Goal: Task Accomplishment & Management: Manage account settings

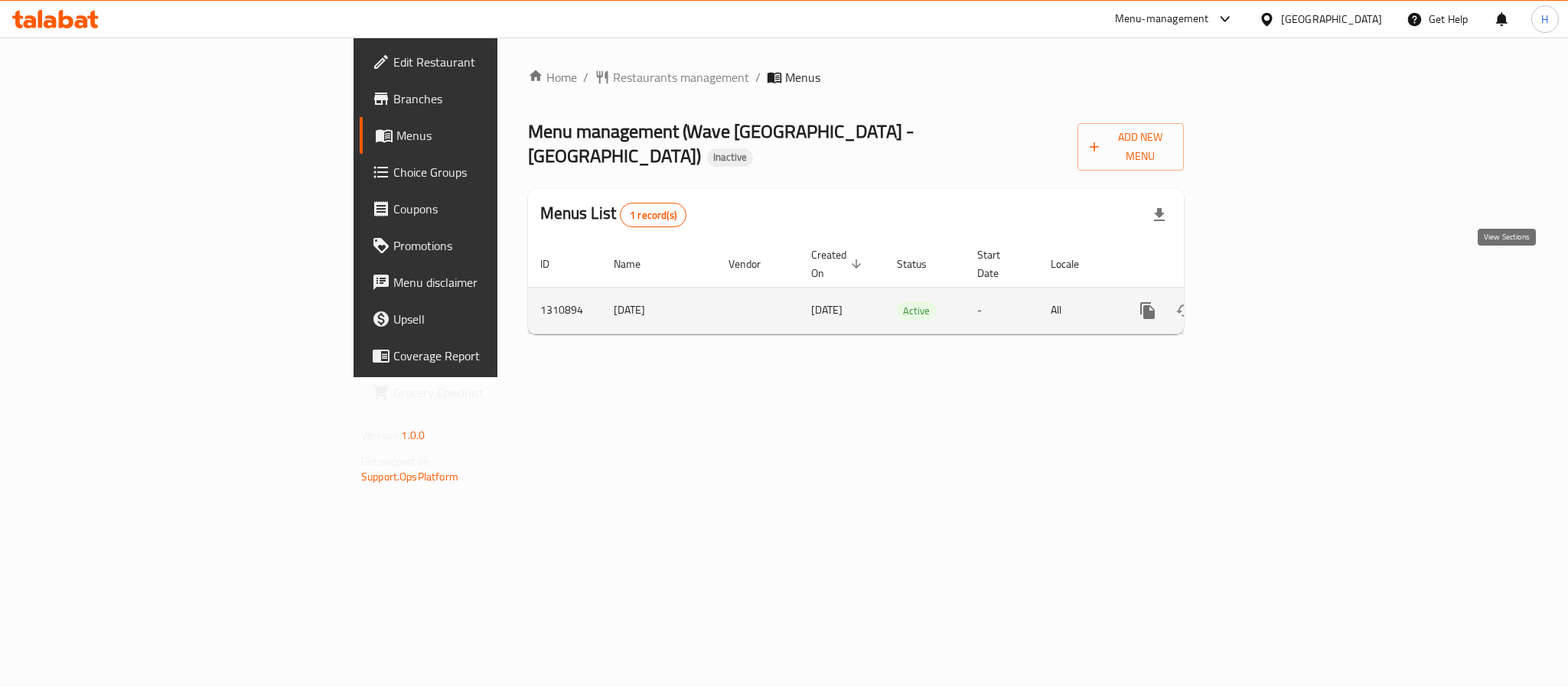
click at [1268, 301] on icon "enhanced table" at bounding box center [1258, 310] width 19 height 19
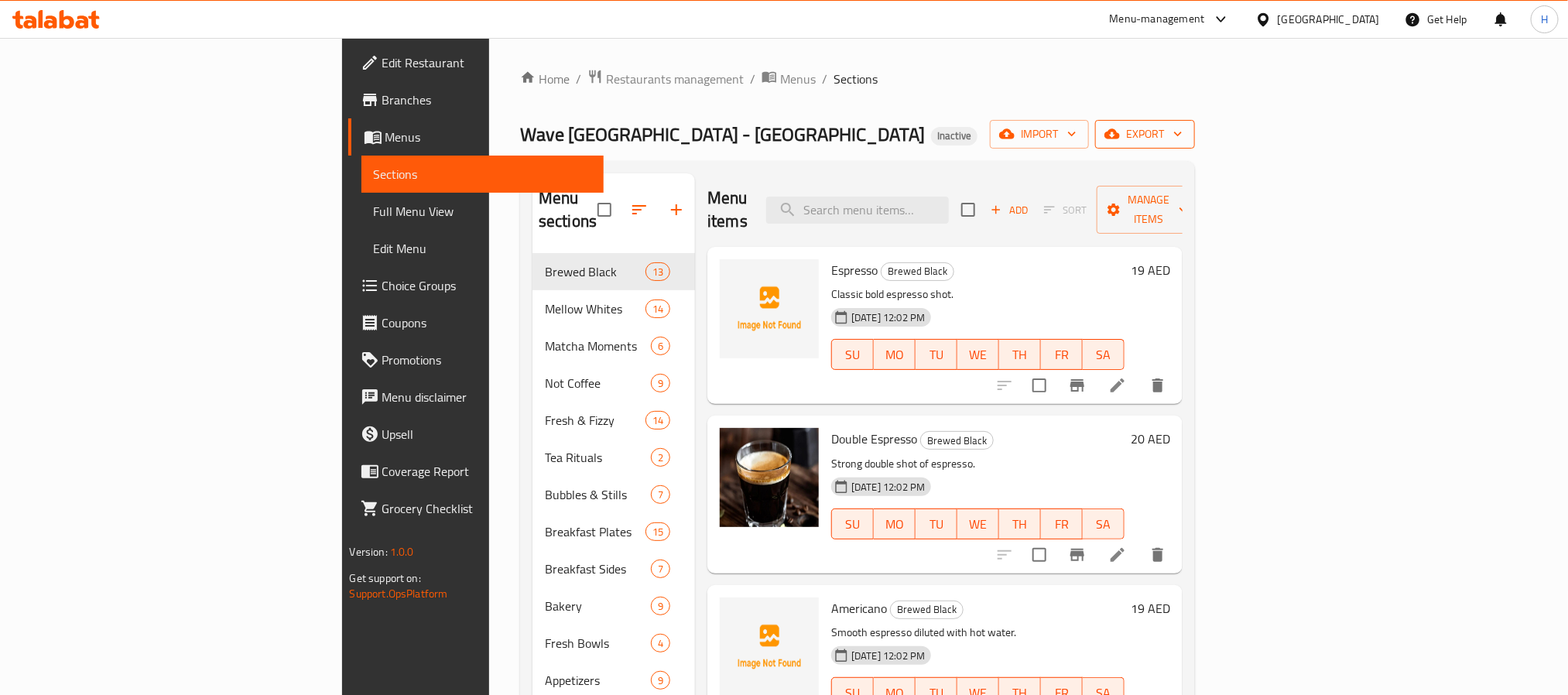
click at [1183, 137] on span "export" at bounding box center [1146, 134] width 75 height 20
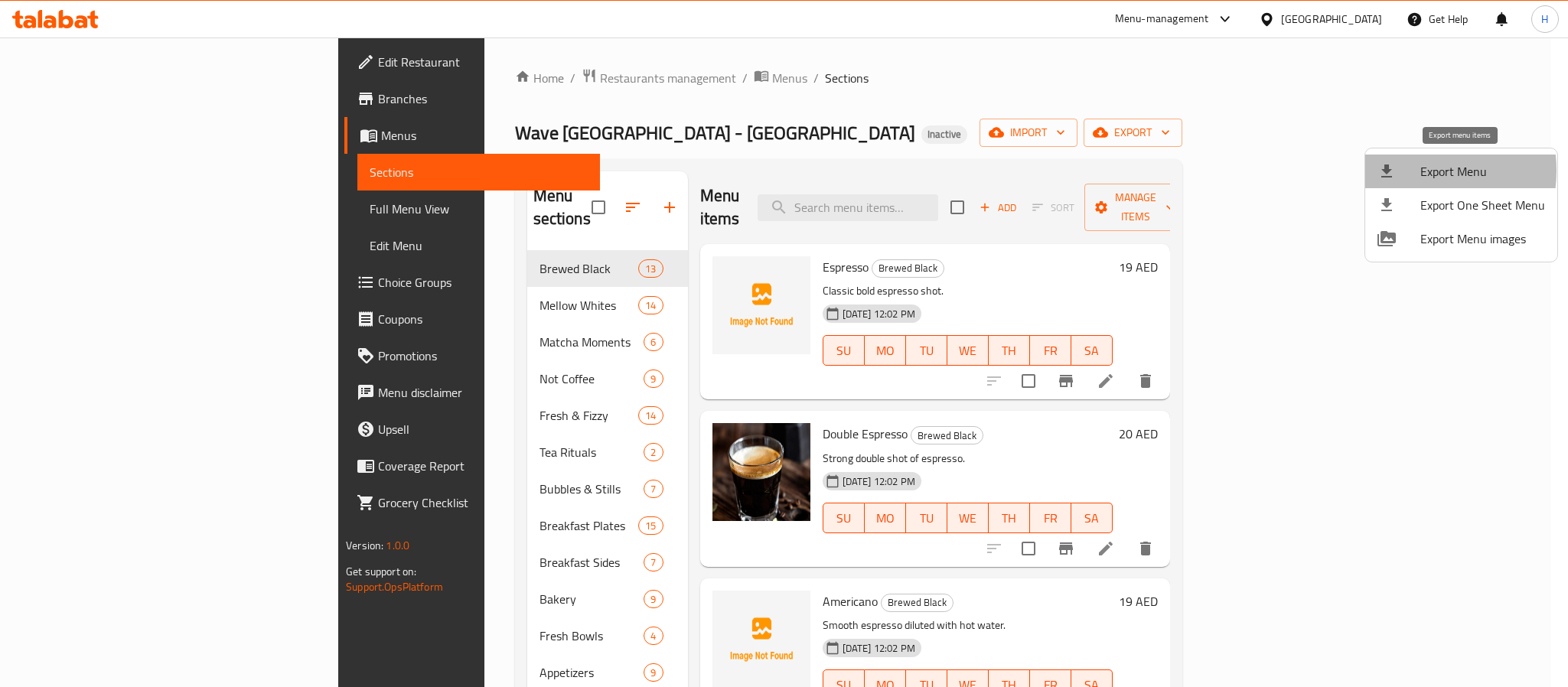
click at [1411, 171] on div at bounding box center [1399, 171] width 43 height 19
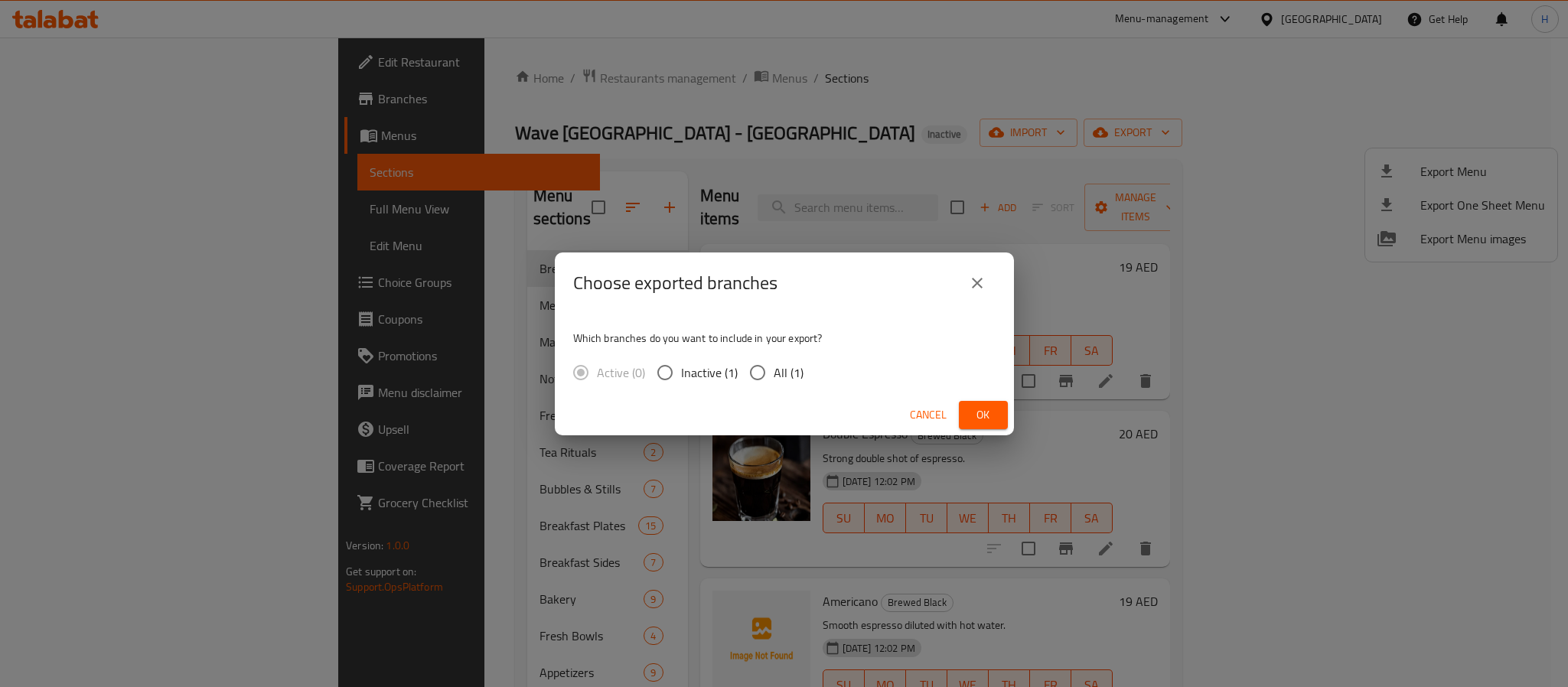
click at [736, 368] on span "Inactive (1)" at bounding box center [709, 373] width 57 height 19
click at [681, 368] on input "Inactive (1)" at bounding box center [665, 373] width 33 height 33
radio input "true"
click at [753, 367] on input "All (1)" at bounding box center [758, 373] width 33 height 33
radio input "true"
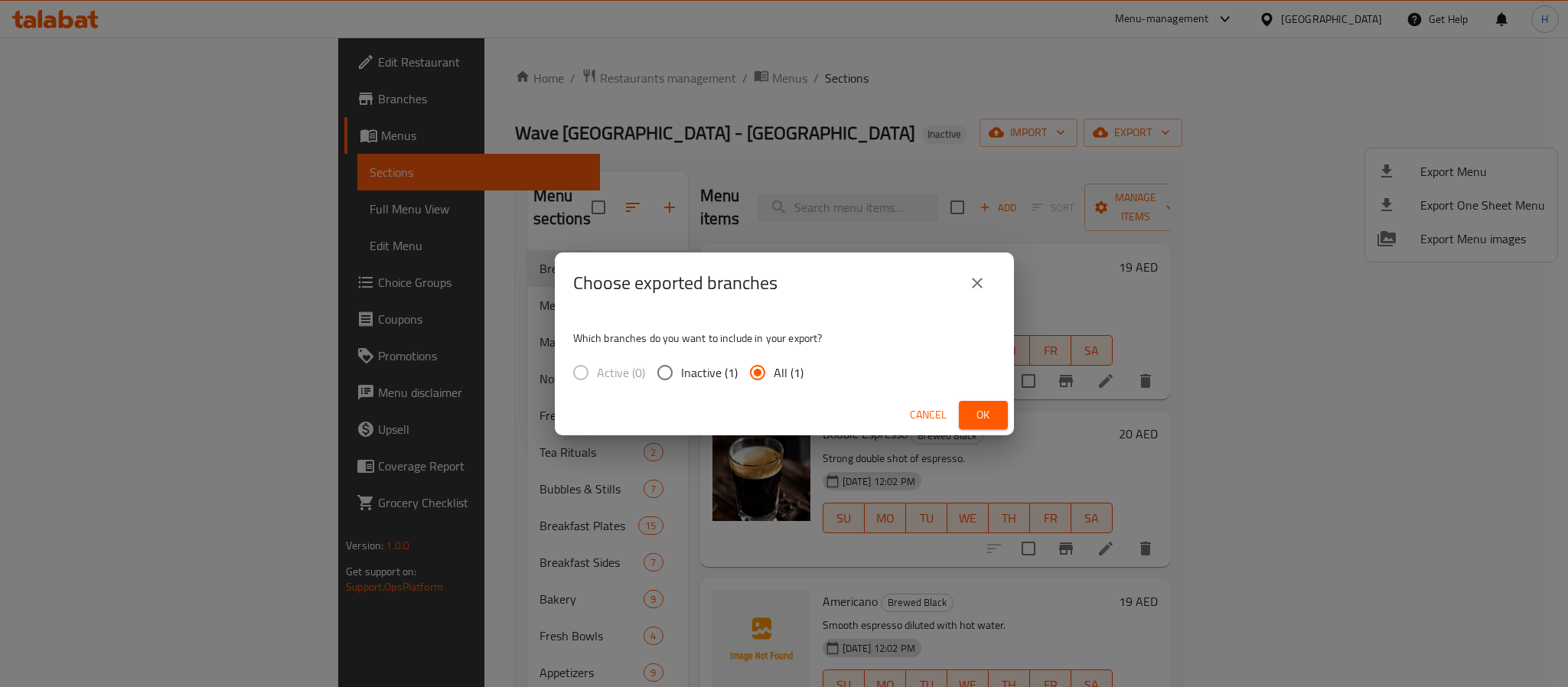
click at [976, 421] on span "Ok" at bounding box center [983, 415] width 24 height 20
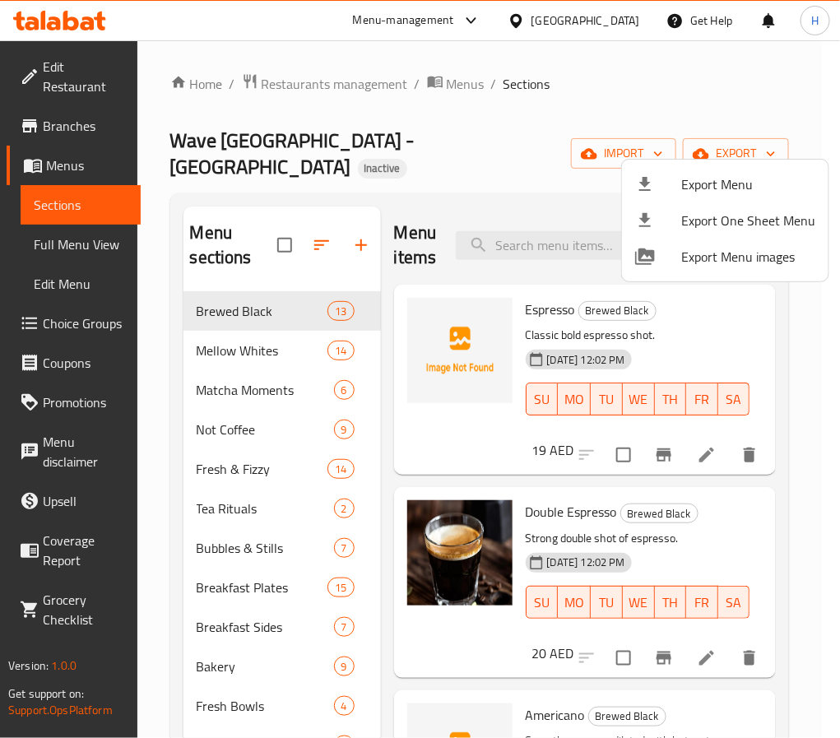
click at [82, 245] on div at bounding box center [420, 369] width 840 height 738
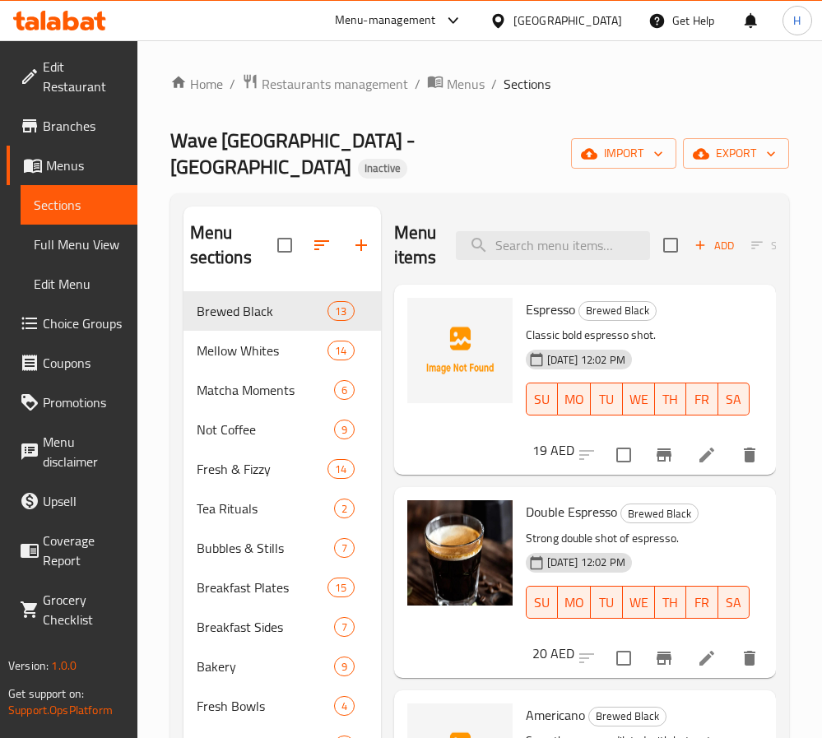
drag, startPoint x: 82, startPoint y: 245, endPoint x: 5, endPoint y: 316, distance: 104.9
click at [82, 245] on span "Full Menu View" at bounding box center [79, 245] width 91 height 20
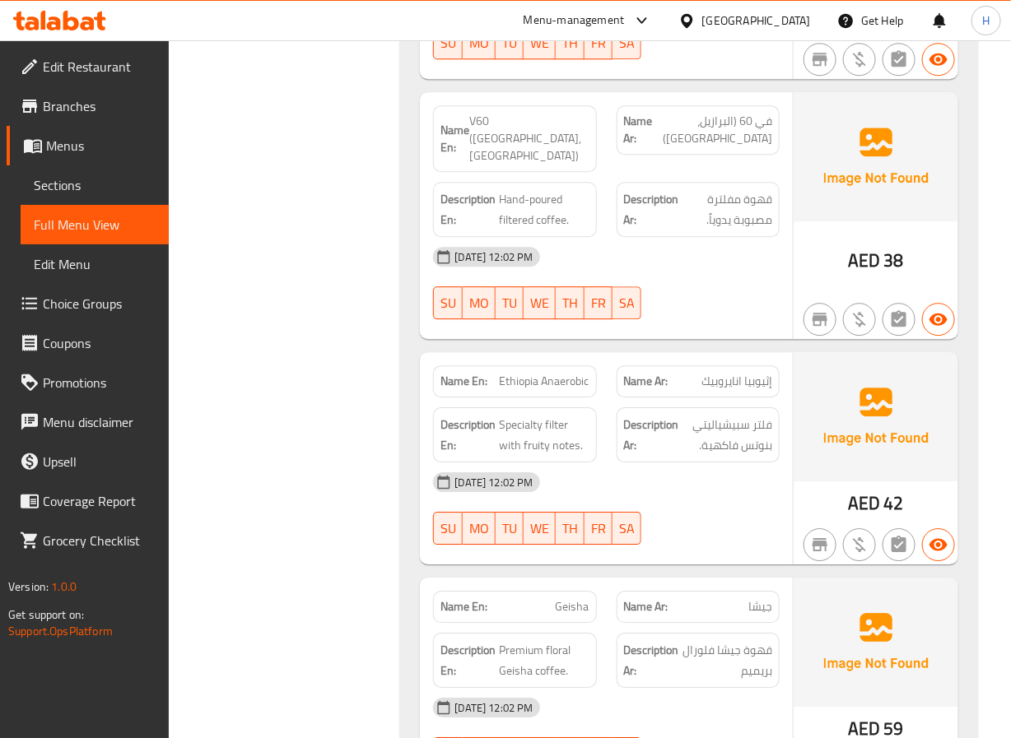
scroll to position [1481, 0]
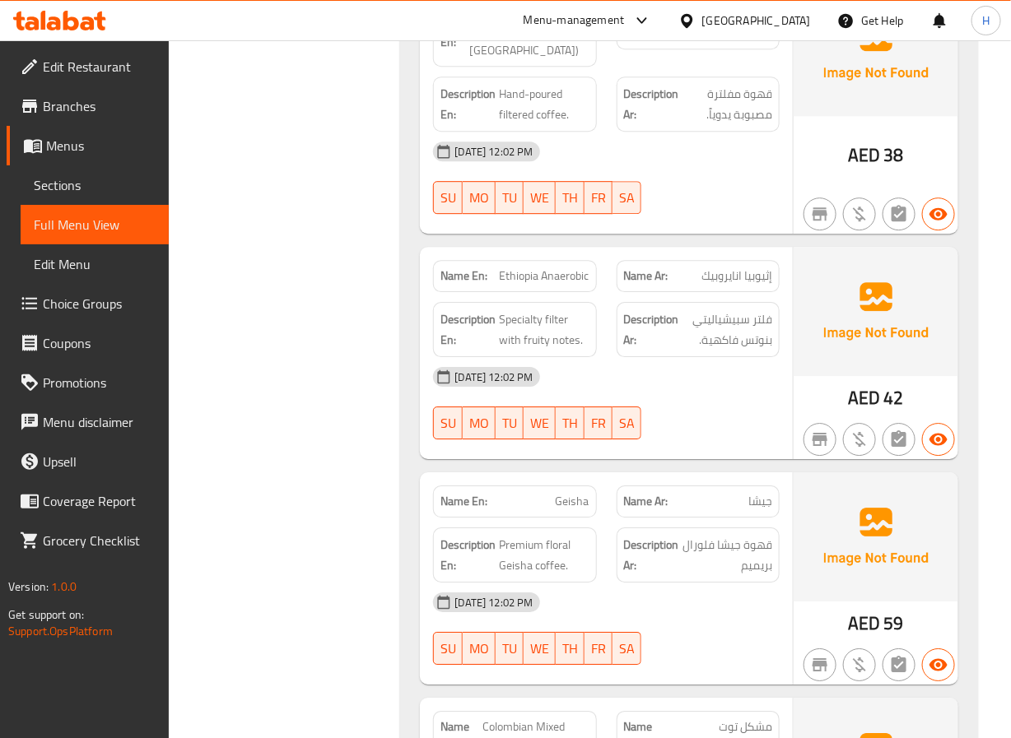
click at [570, 267] on span "Ethiopia Anaerobic" at bounding box center [545, 275] width 90 height 17
copy span "Anaerobic"
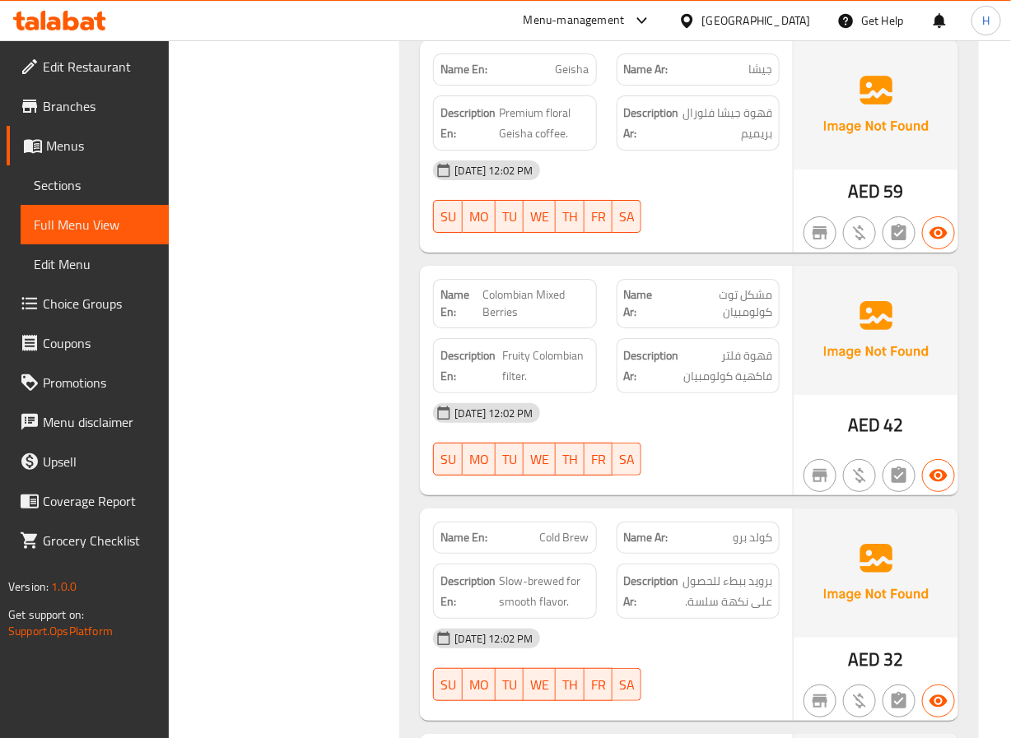
scroll to position [1975, 0]
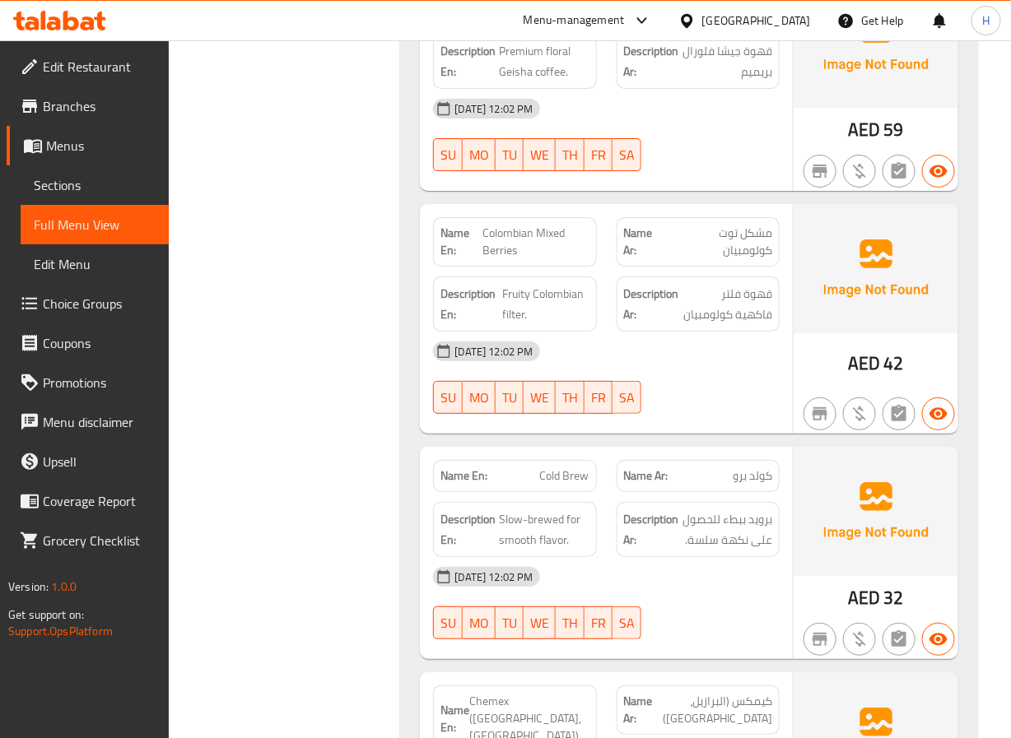
click at [723, 227] on span "مشكل توت كولومبيان" at bounding box center [719, 242] width 105 height 35
click at [504, 232] on span "Colombian Mixed Berries" at bounding box center [535, 242] width 107 height 35
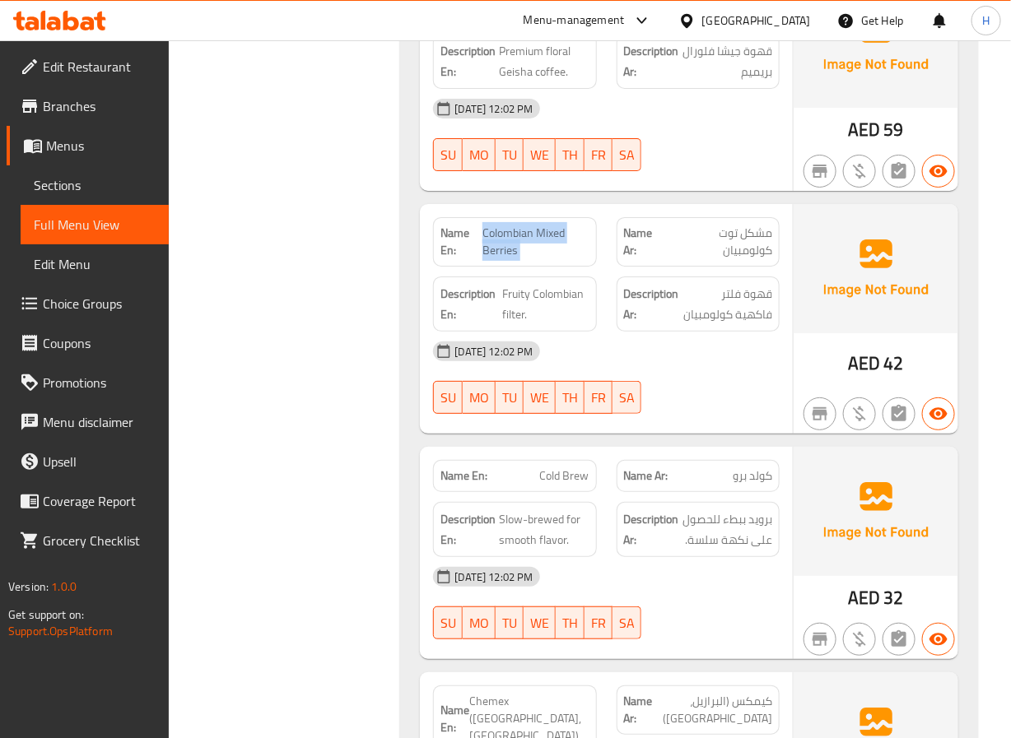
copy span "Colombian Mixed Berries"
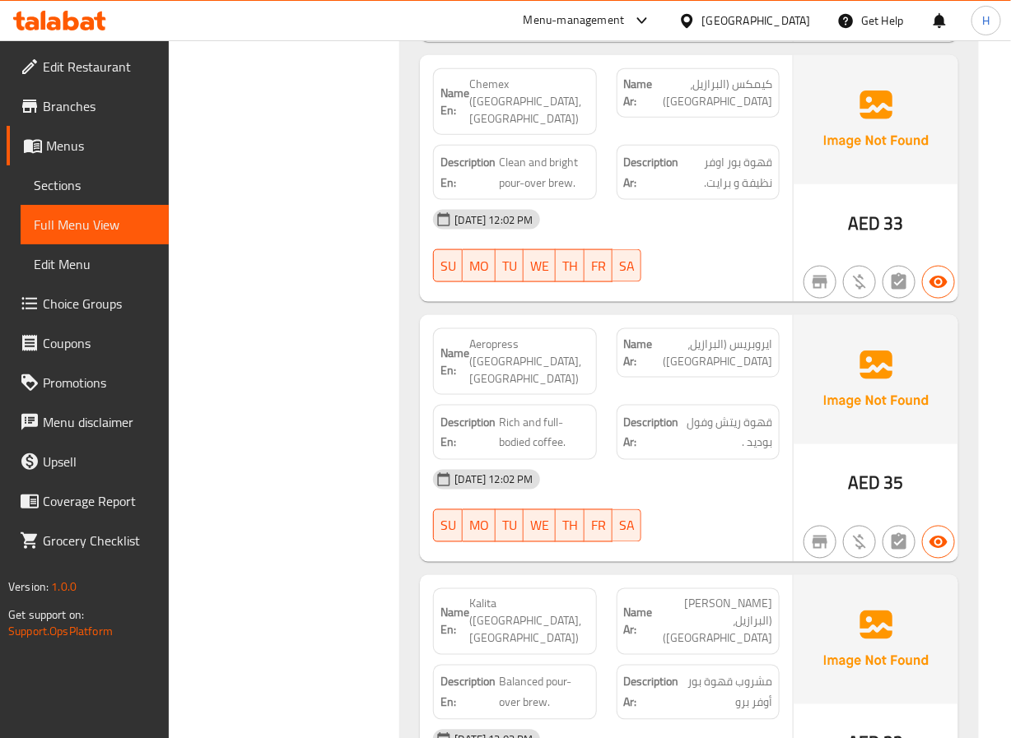
scroll to position [2716, 0]
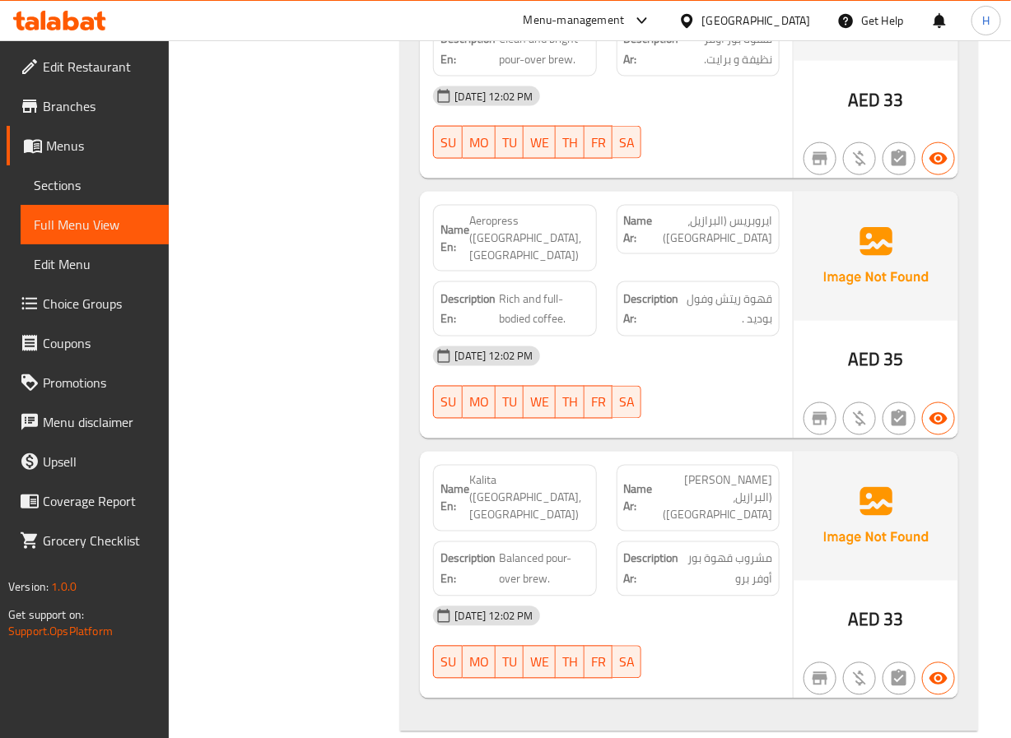
click at [532, 472] on span "Kalita ([GEOGRAPHIC_DATA], [GEOGRAPHIC_DATA])" at bounding box center [528, 498] width 119 height 52
copy span "Kalita ([GEOGRAPHIC_DATA], [GEOGRAPHIC_DATA])"
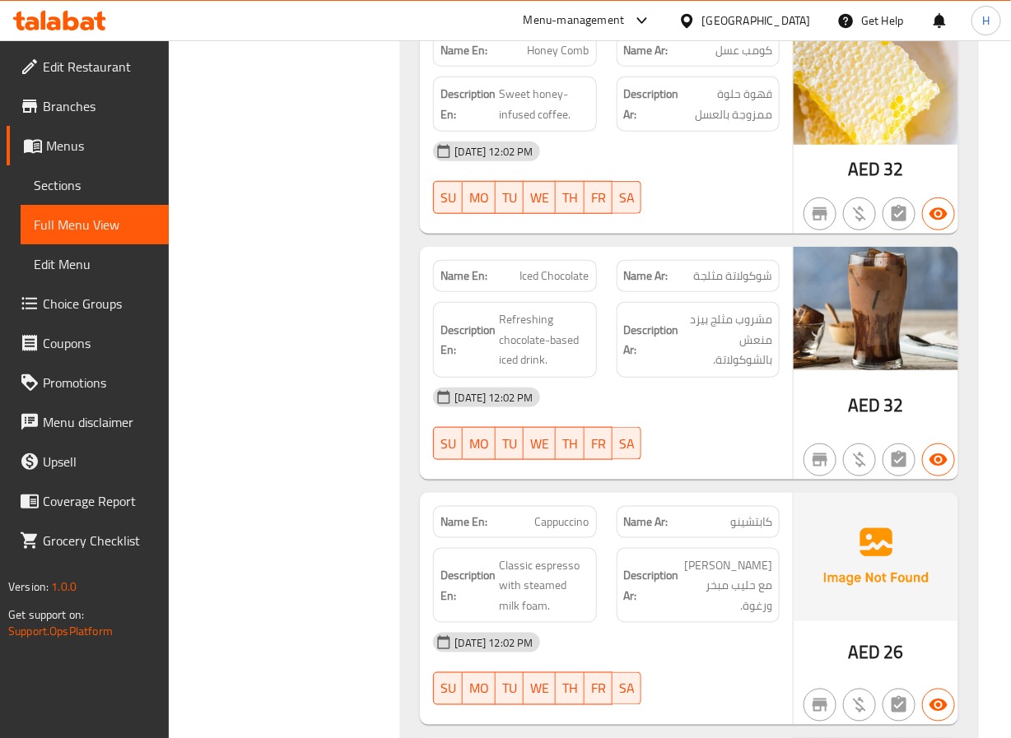
scroll to position [4444, 0]
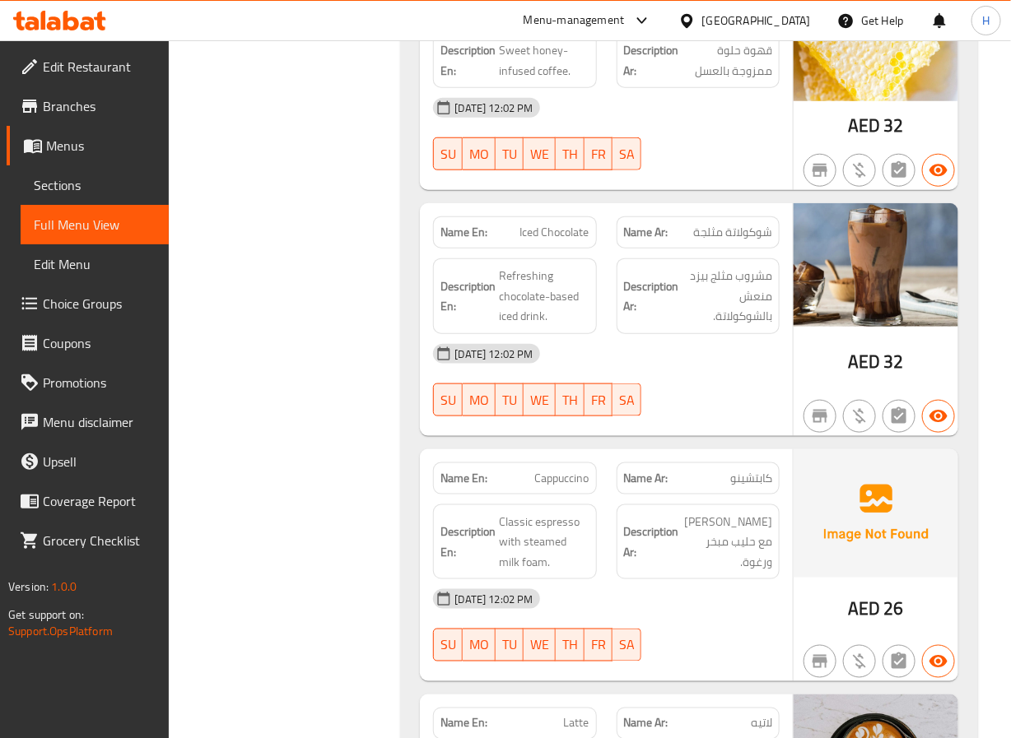
click at [553, 224] on span "Iced Chocolate" at bounding box center [554, 232] width 69 height 17
copy span "Iced Chocolate"
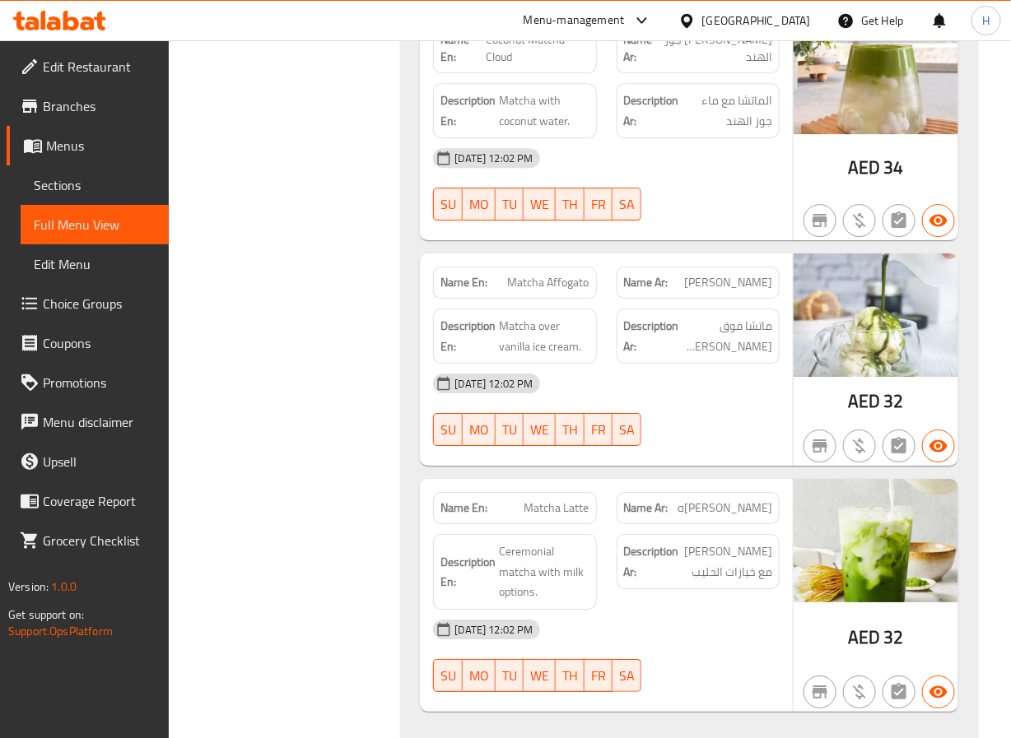
scroll to position [7777, 0]
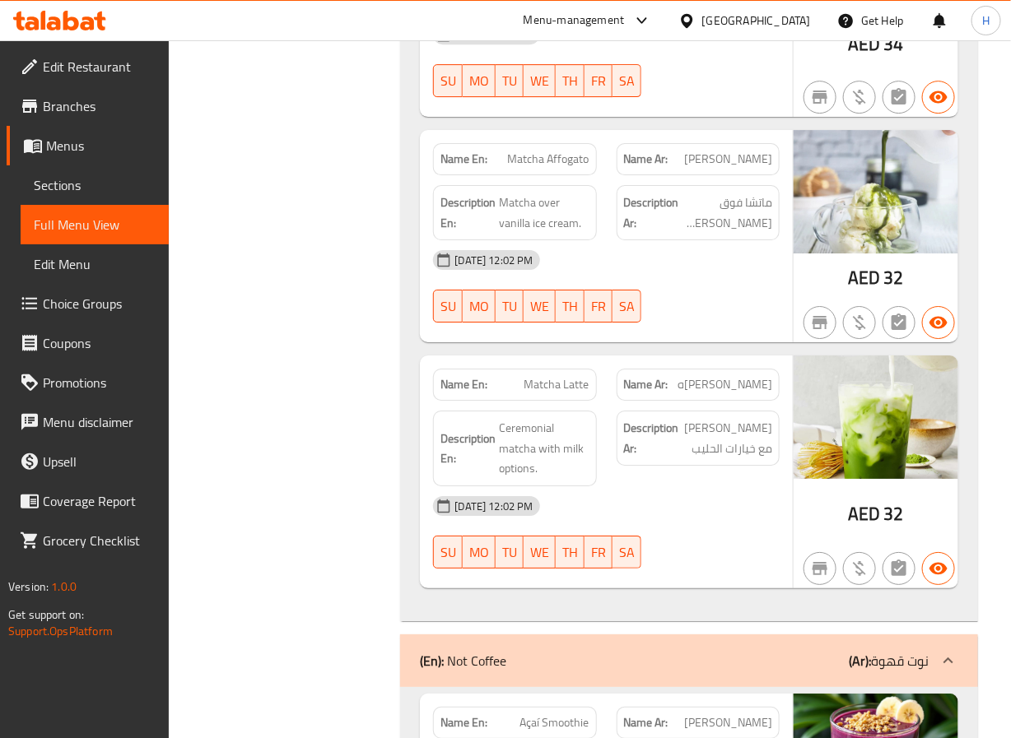
click at [536, 376] on span "Matcha Latte" at bounding box center [556, 384] width 65 height 17
copy span "Matcha Latte"
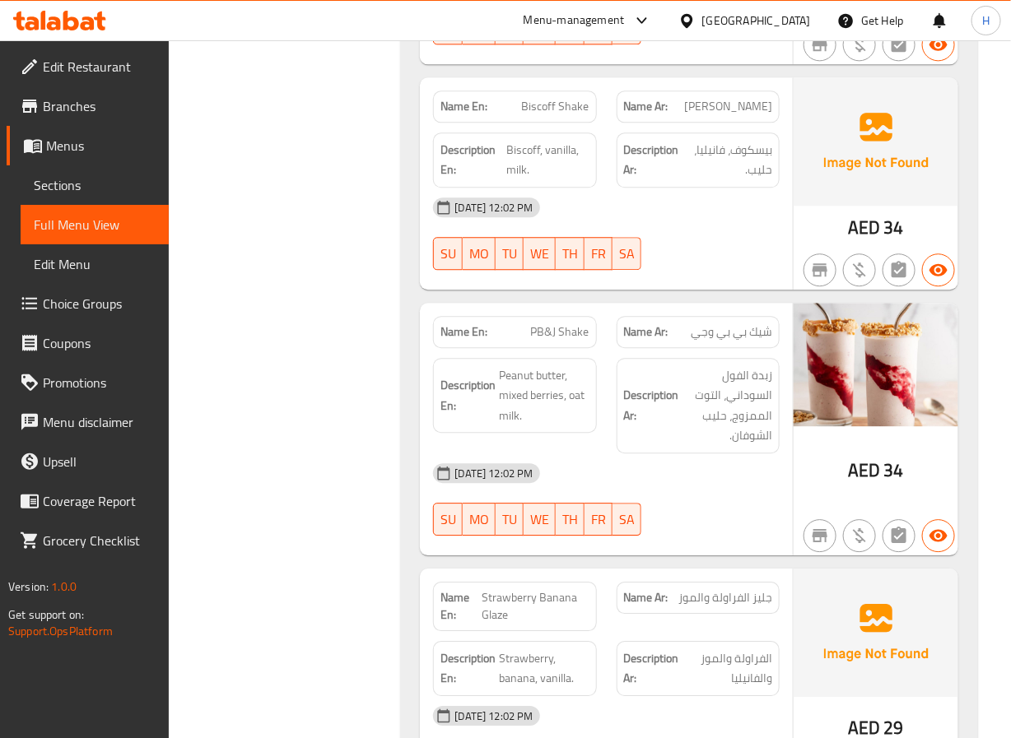
scroll to position [9382, 0]
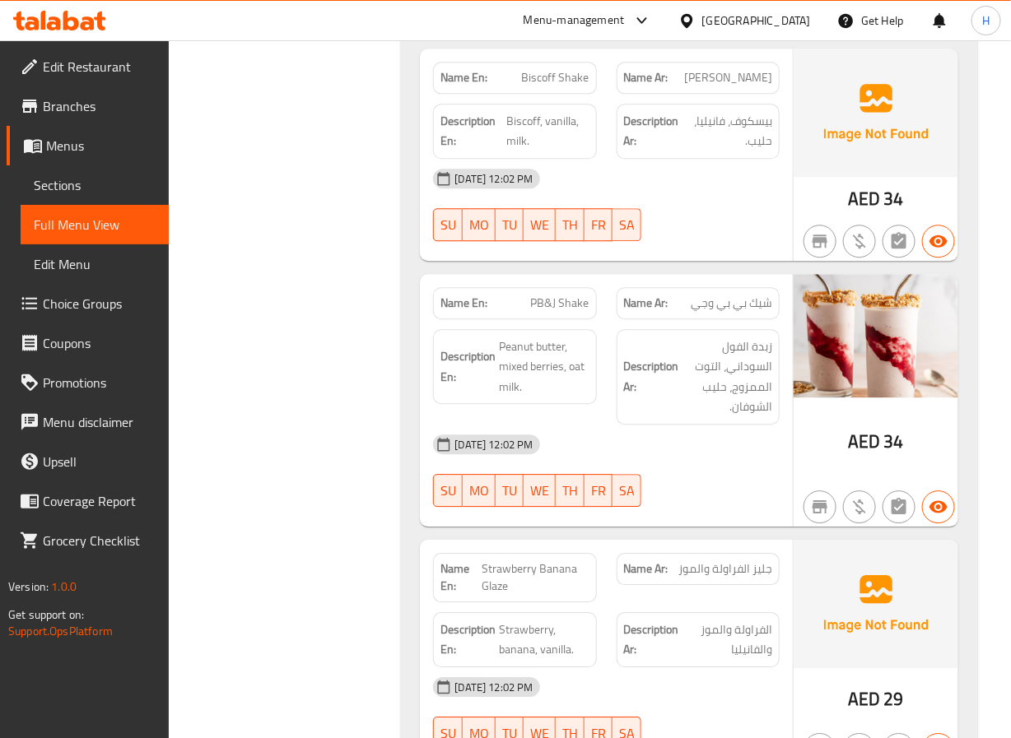
click at [574, 295] on span "PB&J Shake" at bounding box center [560, 303] width 58 height 17
copy span "PB&J Shake"
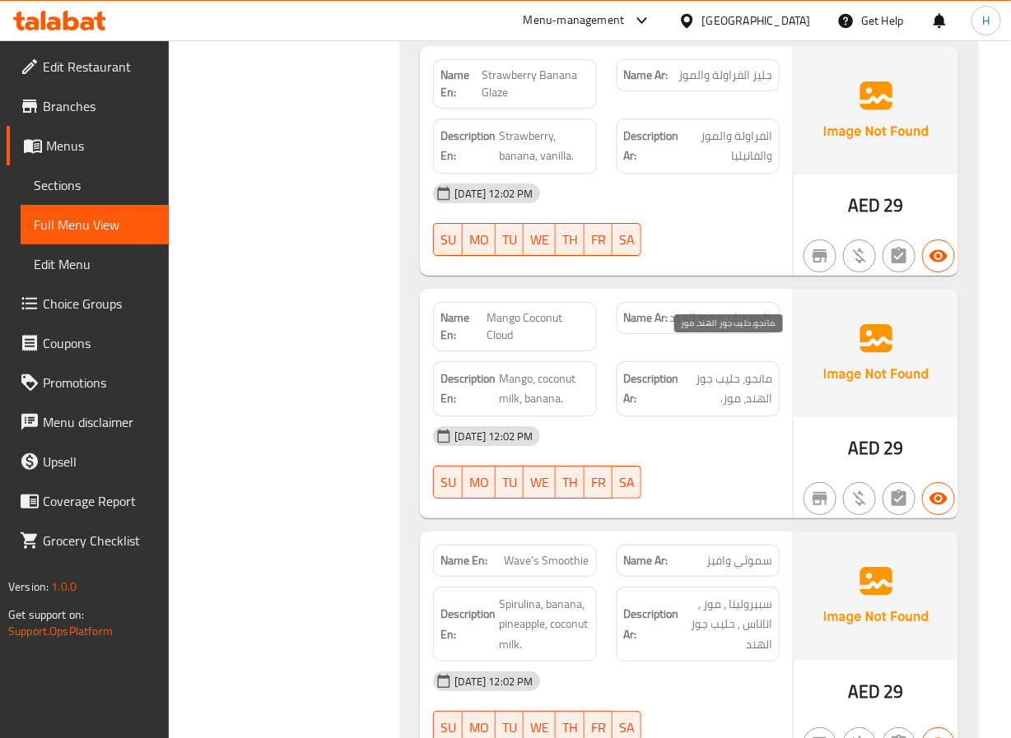
scroll to position [10000, 0]
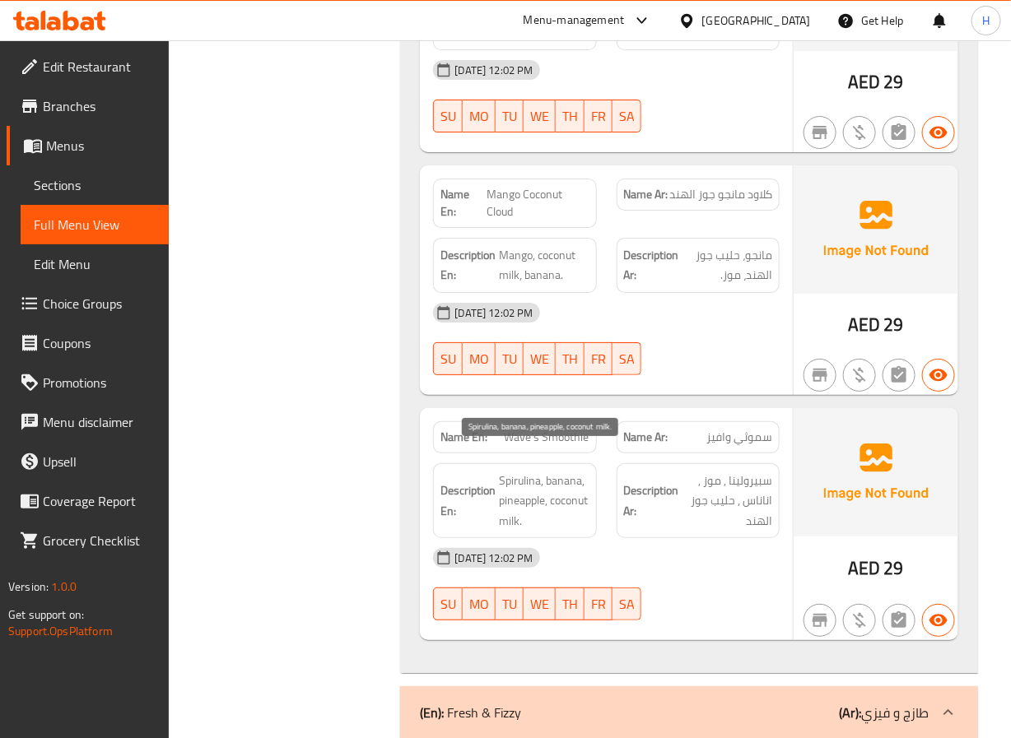
click at [514, 471] on span "Spirulina, banana, pineapple, coconut milk." at bounding box center [544, 501] width 90 height 61
copy span "Spirulina"
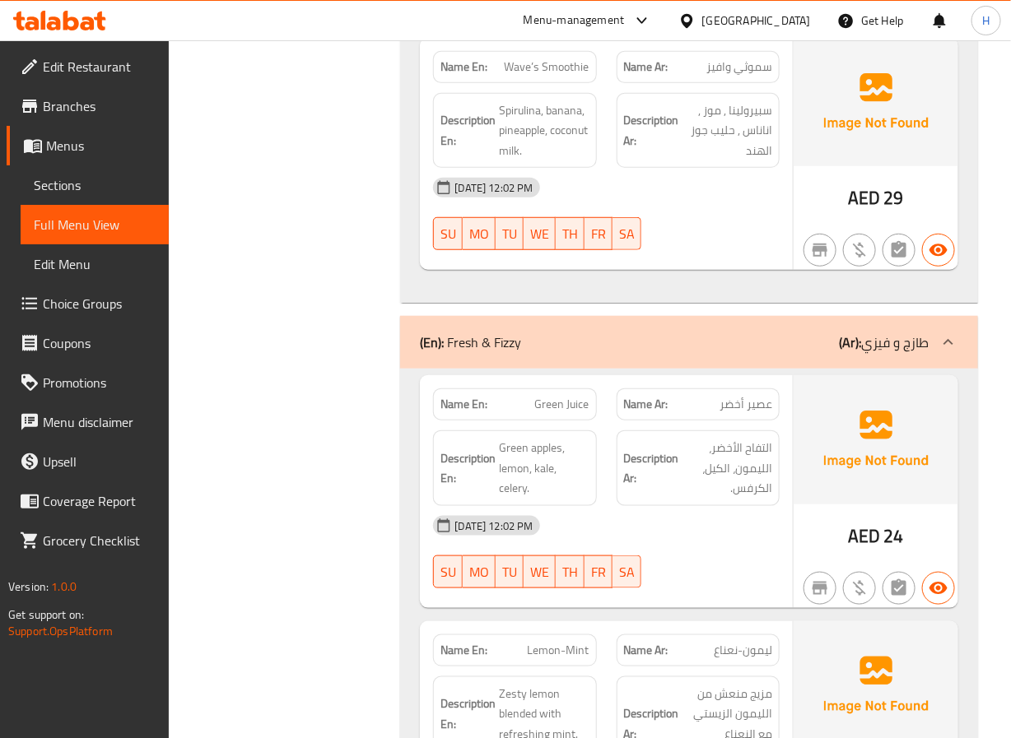
scroll to position [10493, 0]
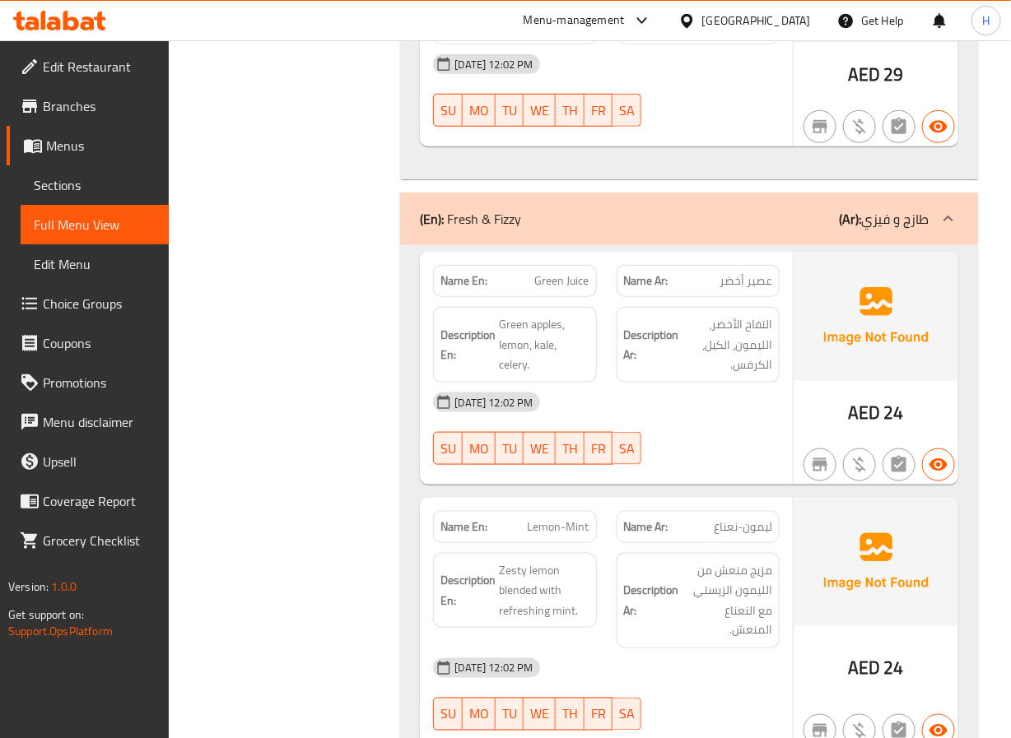
click at [732, 272] on span "عصير أخضر" at bounding box center [745, 280] width 53 height 17
click at [509, 553] on div "Description En: Zesty lemon blended with refreshing mint." at bounding box center [514, 591] width 163 height 76
click at [516, 560] on span "Zesty lemon blended with refreshing mint." at bounding box center [544, 590] width 90 height 61
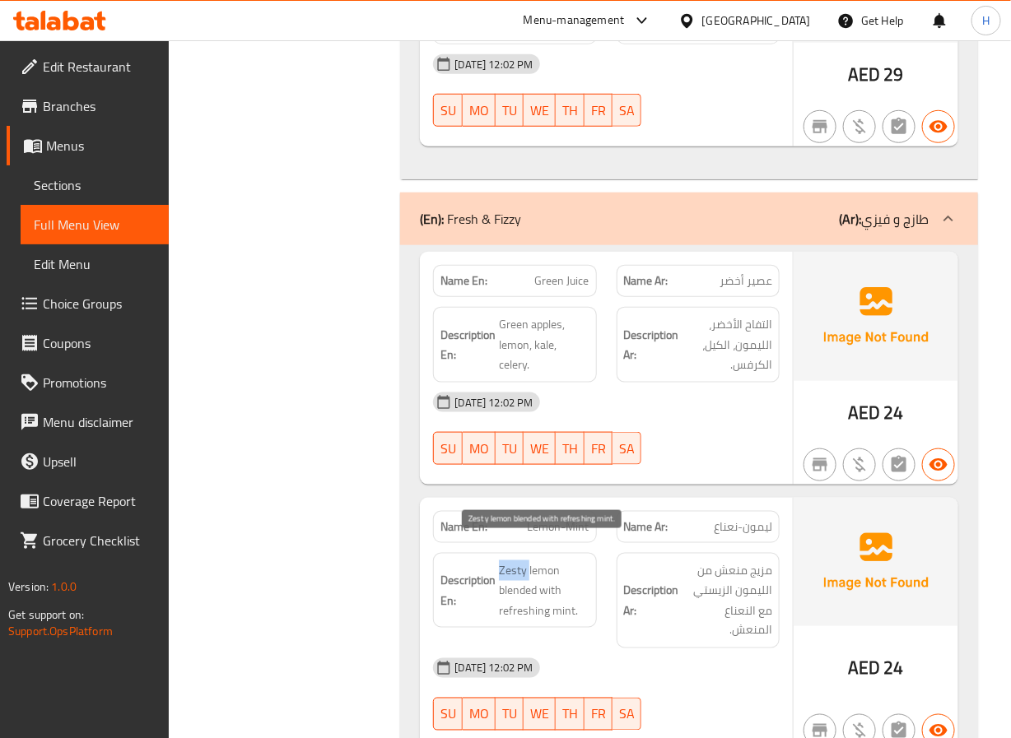
click at [516, 560] on span "Zesty lemon blended with refreshing mint." at bounding box center [544, 590] width 90 height 61
copy span "Zesty"
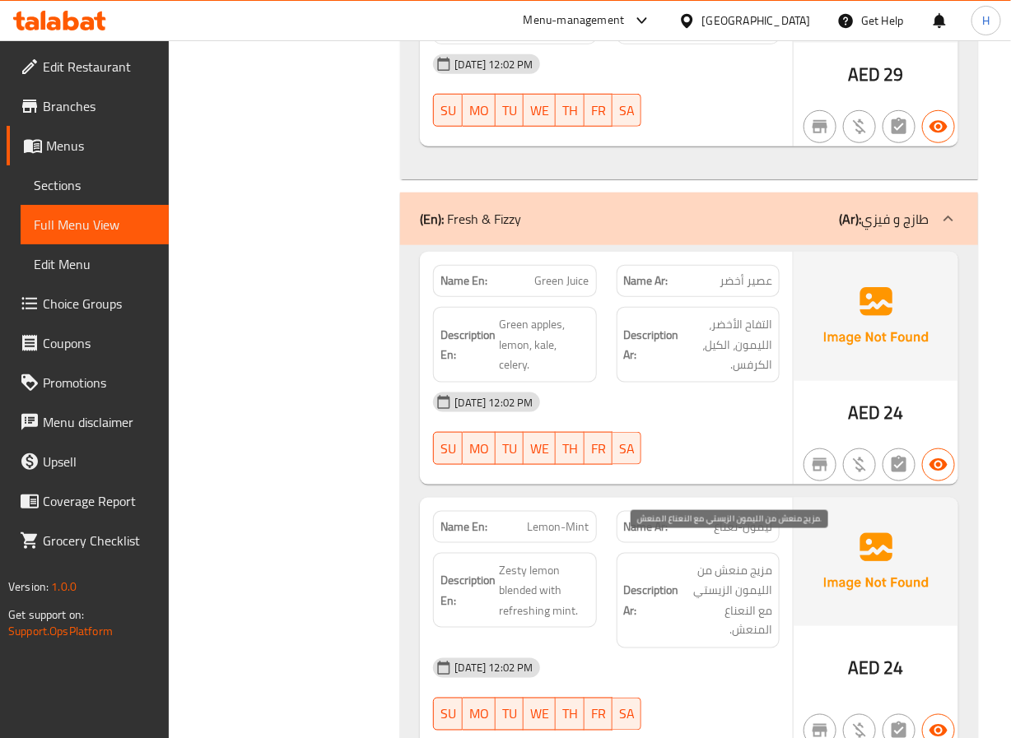
click at [697, 560] on span "مزيج منعش من الليمون الزيستي مع النعناع المنعش." at bounding box center [727, 600] width 90 height 81
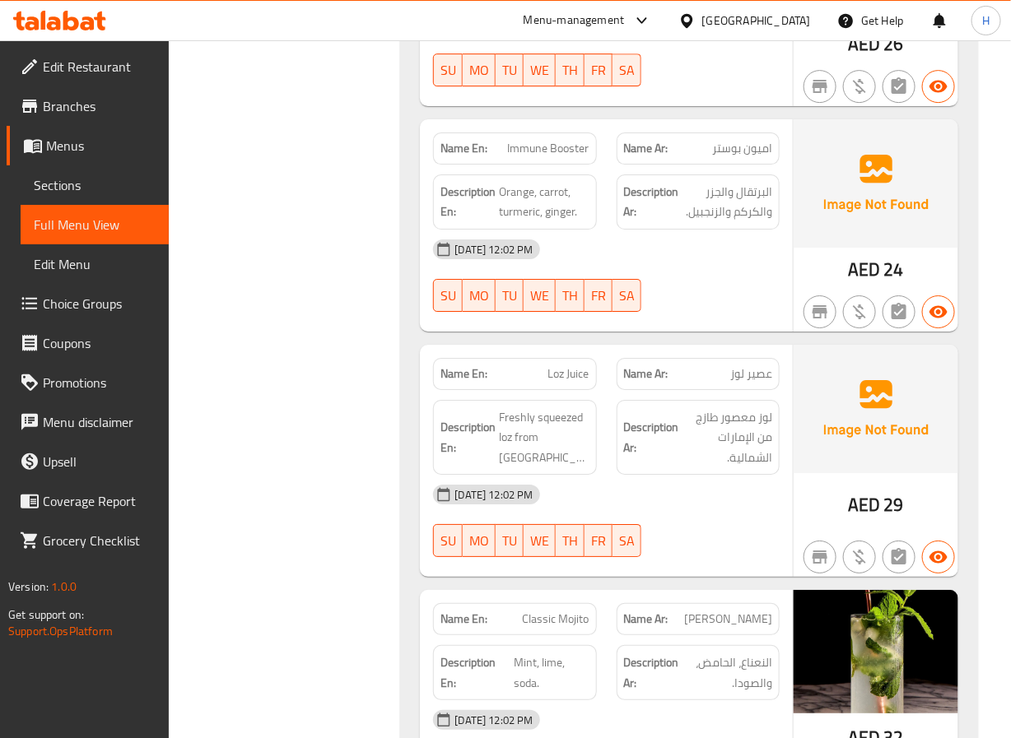
scroll to position [11851, 0]
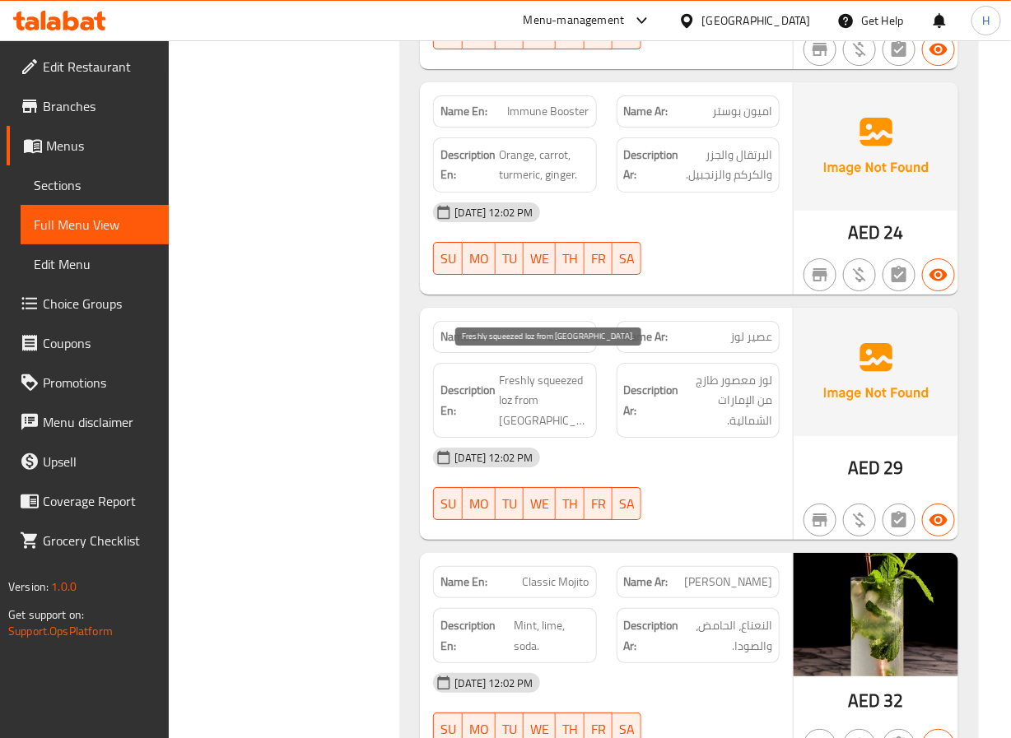
click at [564, 371] on span "Freshly squeezed loz from [GEOGRAPHIC_DATA]." at bounding box center [544, 400] width 90 height 61
copy span "squeezed"
click at [568, 321] on div "Name En: Loz Juice" at bounding box center [514, 337] width 163 height 32
drag, startPoint x: 568, startPoint y: 309, endPoint x: 564, endPoint y: 324, distance: 16.2
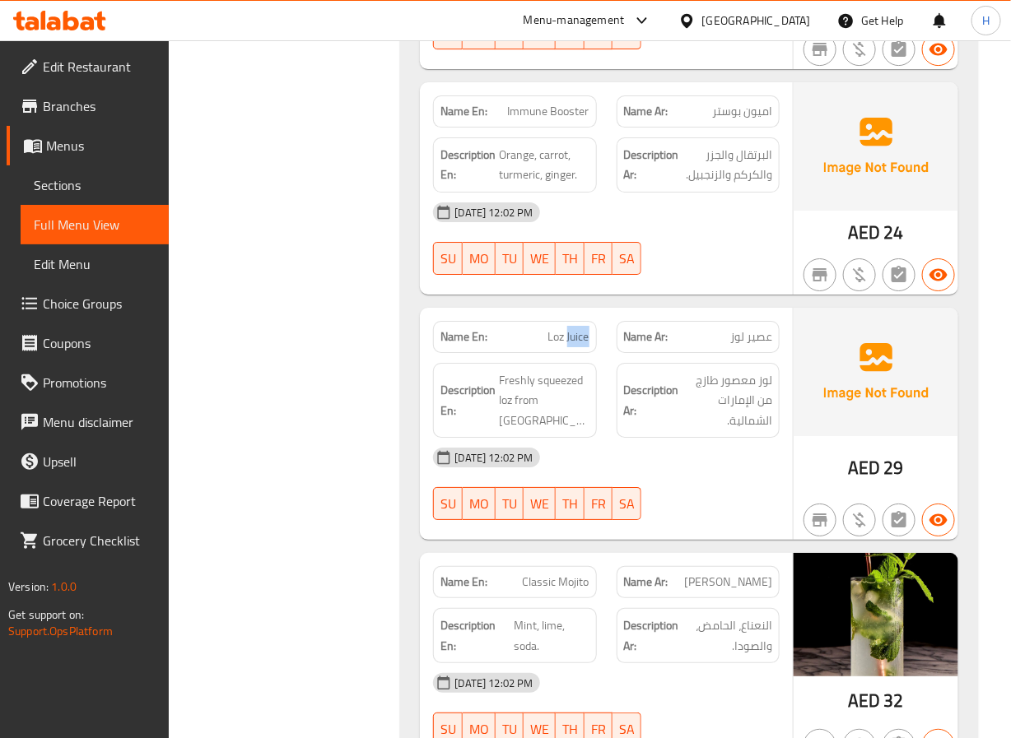
click at [564, 324] on div "Name En: Loz Juice" at bounding box center [514, 337] width 163 height 32
click at [564, 328] on span "Loz Juice" at bounding box center [568, 336] width 41 height 17
click at [565, 328] on span "Loz Juice" at bounding box center [568, 336] width 41 height 17
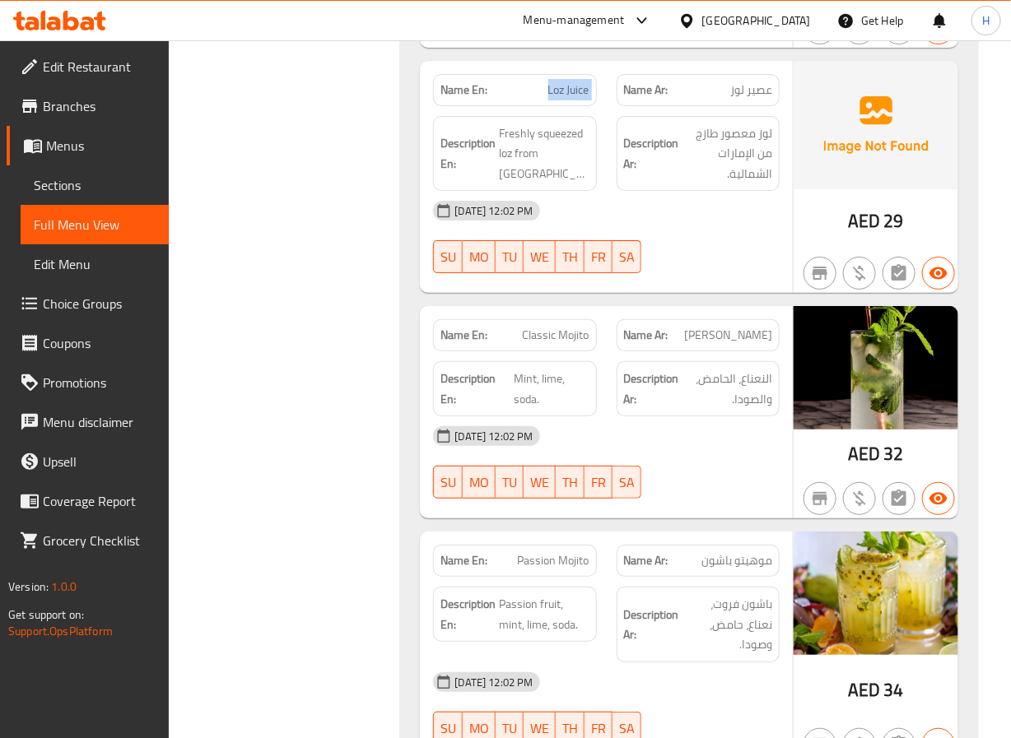
scroll to position [12222, 0]
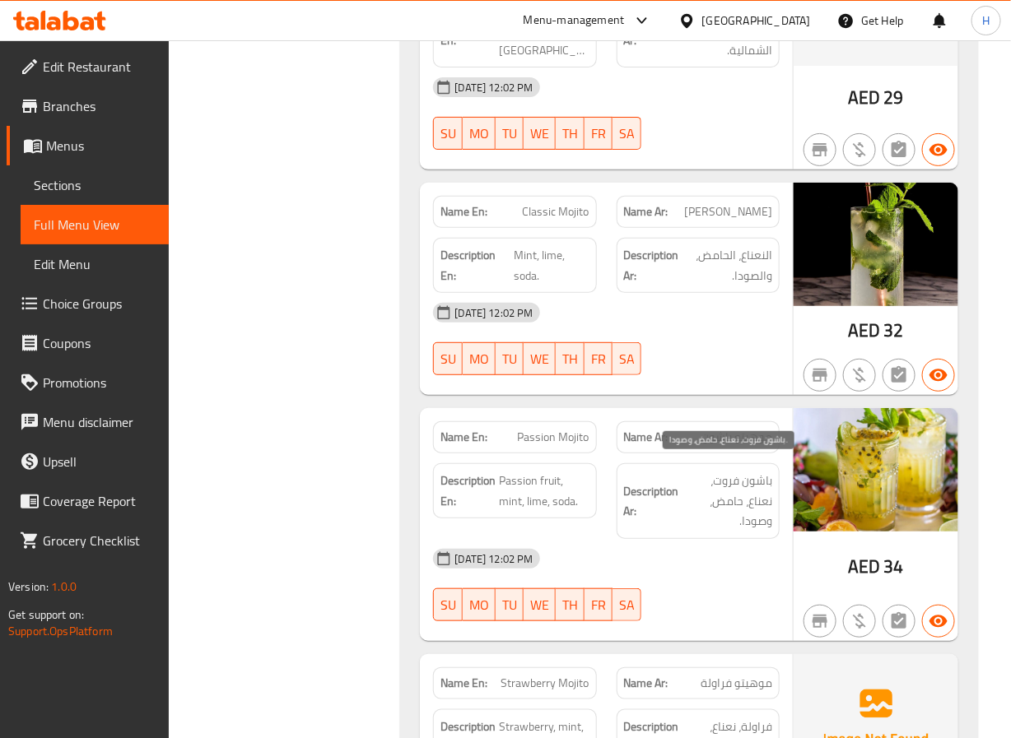
click at [736, 474] on span "باشون فروت، نعناع، حامض، وصودا." at bounding box center [727, 501] width 90 height 61
click at [756, 489] on span "باشون فروت، نعناع، حامض، وصودا." at bounding box center [727, 501] width 90 height 61
drag, startPoint x: 756, startPoint y: 489, endPoint x: 758, endPoint y: 497, distance: 8.4
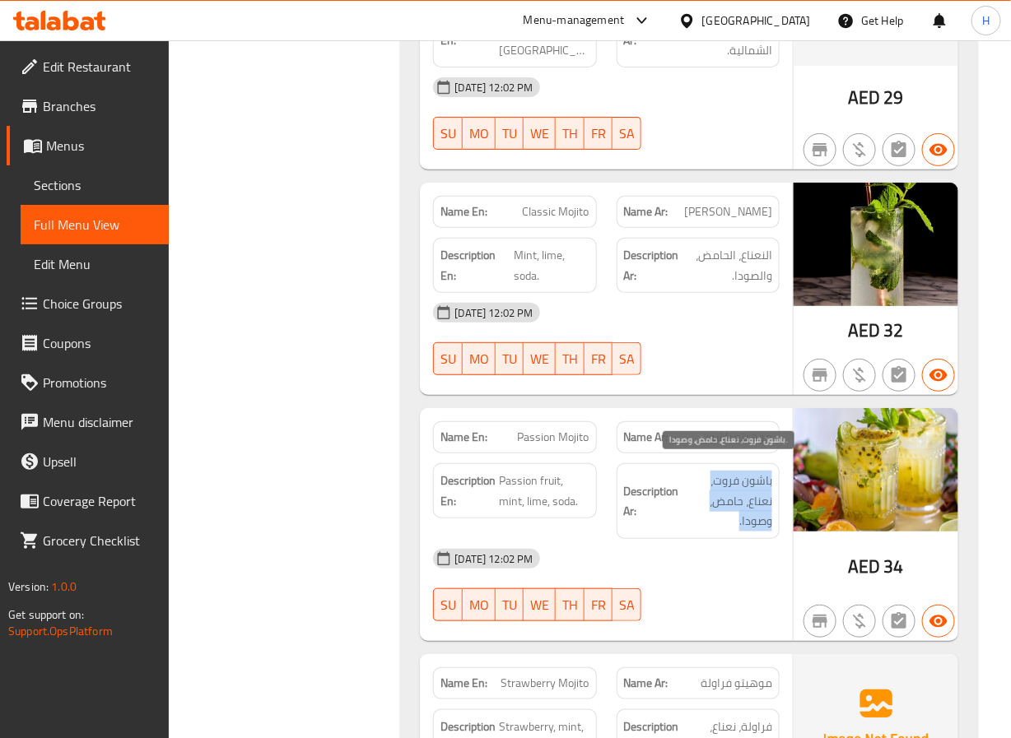
click at [758, 489] on span "باشون فروت، نعناع، حامض، وصودا." at bounding box center [727, 501] width 90 height 61
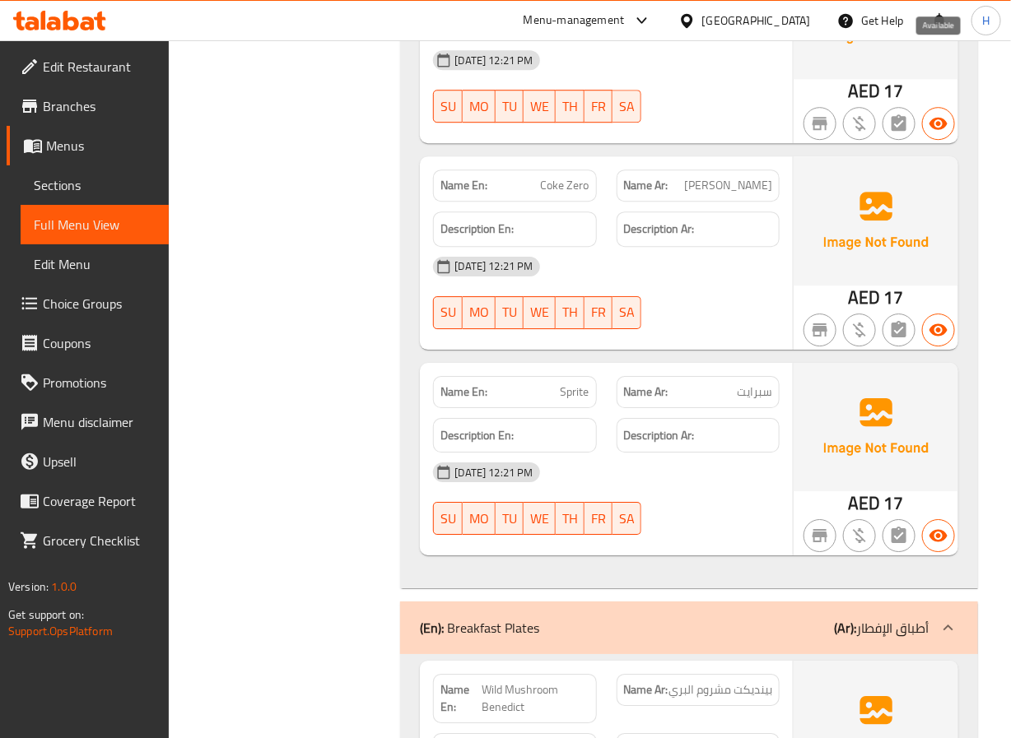
scroll to position [15678, 0]
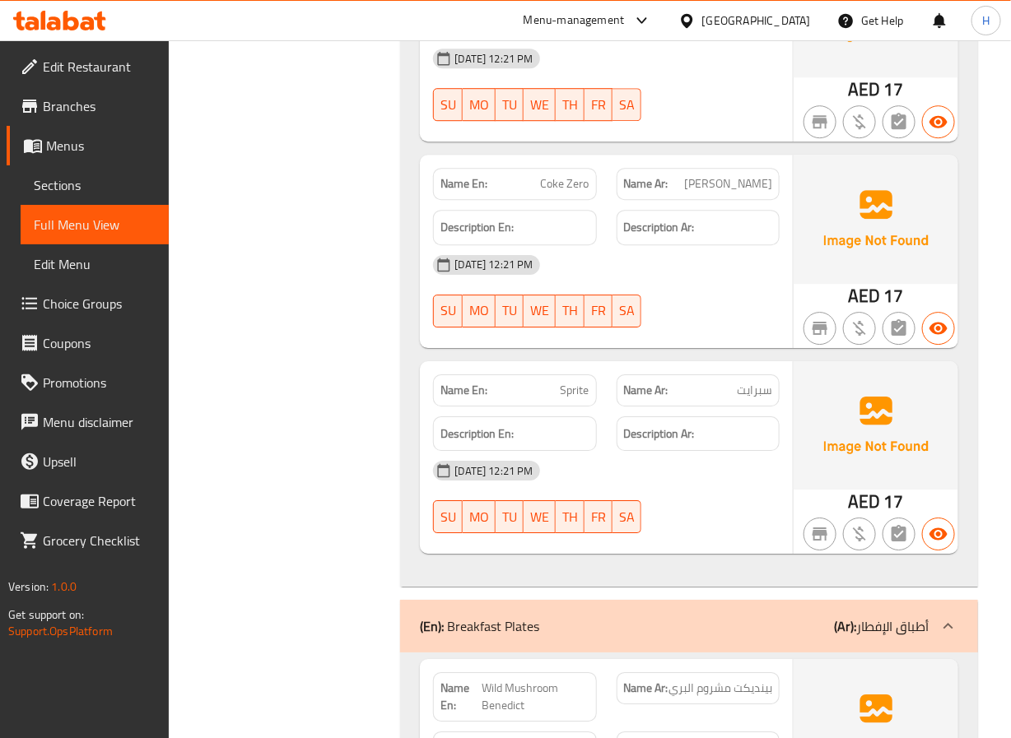
click at [744, 382] on span "سبرايت" at bounding box center [754, 390] width 35 height 17
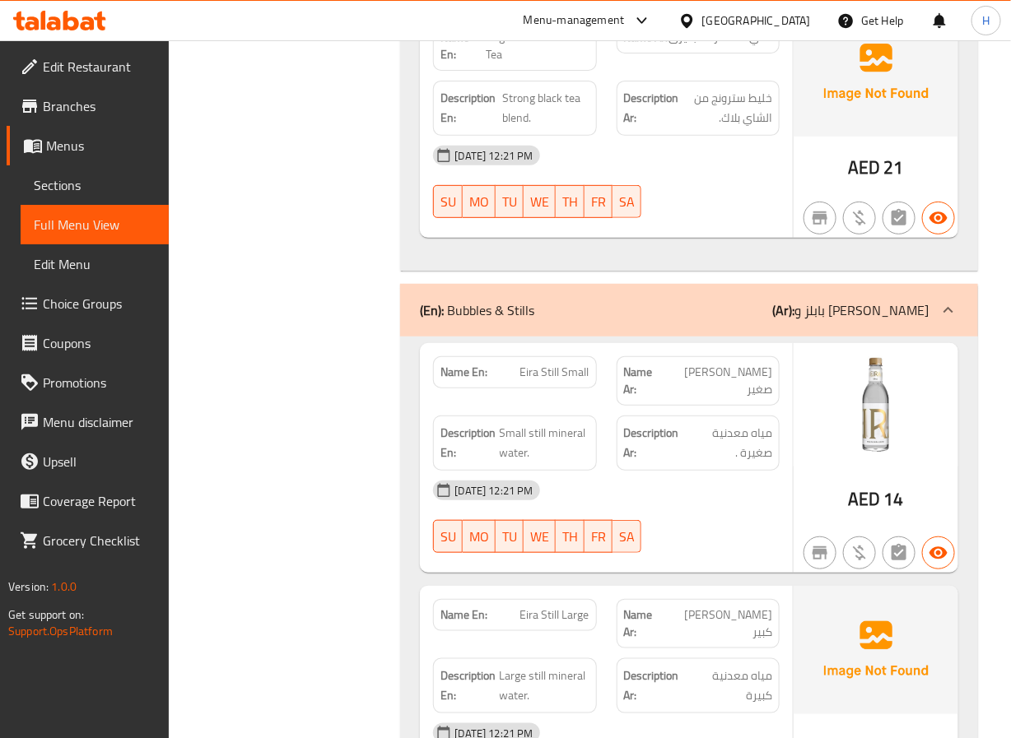
scroll to position [14320, 0]
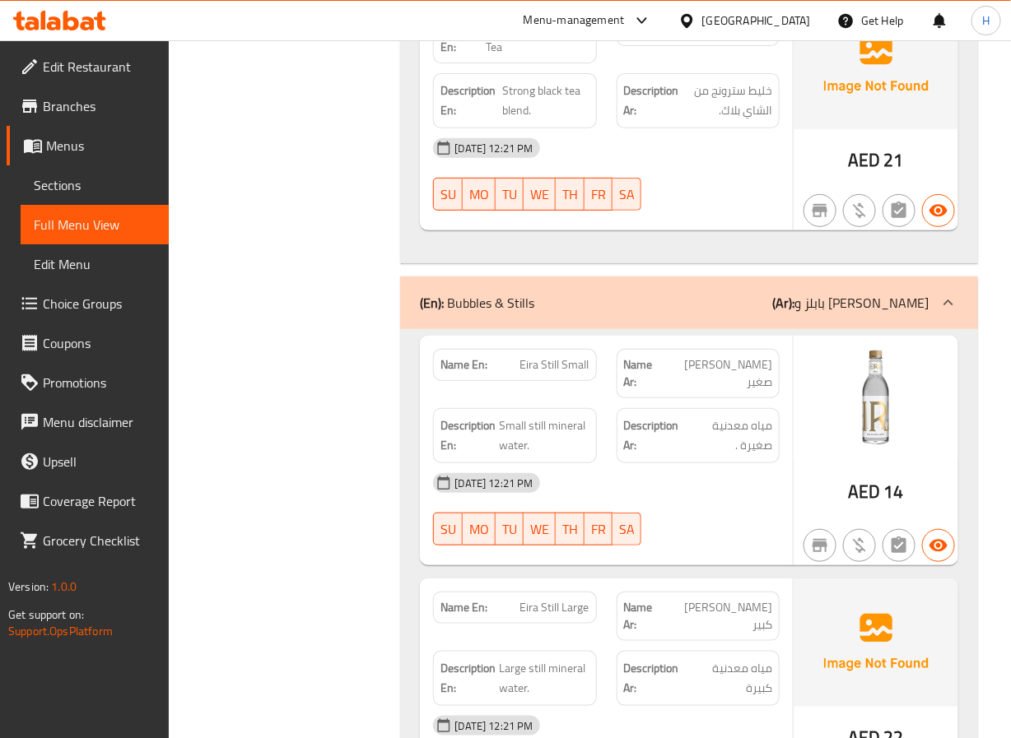
click at [583, 373] on span "Eira Still Small" at bounding box center [554, 364] width 69 height 17
click at [536, 369] on span "Eira Still Small" at bounding box center [554, 364] width 69 height 17
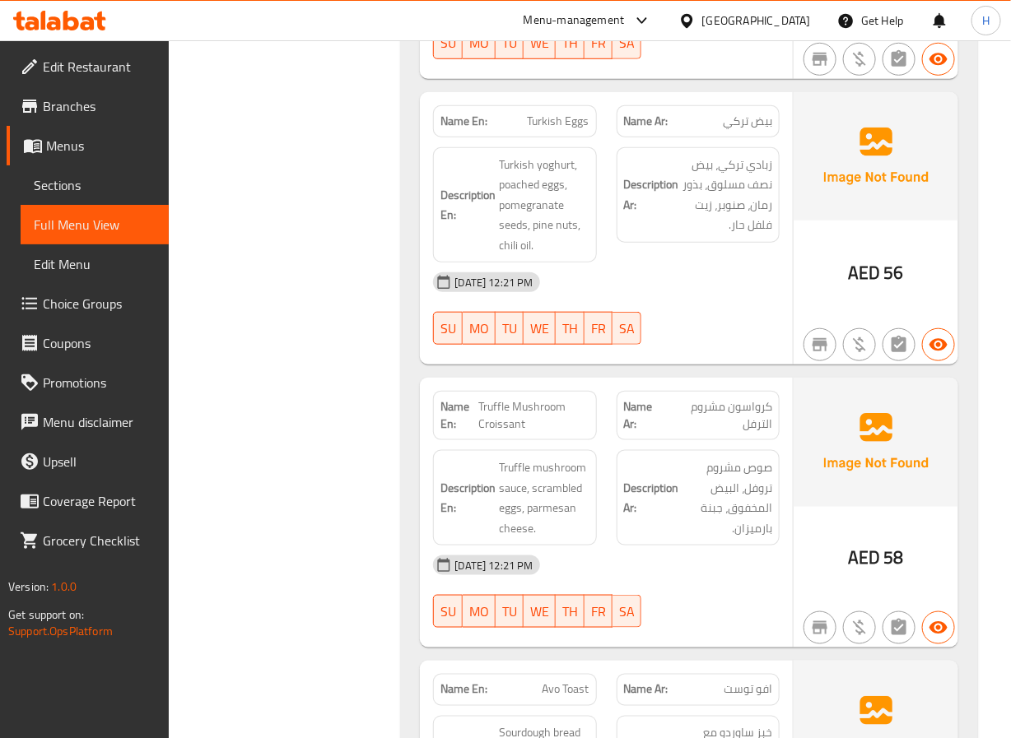
scroll to position [16543, 0]
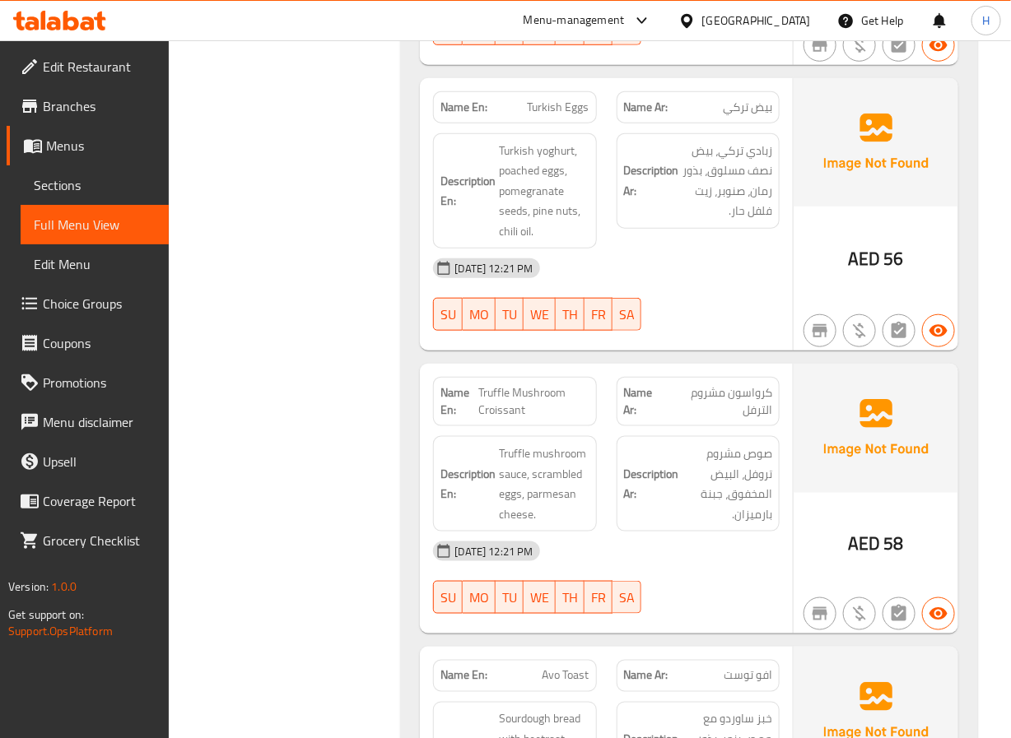
click at [497, 384] on span "Truffle Mushroom Croissant" at bounding box center [534, 401] width 110 height 35
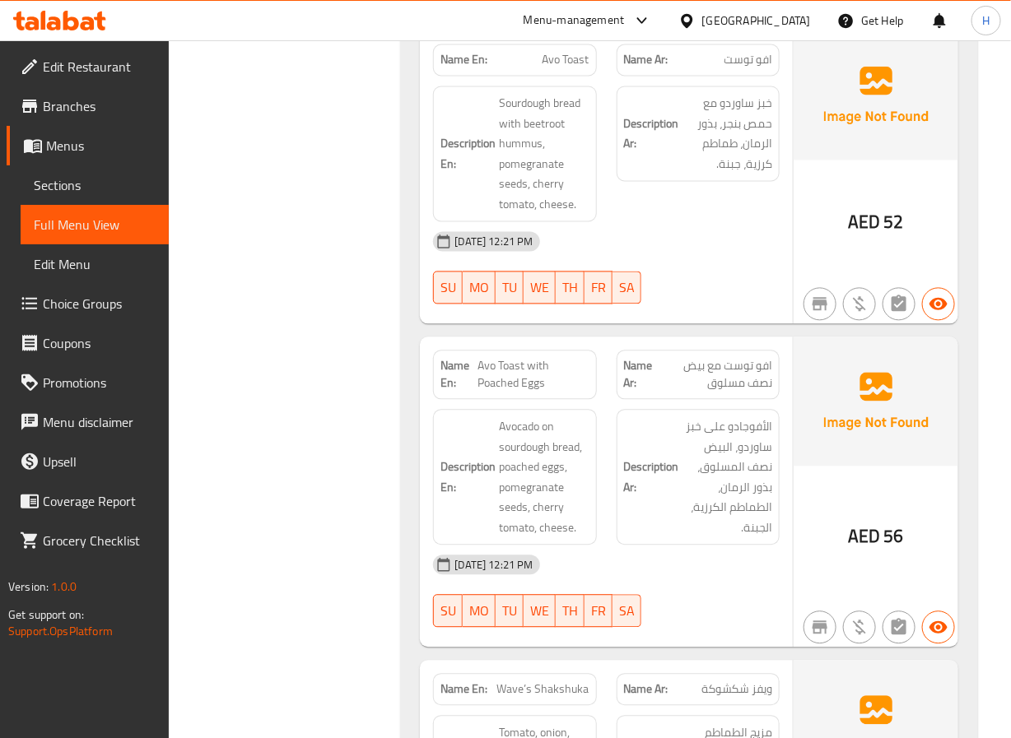
scroll to position [17160, 0]
click at [497, 356] on span "Avo Toast with Poached Eggs" at bounding box center [532, 373] width 111 height 35
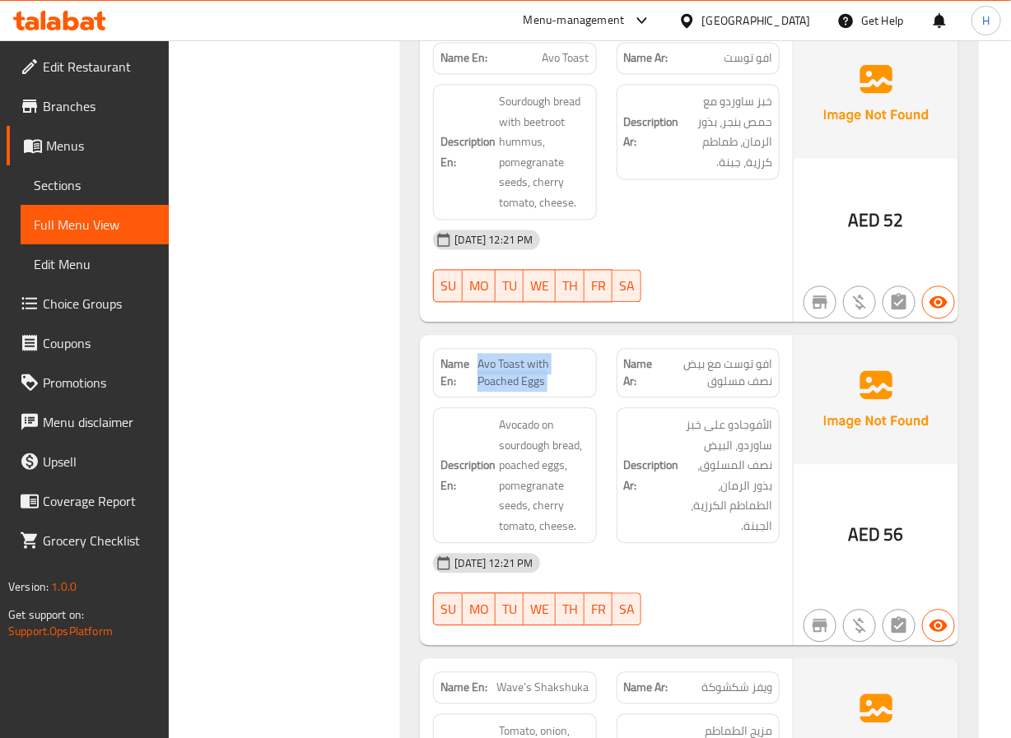
click at [497, 356] on span "Avo Toast with Poached Eggs" at bounding box center [532, 373] width 111 height 35
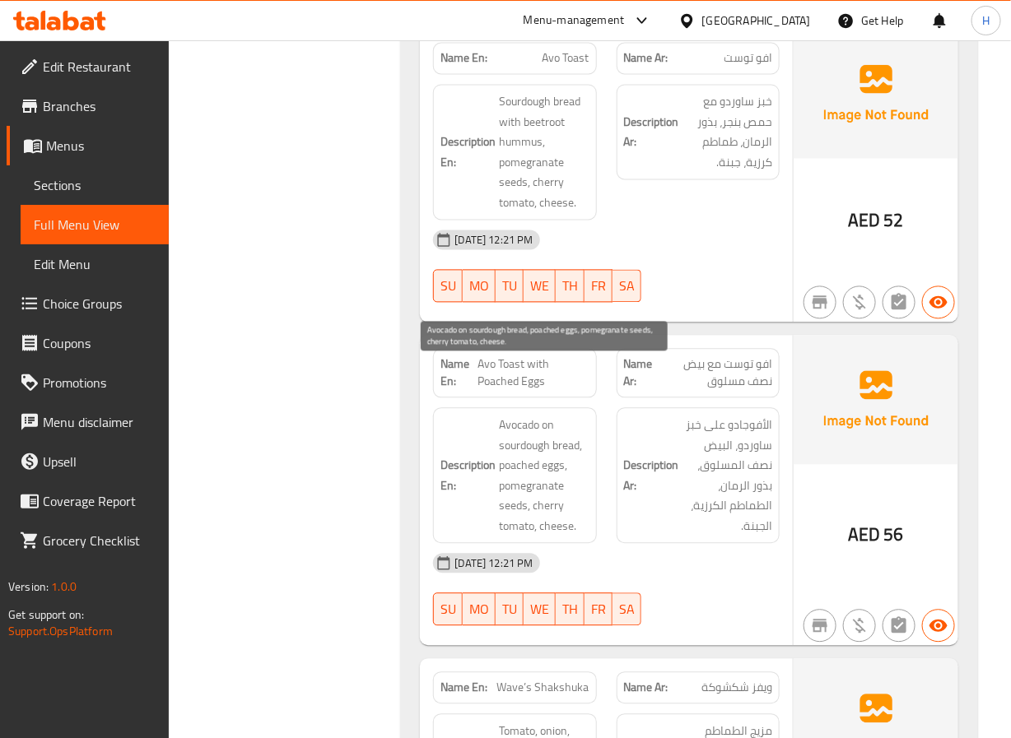
click at [518, 416] on span "Avocado on sourdough bread, poached eggs, pomegranate seeds, cherry tomato, che…" at bounding box center [544, 476] width 90 height 121
click at [516, 416] on span "Avocado on sourdough bread, poached eggs, pomegranate seeds, cherry tomato, che…" at bounding box center [544, 476] width 90 height 121
click at [526, 356] on span "Avo Toast with Poached Eggs" at bounding box center [532, 373] width 111 height 35
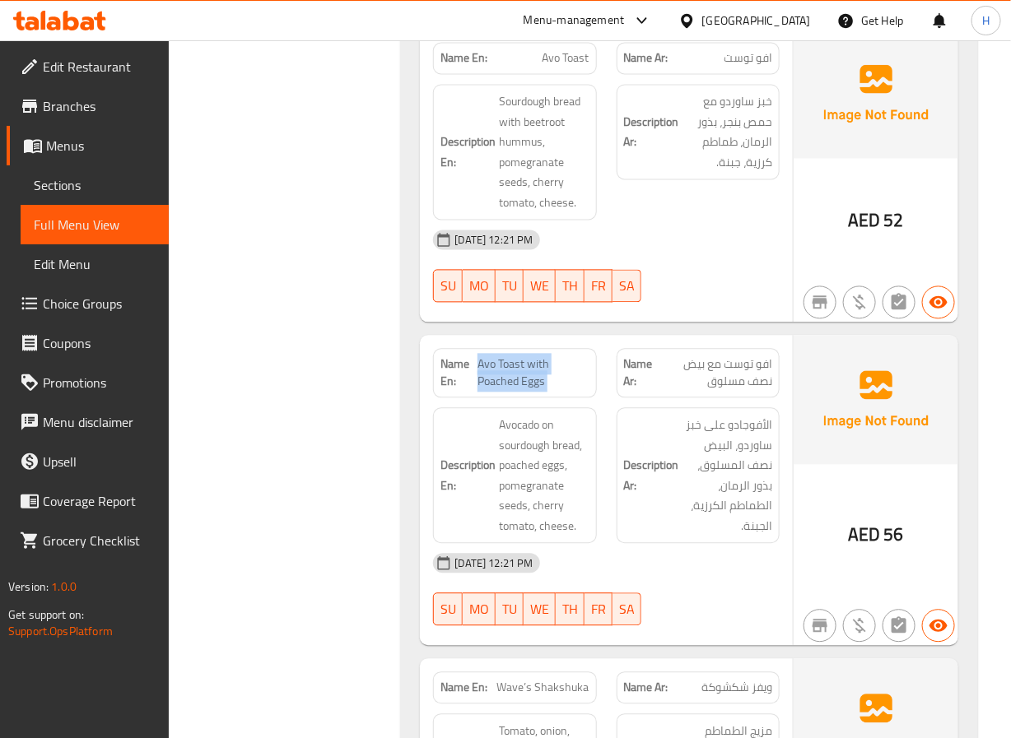
click at [526, 356] on span "Avo Toast with Poached Eggs" at bounding box center [532, 373] width 111 height 35
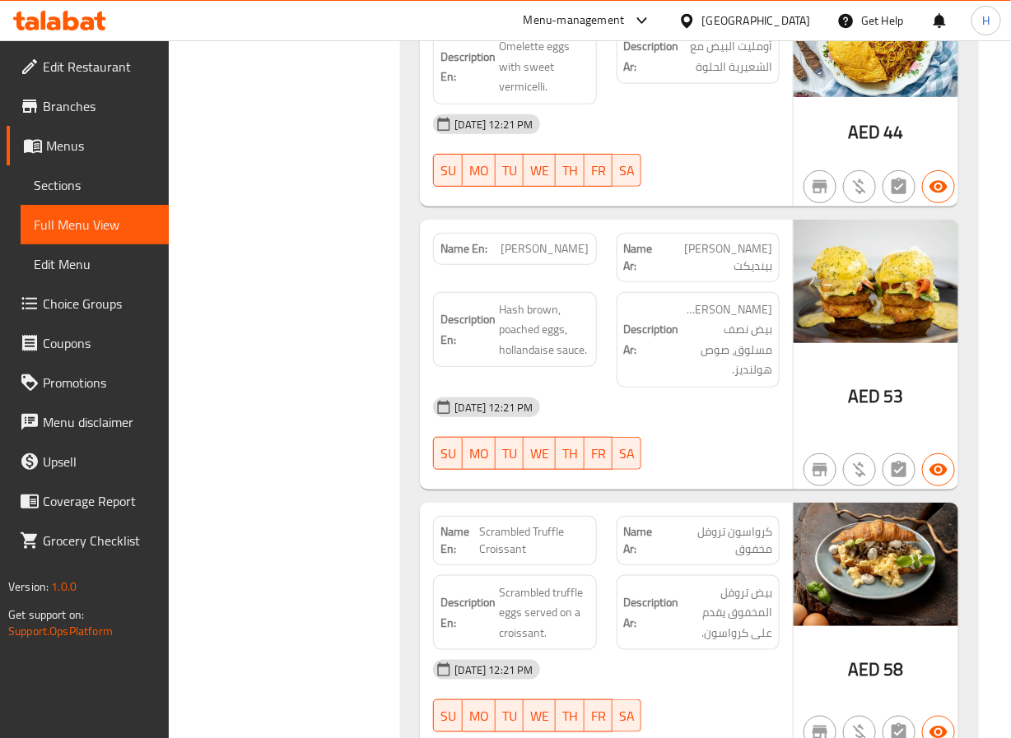
scroll to position [18518, 0]
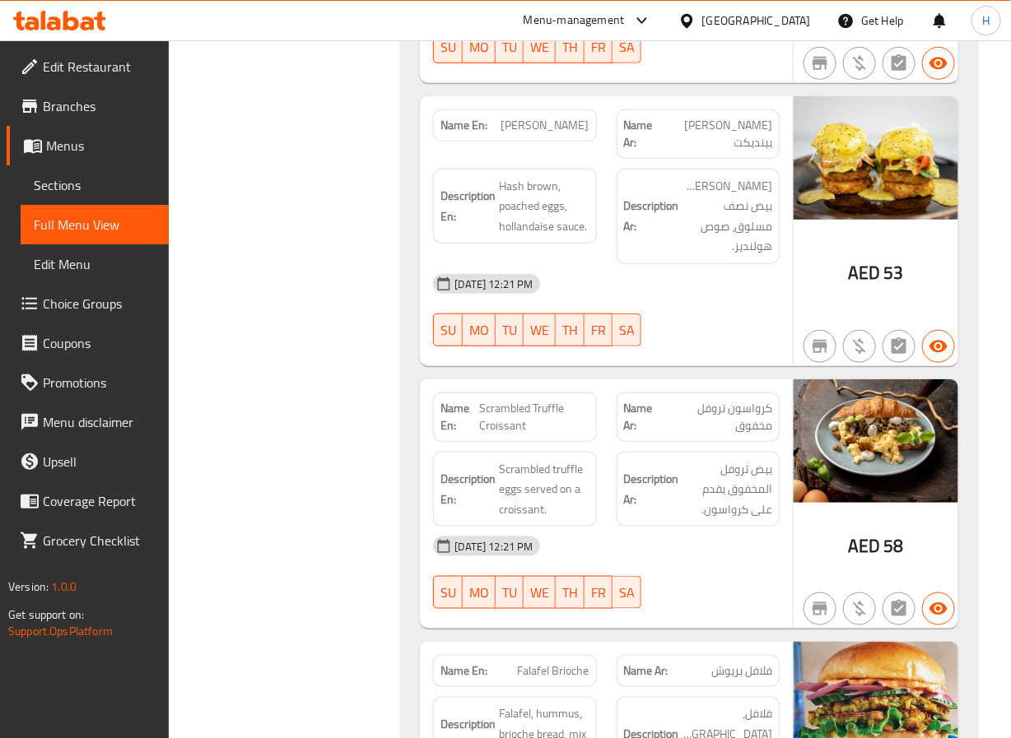
click at [741, 400] on span "كرواسون تروفل مخفوق" at bounding box center [718, 417] width 107 height 35
click at [753, 459] on span "بيض تروفل المخفوق يقدم على كرواسون." at bounding box center [727, 489] width 90 height 61
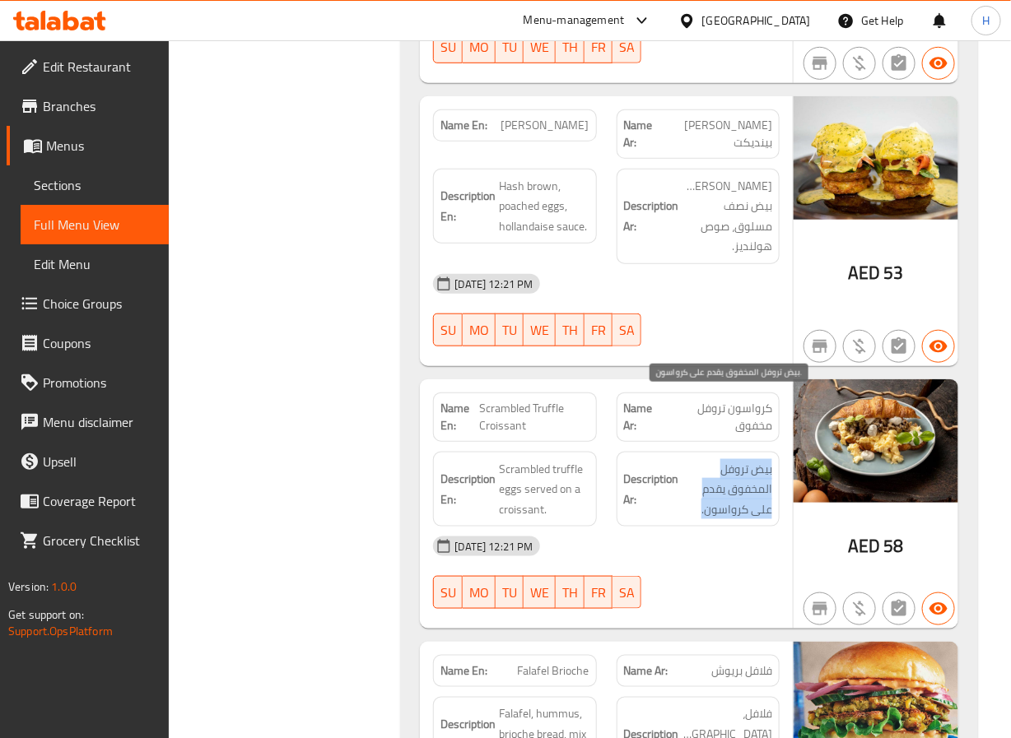
click at [753, 459] on span "بيض تروفل المخفوق يقدم على كرواسون." at bounding box center [727, 489] width 90 height 61
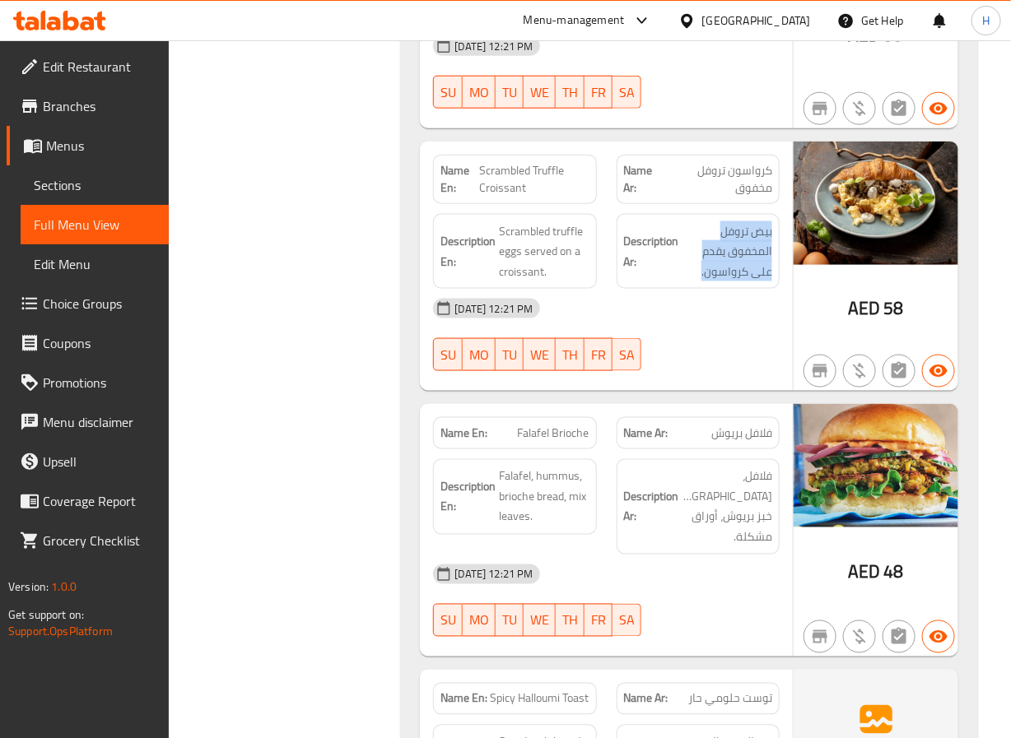
scroll to position [18765, 0]
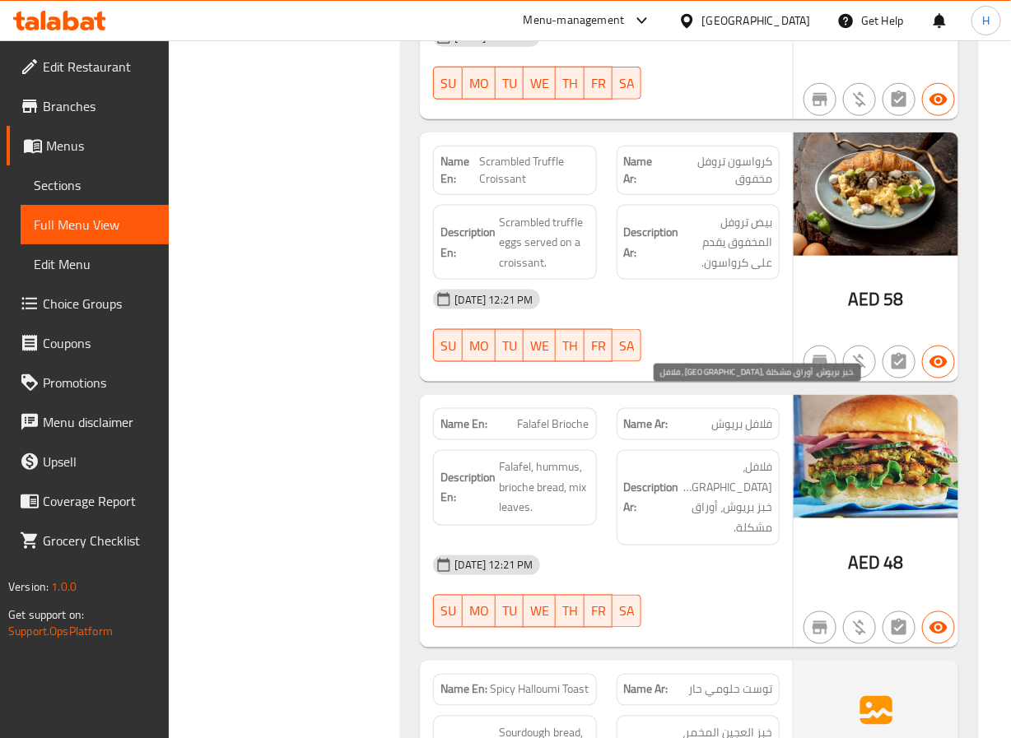
click at [733, 458] on span "فلافل، [GEOGRAPHIC_DATA]، خبز بريوش، أوراق مشكلة." at bounding box center [727, 498] width 90 height 81
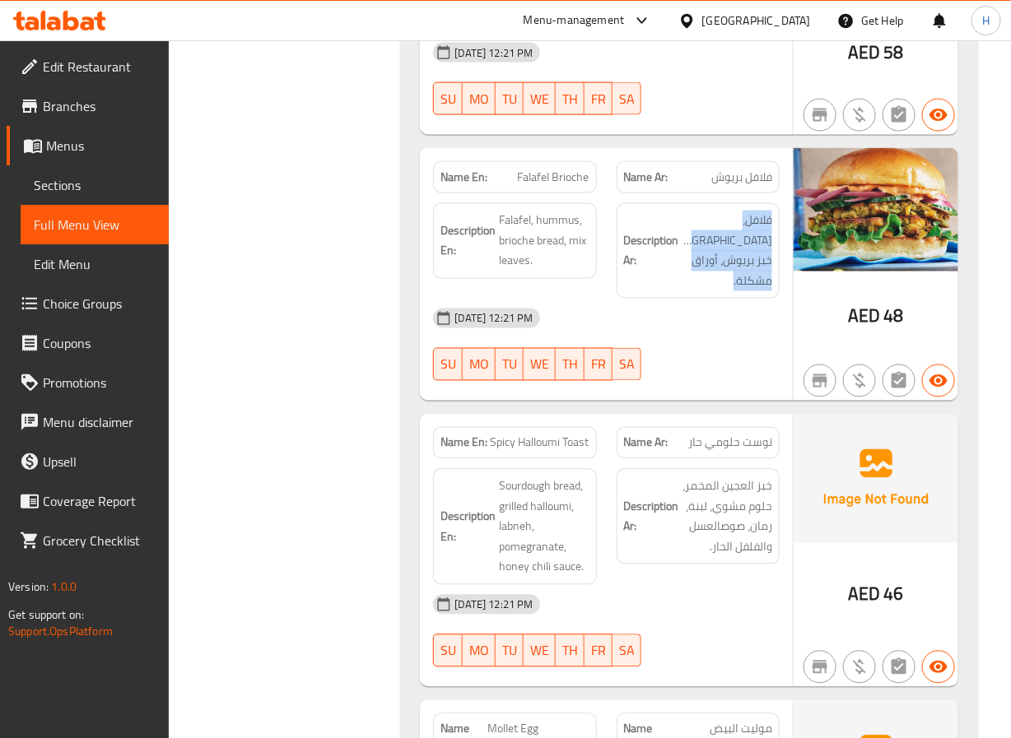
scroll to position [19135, 0]
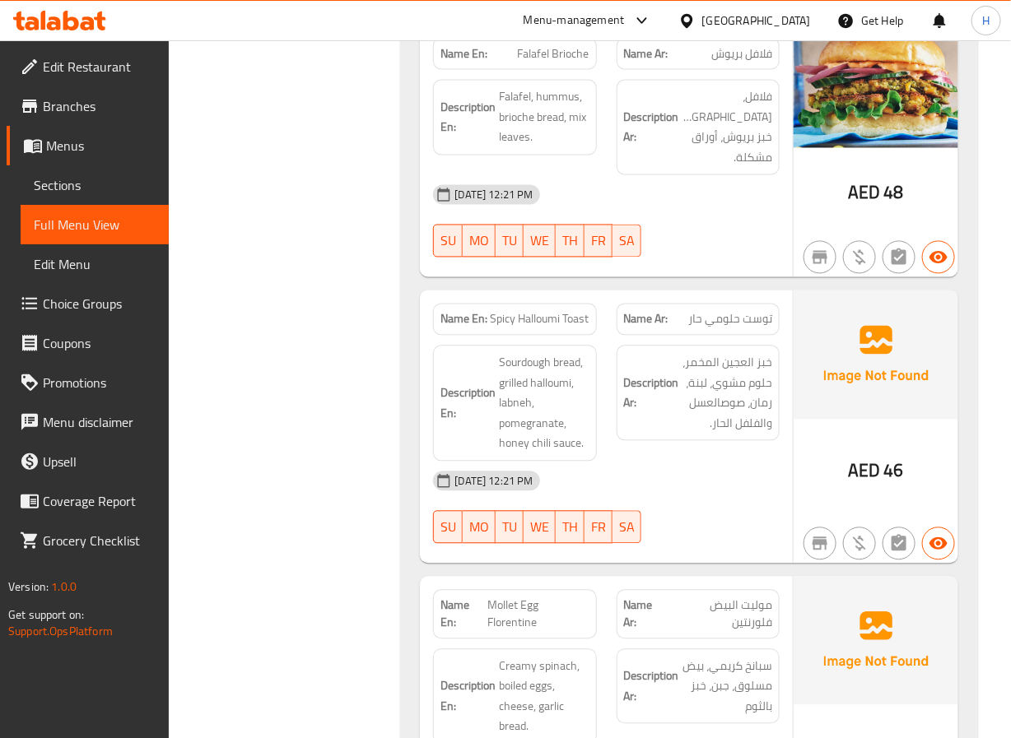
click at [541, 304] on div "Name En: Spicy Halloumi Toast" at bounding box center [514, 320] width 163 height 32
click at [537, 311] on span "Spicy Halloumi Toast" at bounding box center [540, 319] width 99 height 17
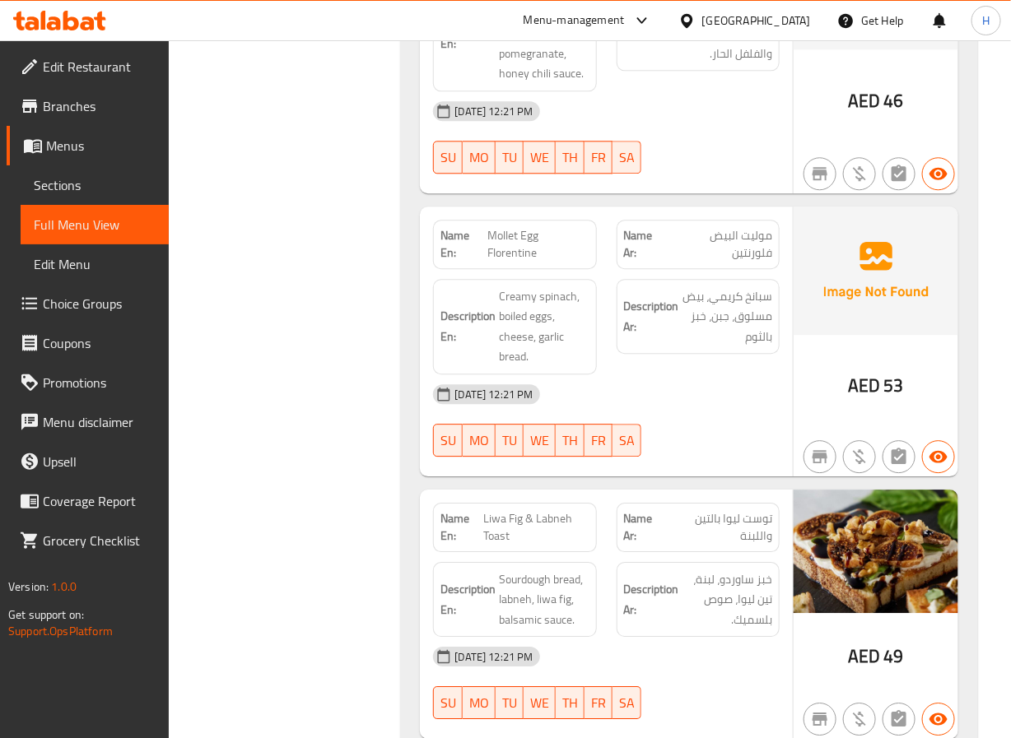
scroll to position [19629, 0]
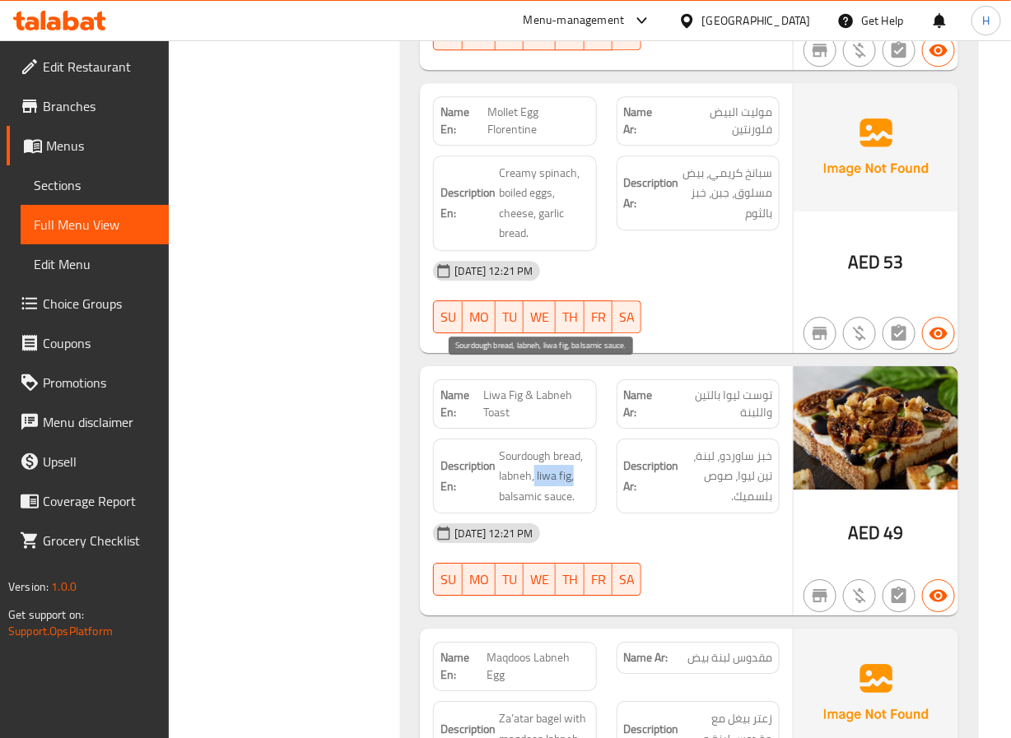
drag, startPoint x: 536, startPoint y: 393, endPoint x: 576, endPoint y: 393, distance: 40.3
click at [576, 446] on span "Sourdough bread, labneh, liwa fig, balsamic sauce." at bounding box center [544, 476] width 90 height 61
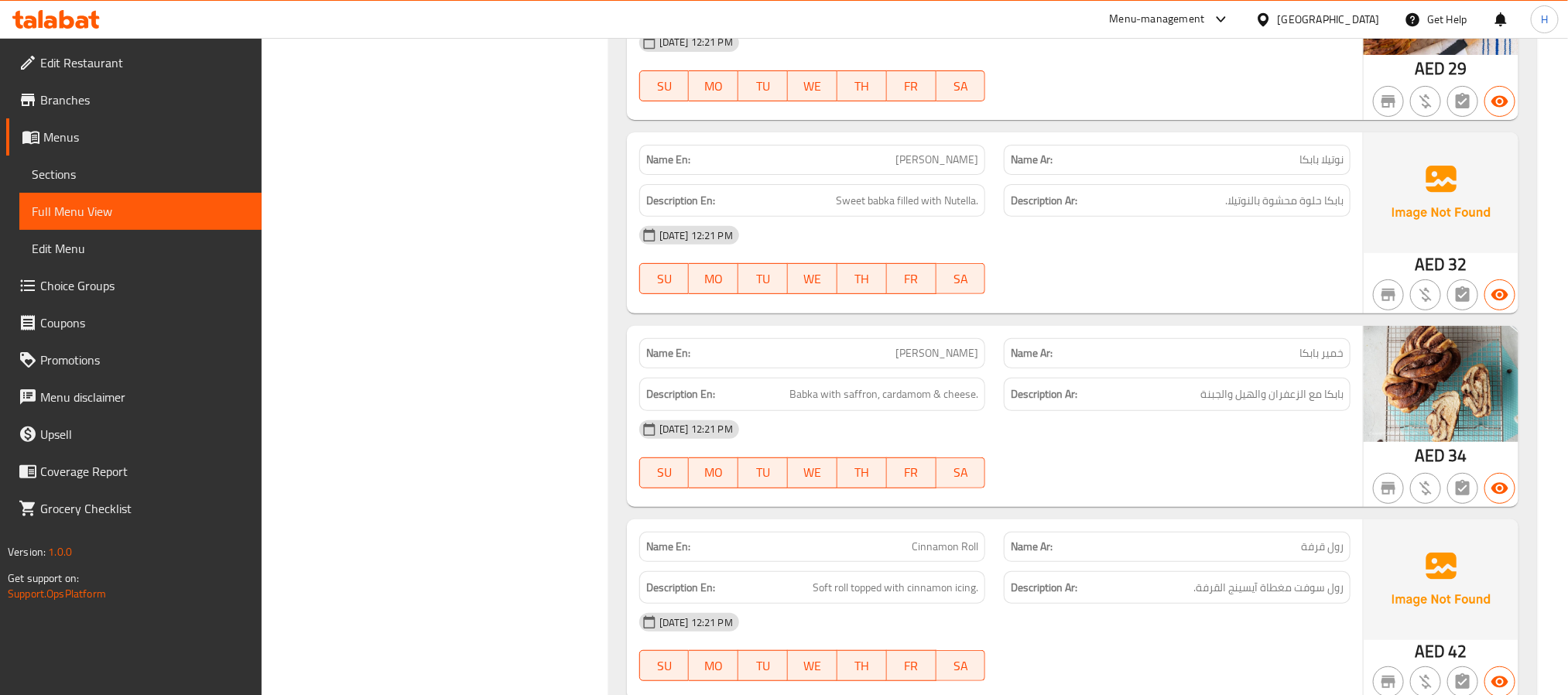
scroll to position [19041, 0]
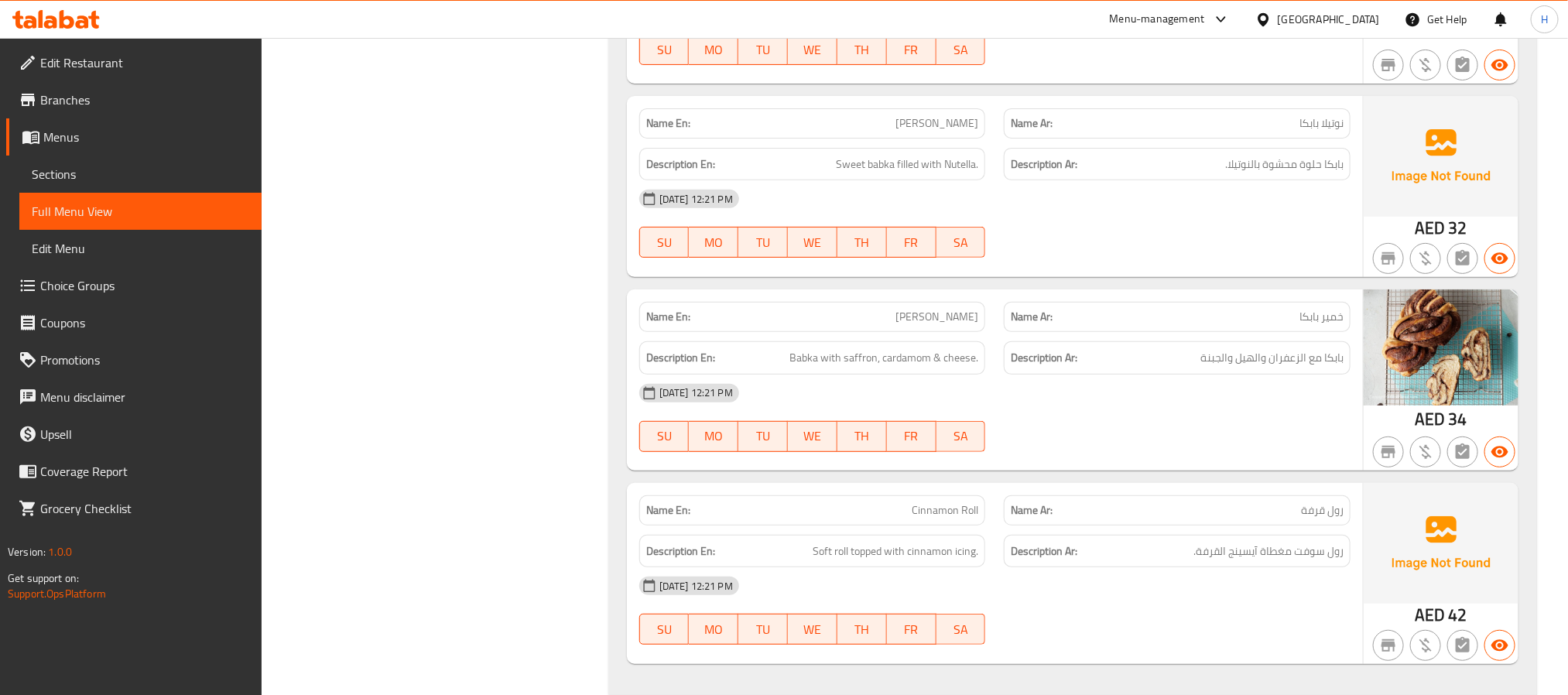
click at [1340, 325] on span "خمير بابكا" at bounding box center [1322, 316] width 44 height 16
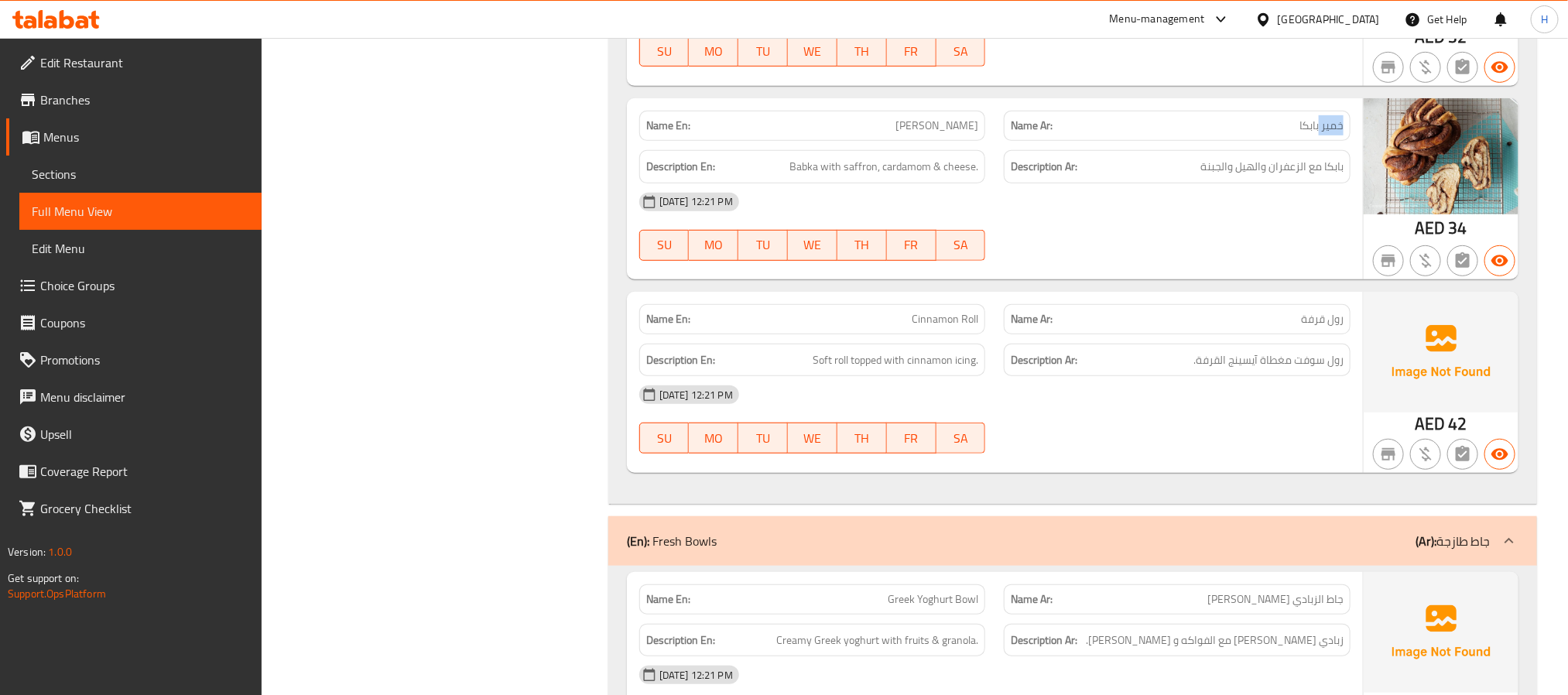
scroll to position [19273, 0]
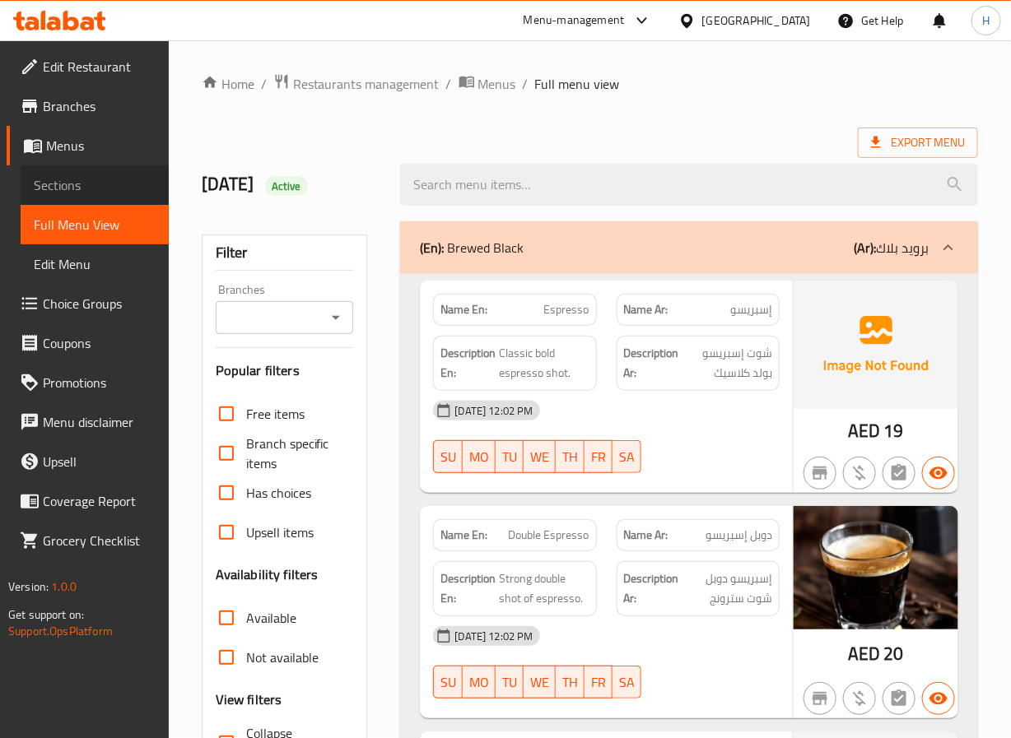
click at [62, 176] on span "Sections" at bounding box center [95, 185] width 122 height 20
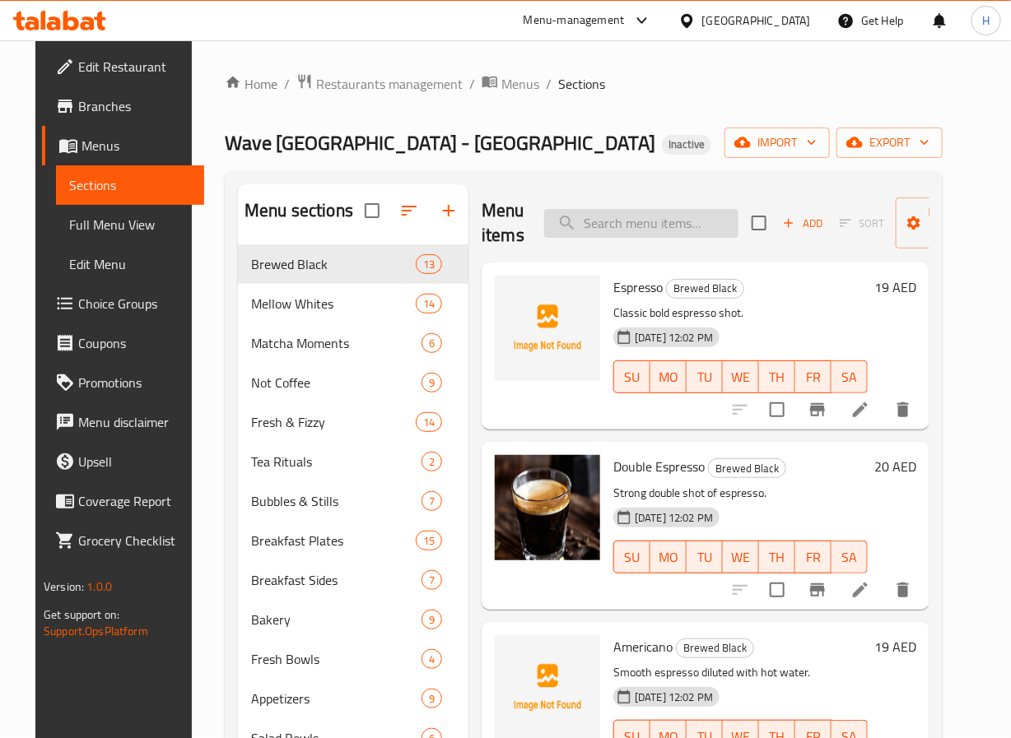
click at [696, 225] on input "search" at bounding box center [641, 223] width 194 height 29
paste input "Colombian Mixed Berries"
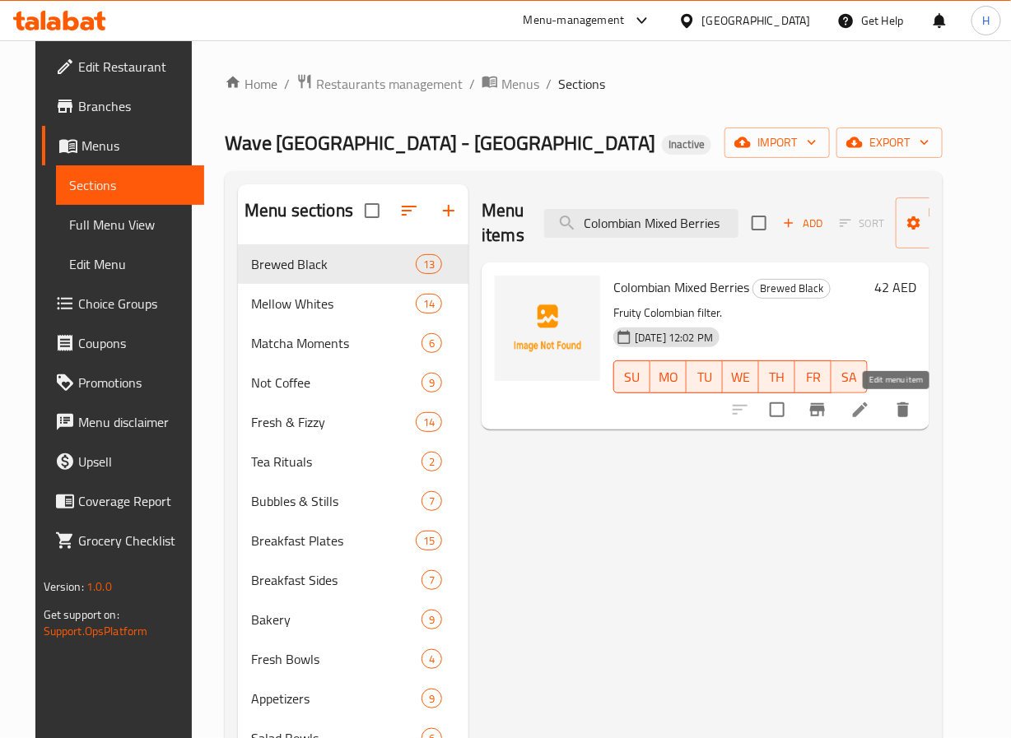
type input "Colombian Mixed Berries"
click at [870, 416] on icon at bounding box center [860, 410] width 20 height 20
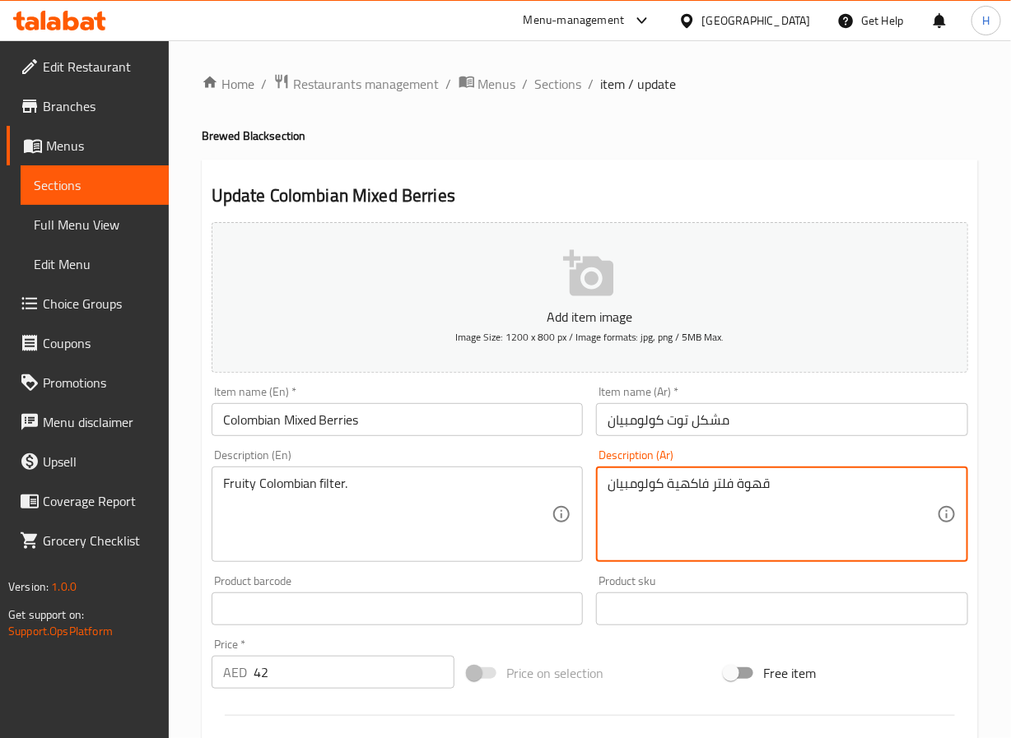
click at [749, 486] on textarea "قهوة فلتر فاكهية كولومبيان" at bounding box center [771, 515] width 329 height 78
click at [689, 494] on textarea "فلتر فاكهية كولومبيان" at bounding box center [771, 515] width 329 height 78
click at [607, 482] on textarea "فلتر كولومبيان" at bounding box center [771, 515] width 329 height 78
click at [716, 474] on div "فلتر كولومبيان Description (Ar)" at bounding box center [782, 514] width 372 height 95
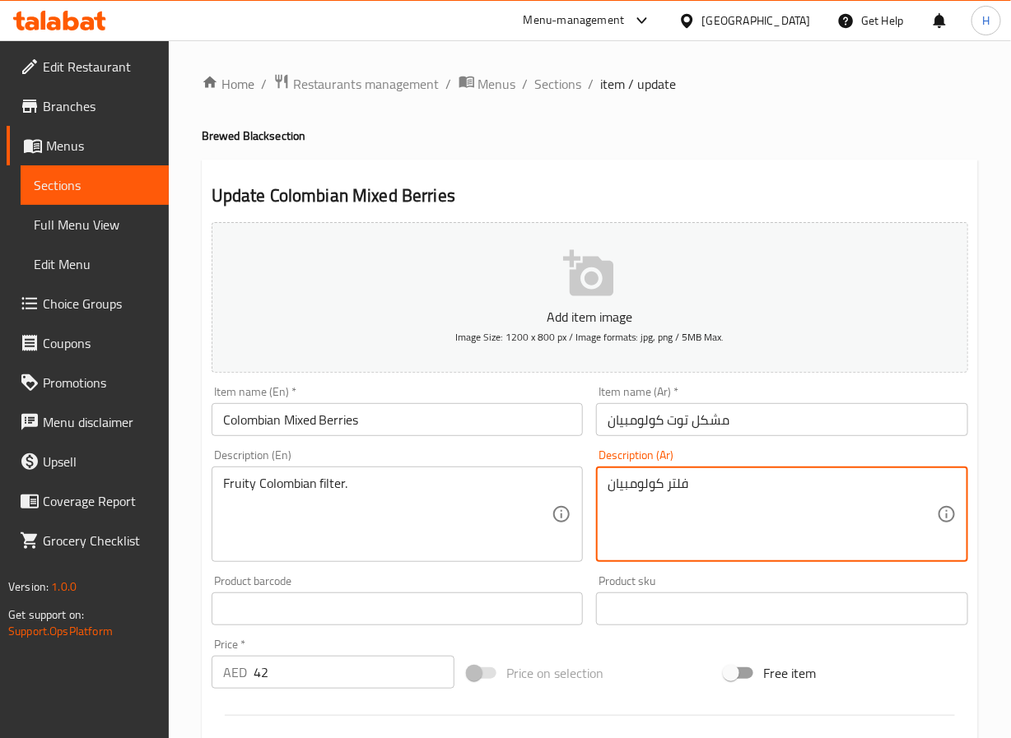
click at [711, 486] on textarea "فلتر كولومبيان" at bounding box center [771, 515] width 329 height 78
paste textarea "فاكهية"
drag, startPoint x: 618, startPoint y: 480, endPoint x: 591, endPoint y: 479, distance: 27.2
click at [591, 479] on div "Description (Ar) فلتر كولومبيان فاكهية Description (Ar)" at bounding box center [781, 506] width 385 height 126
click at [618, 486] on textarea "فلتر كولومبيان فاكهية" at bounding box center [771, 515] width 329 height 78
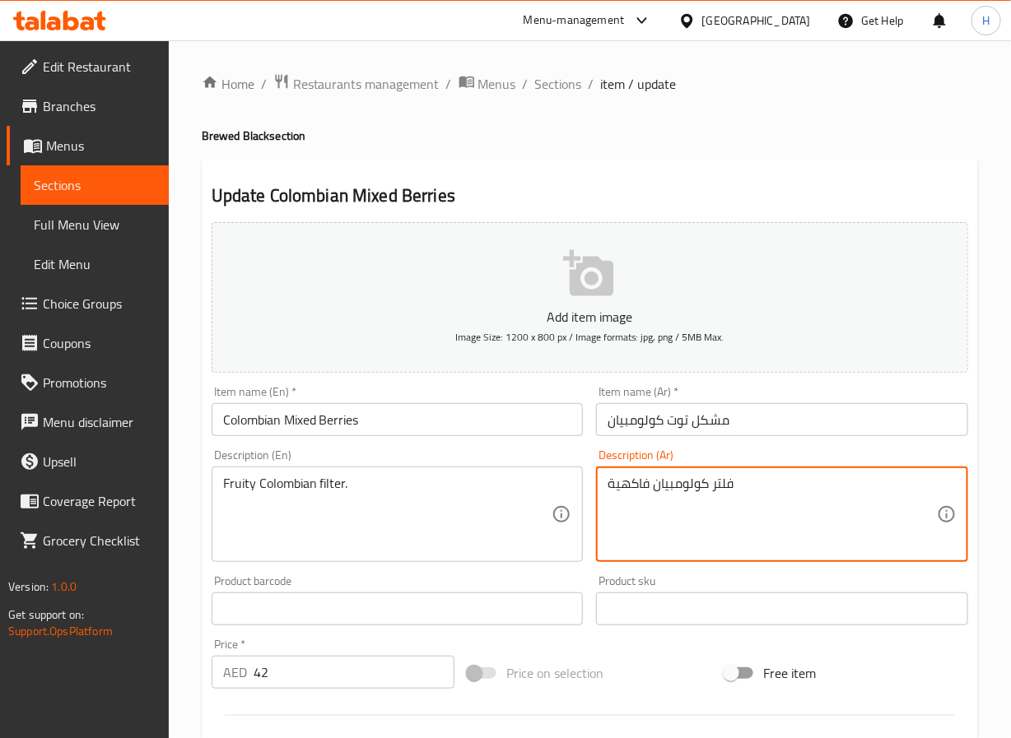
drag, startPoint x: 617, startPoint y: 485, endPoint x: 608, endPoint y: 484, distance: 9.1
click at [608, 484] on textarea "فلتر كولومبيان فاكهية" at bounding box center [771, 515] width 329 height 78
click at [621, 489] on textarea "فلتر كولومبيان فاكهية" at bounding box center [771, 515] width 329 height 78
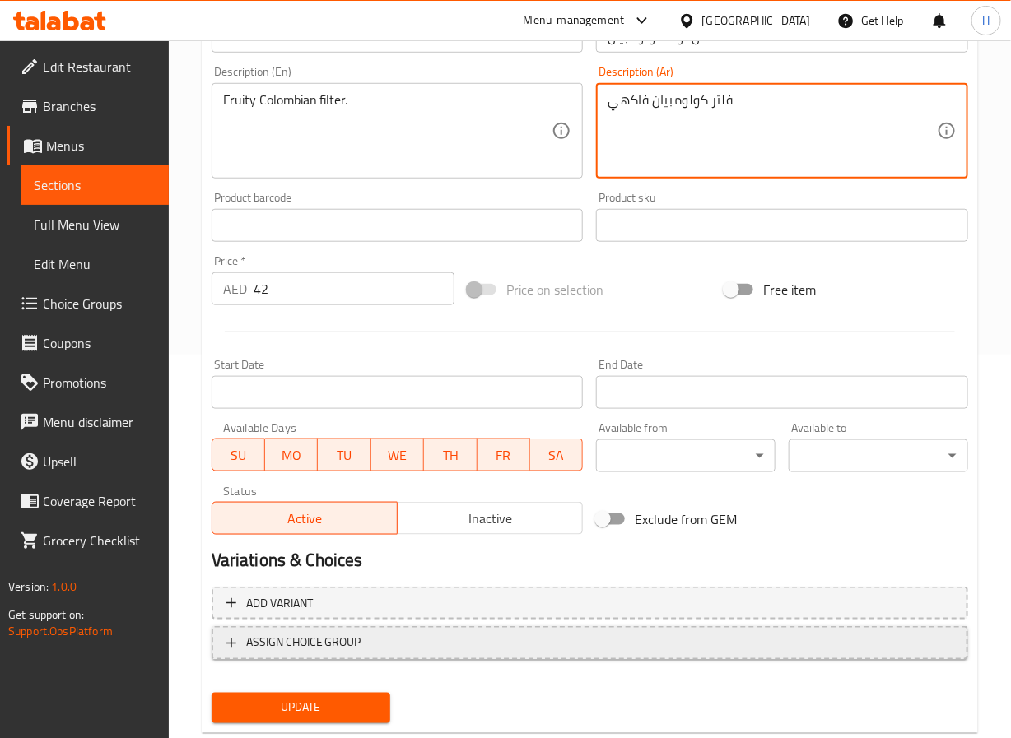
scroll to position [423, 0]
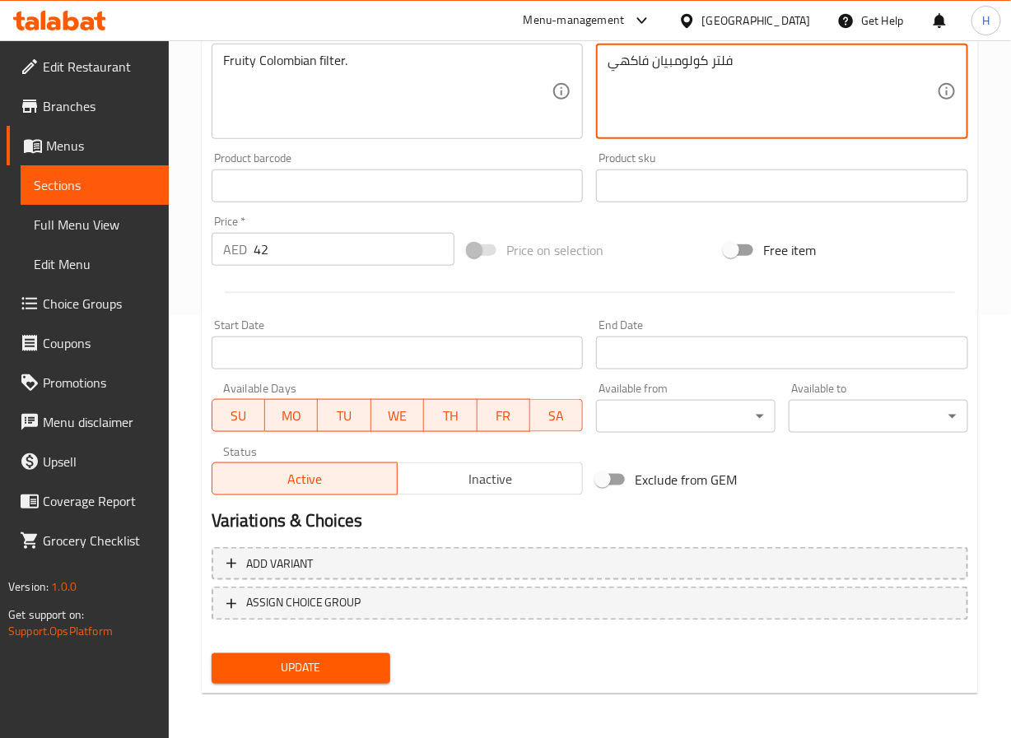
type textarea "فلتر كولومبيان فاكهي"
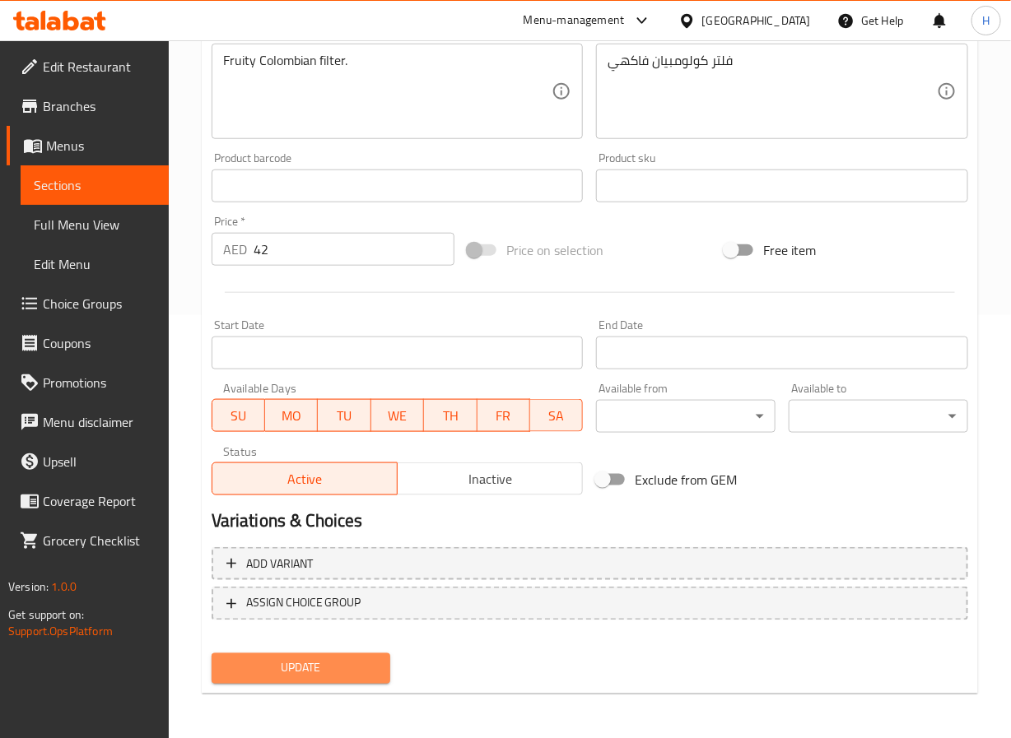
click at [334, 663] on span "Update" at bounding box center [301, 668] width 153 height 21
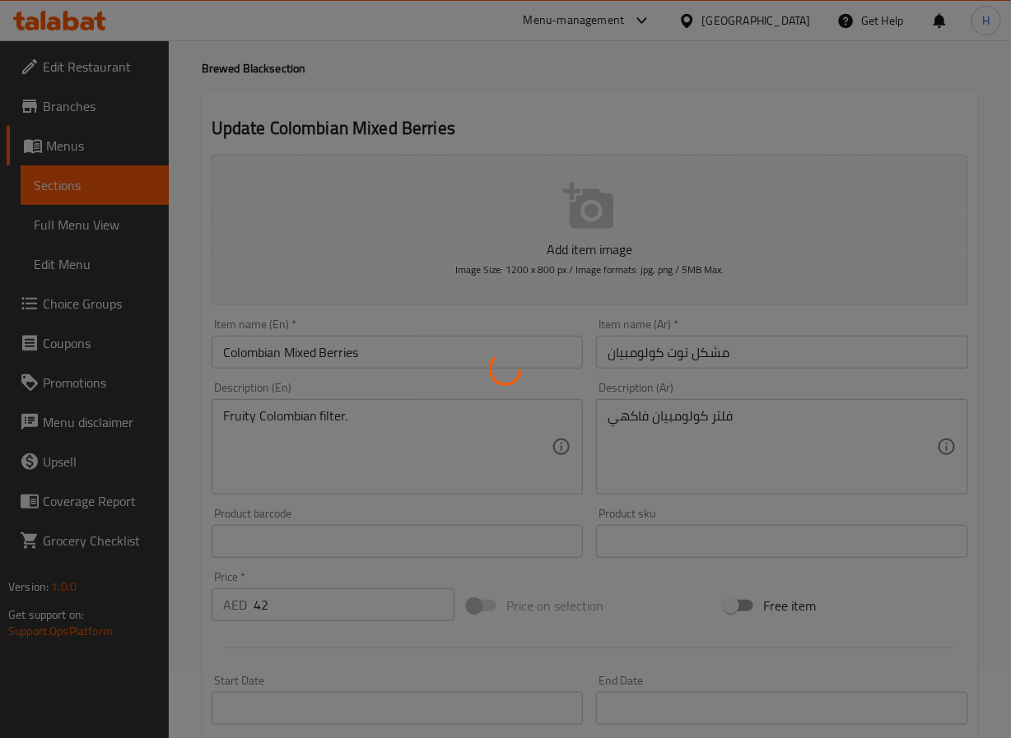
scroll to position [53, 0]
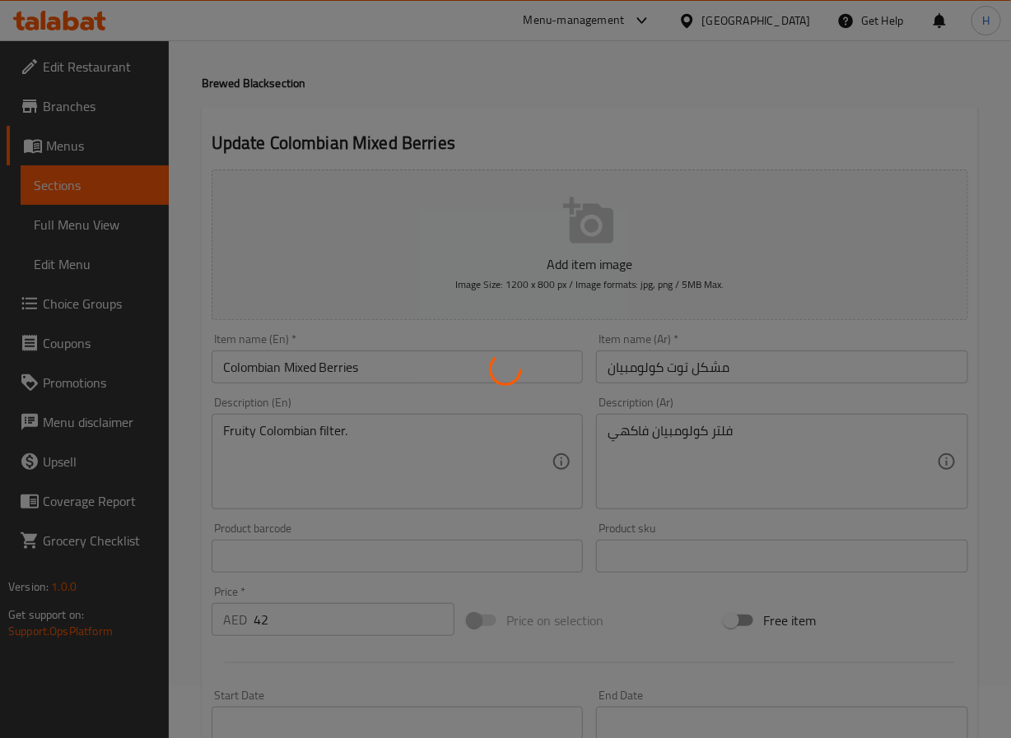
click at [319, 359] on div at bounding box center [505, 369] width 1011 height 738
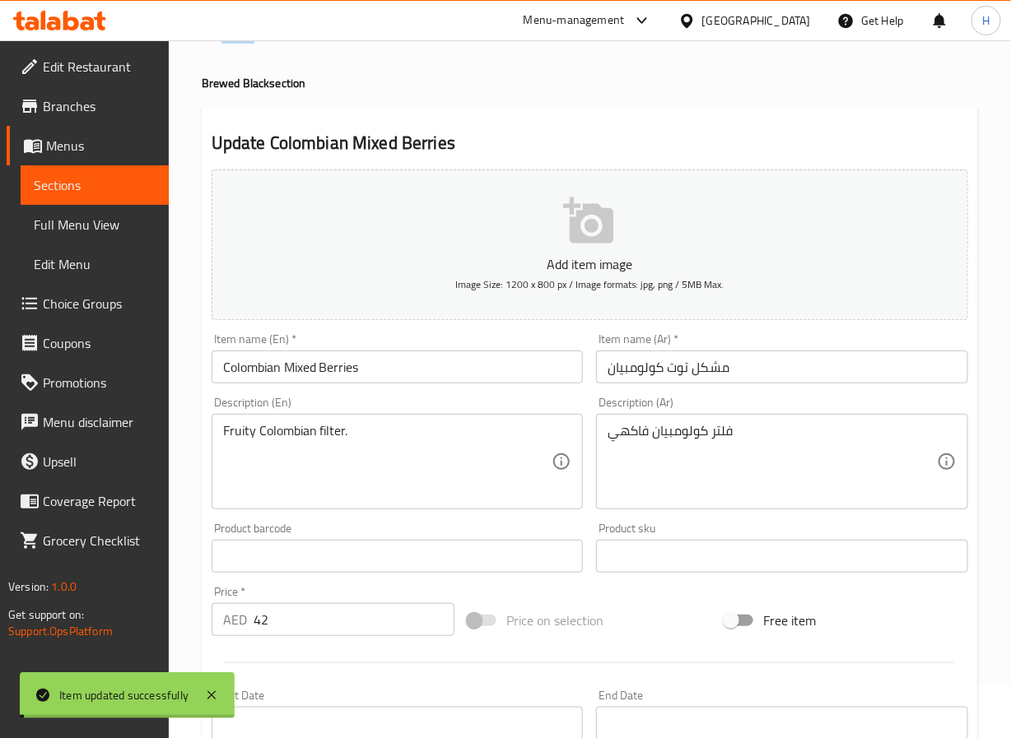
click at [319, 359] on div "Home / Restaurants management / Menus / Sections / item / update Brewed Black s…" at bounding box center [590, 549] width 776 height 1057
click at [319, 359] on input "Colombian Mixed Berries" at bounding box center [398, 367] width 372 height 33
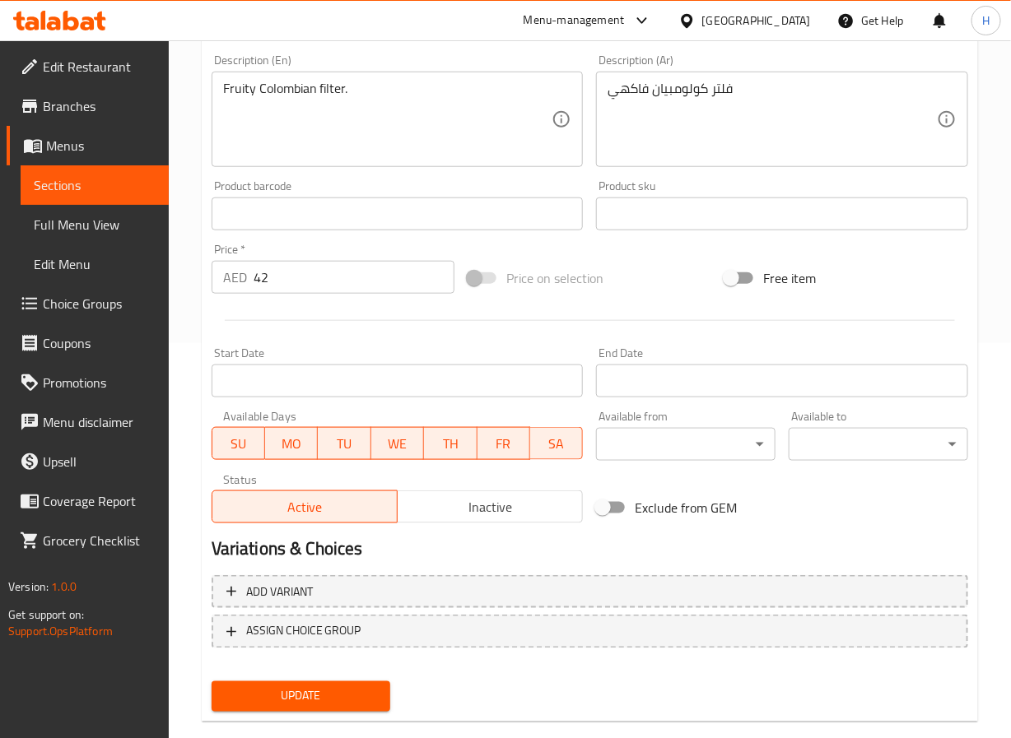
scroll to position [423, 0]
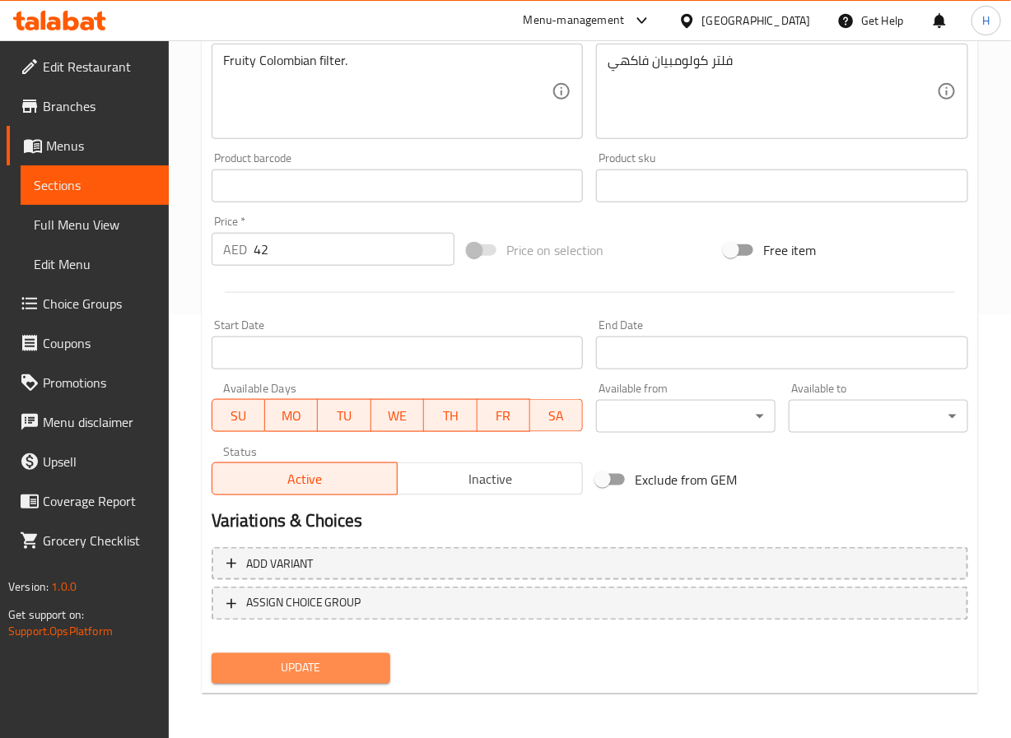
click at [322, 672] on span "Update" at bounding box center [301, 668] width 153 height 21
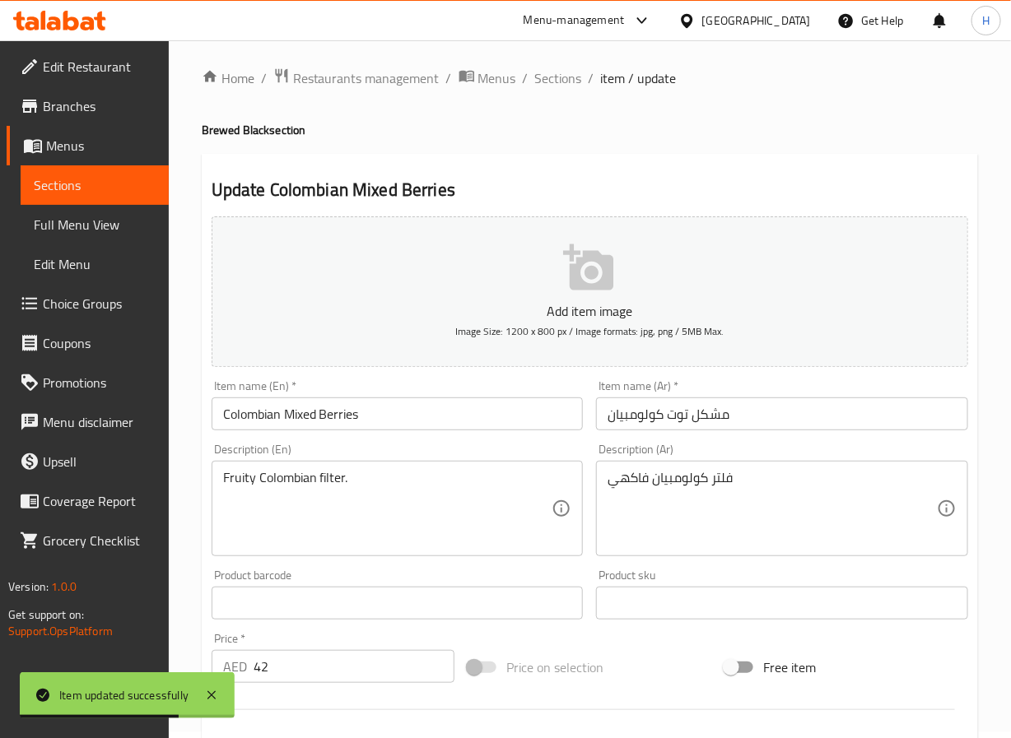
scroll to position [0, 0]
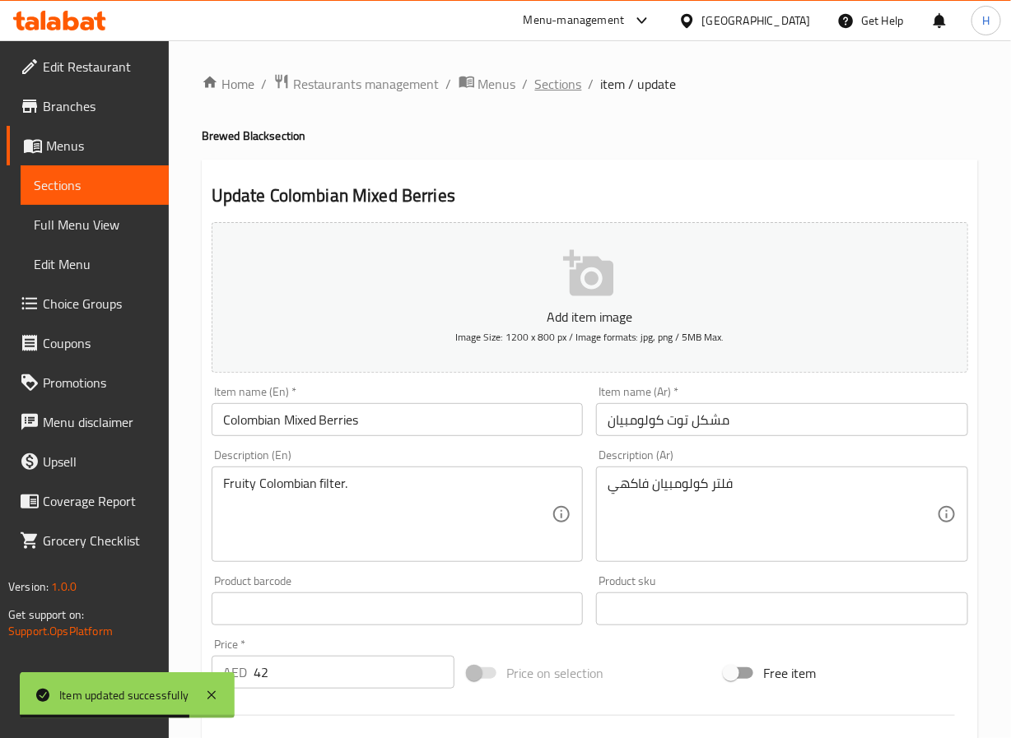
click at [563, 80] on span "Sections" at bounding box center [558, 84] width 47 height 20
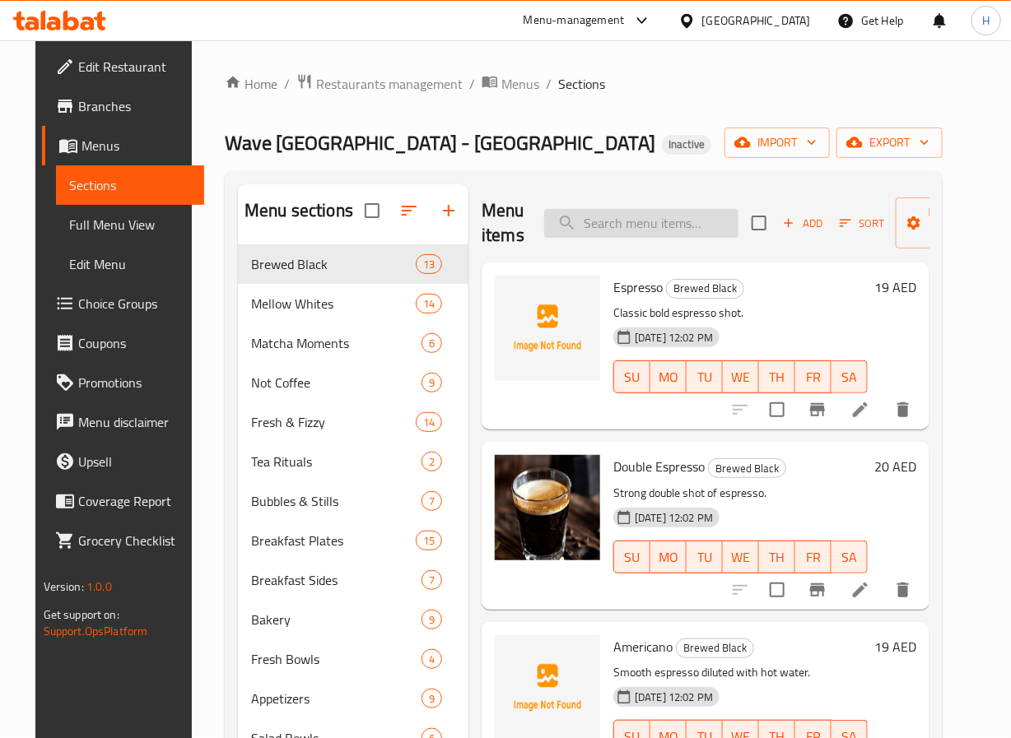
click at [585, 230] on input "search" at bounding box center [641, 223] width 194 height 29
paste input "Colombian Mixed Berries"
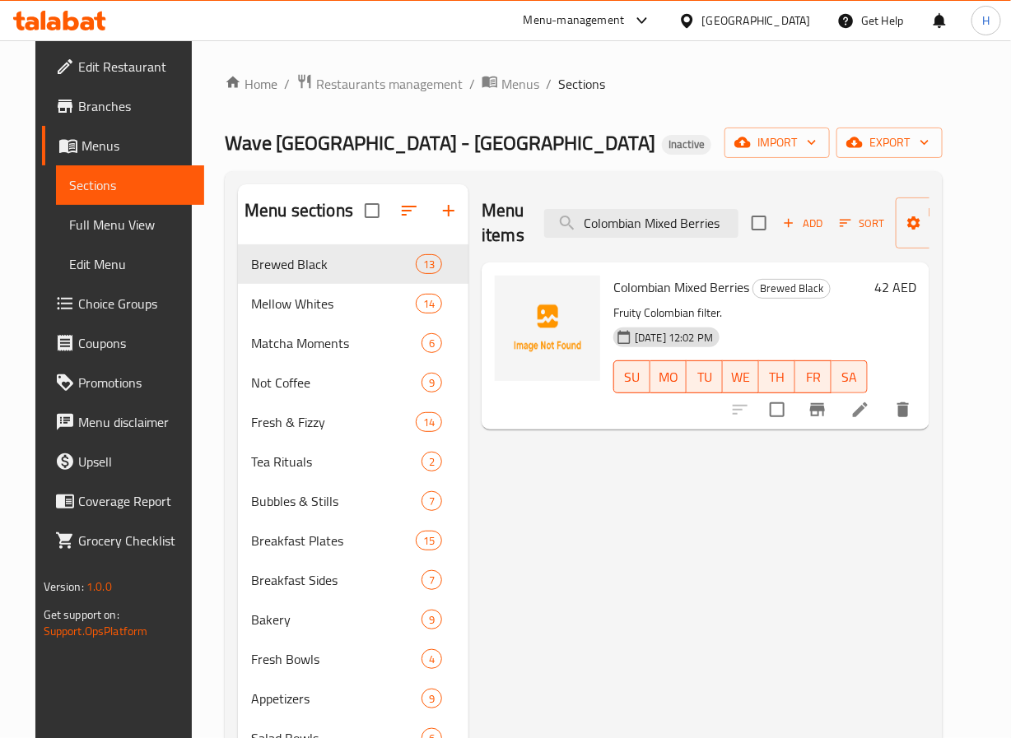
type input "Colombian Mixed Berries"
click at [883, 413] on li at bounding box center [860, 410] width 46 height 30
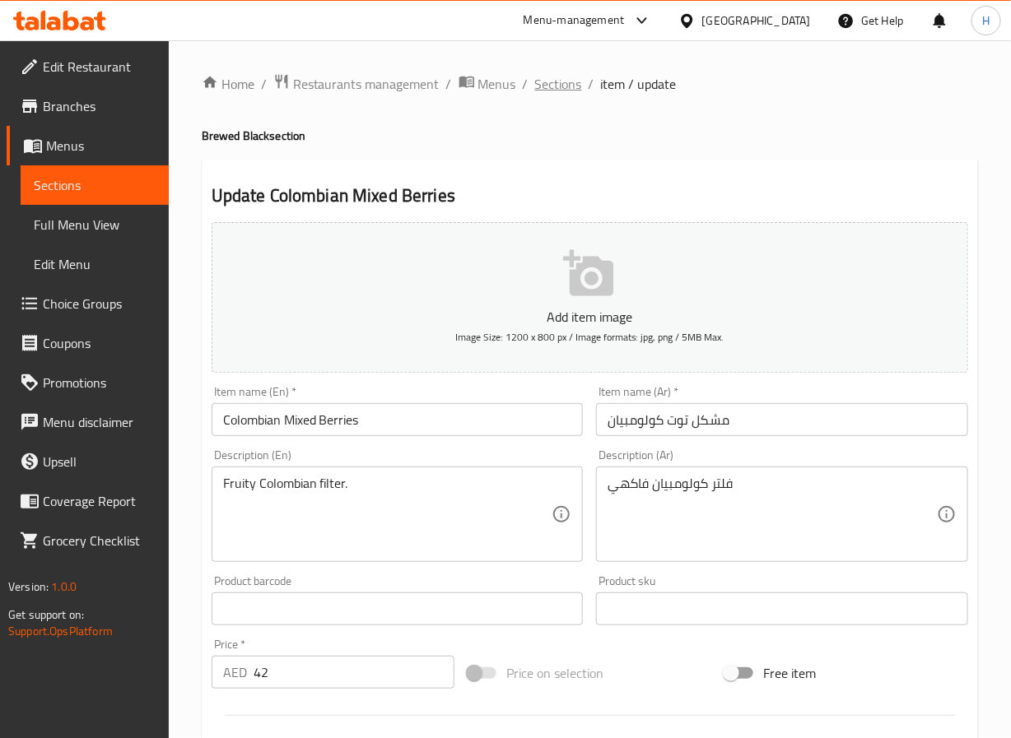
click at [565, 82] on span "Sections" at bounding box center [558, 84] width 47 height 20
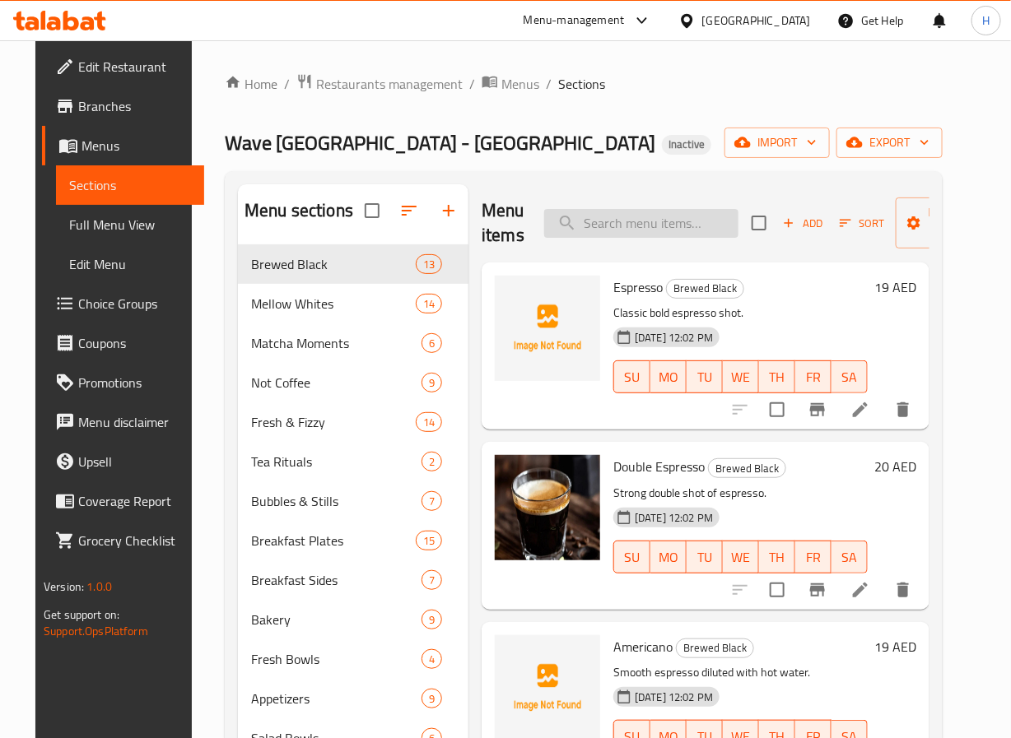
click at [679, 225] on input "search" at bounding box center [641, 223] width 194 height 29
paste input "Colombian Mixed Berries"
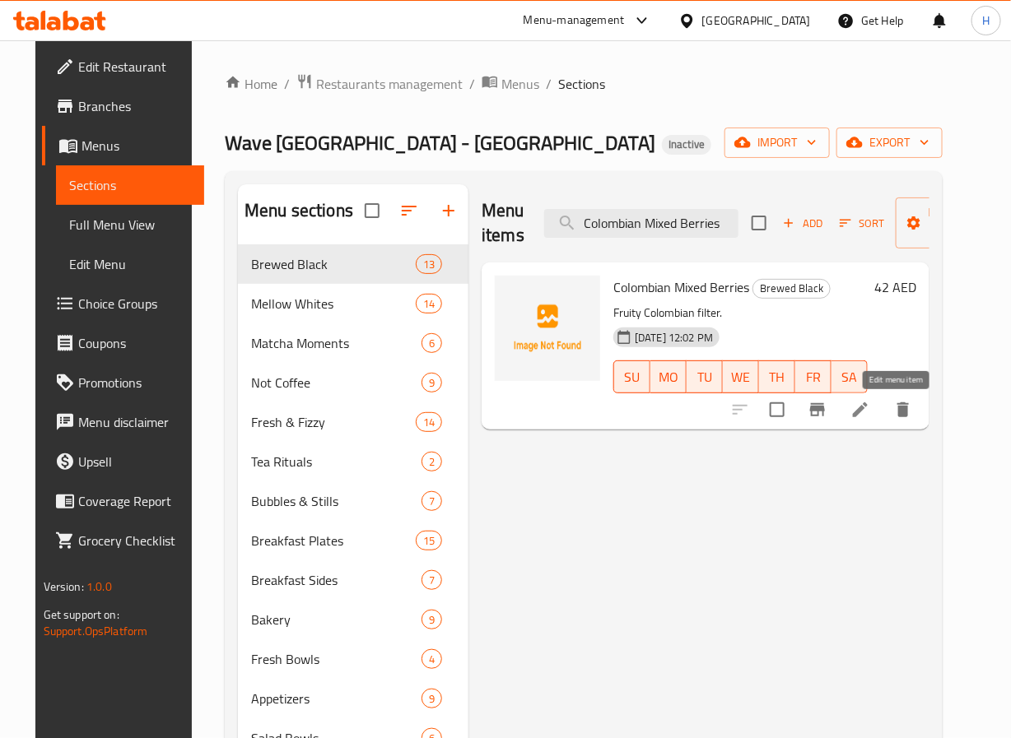
type input "Colombian Mixed Berries"
click at [870, 418] on icon at bounding box center [860, 410] width 20 height 20
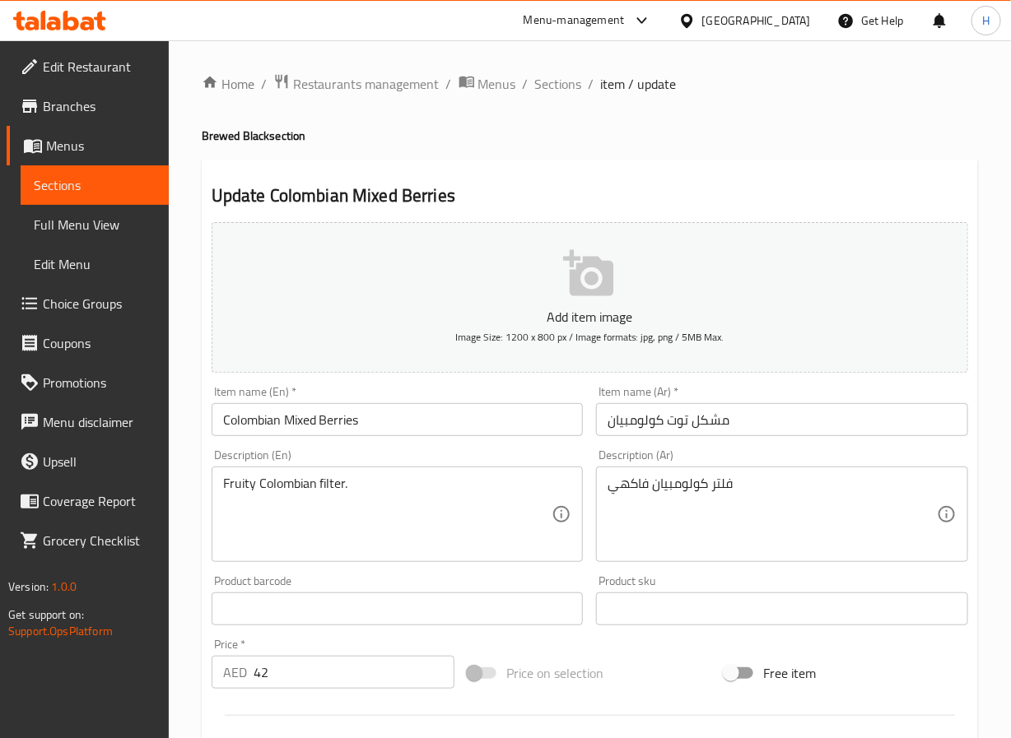
drag, startPoint x: 569, startPoint y: 92, endPoint x: 606, endPoint y: 124, distance: 49.0
click at [569, 92] on span "Sections" at bounding box center [558, 84] width 47 height 20
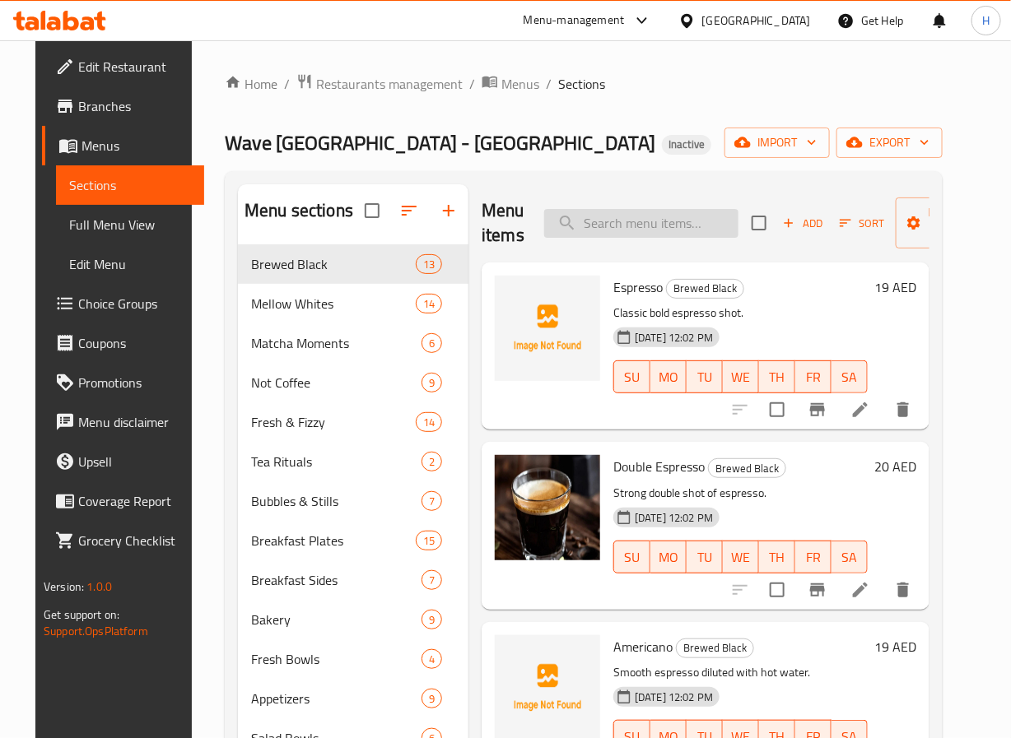
click at [632, 223] on input "search" at bounding box center [641, 223] width 194 height 29
paste input "Kalita ([GEOGRAPHIC_DATA], [GEOGRAPHIC_DATA])"
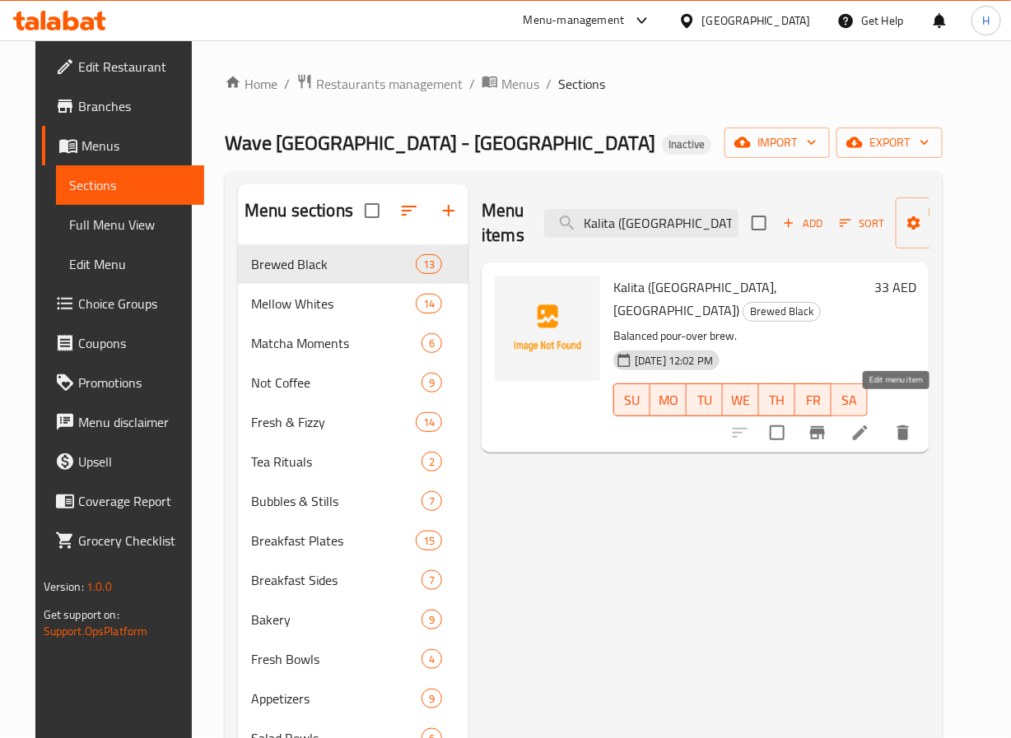
type input "Kalita ([GEOGRAPHIC_DATA], [GEOGRAPHIC_DATA])"
click at [867, 425] on icon at bounding box center [860, 432] width 15 height 15
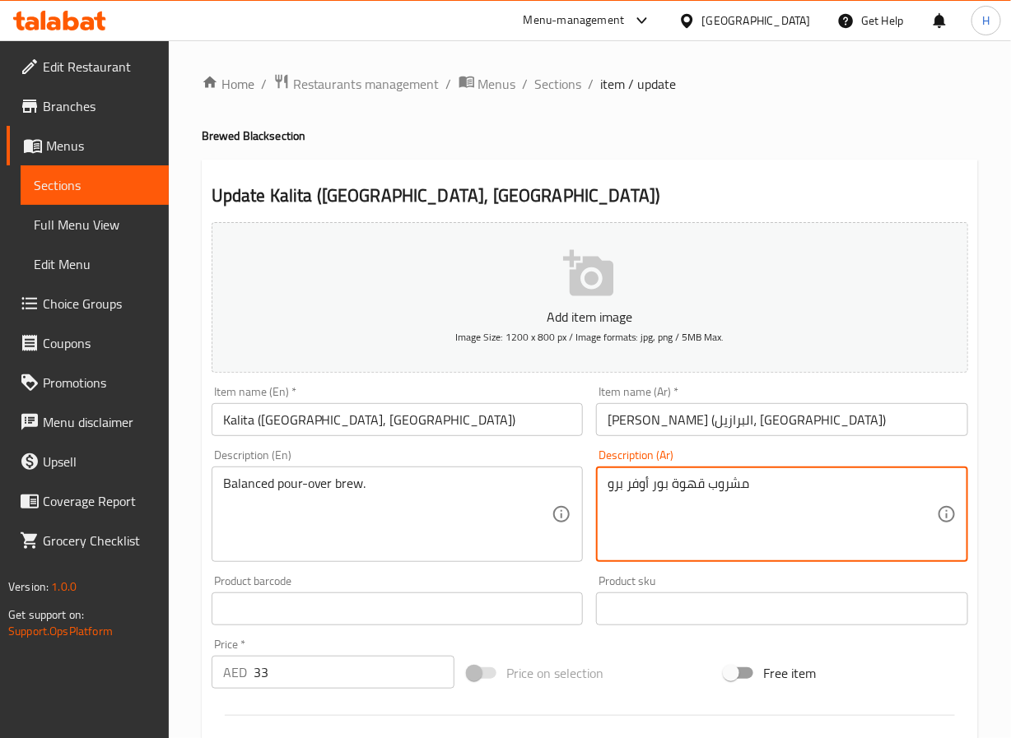
click at [677, 480] on textarea "مشروب قهوة بور أوفر برو" at bounding box center [771, 515] width 329 height 78
drag, startPoint x: 625, startPoint y: 486, endPoint x: 590, endPoint y: 484, distance: 34.7
click at [590, 484] on div "Description (Ar) مشروب بور أوفر برو Description (Ar)" at bounding box center [781, 506] width 385 height 126
click at [681, 482] on textarea "مشروب بور أوفر" at bounding box center [771, 515] width 329 height 78
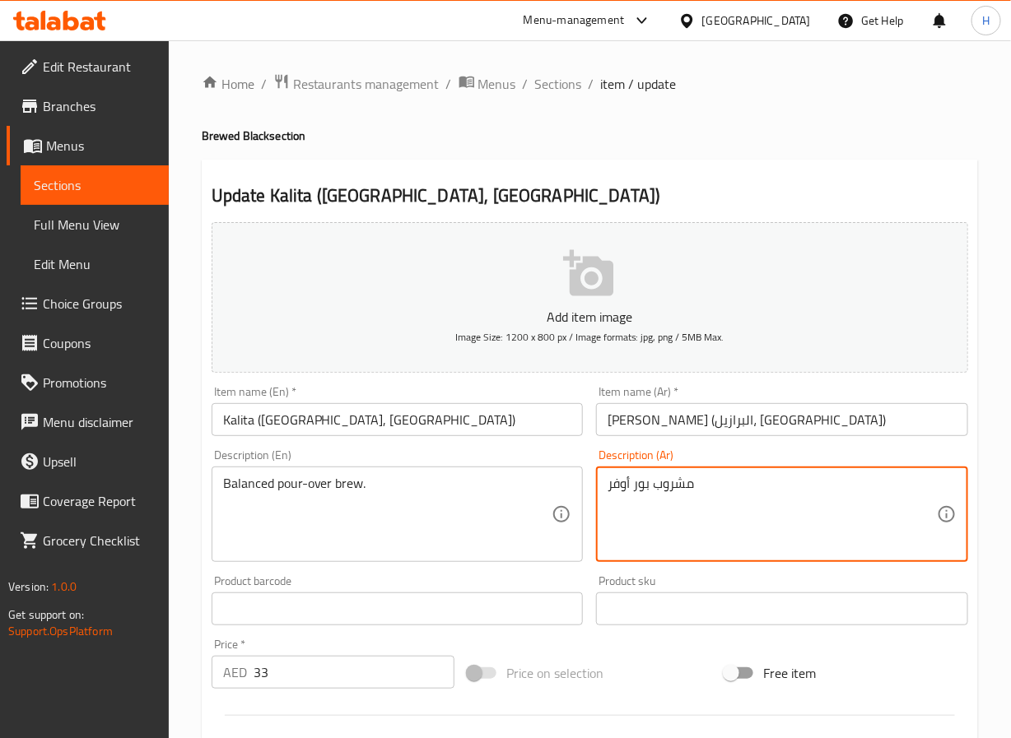
paste textarea "برو"
click at [611, 486] on textarea "برو بور أوفر" at bounding box center [771, 515] width 329 height 78
click at [675, 487] on textarea "برو بور أوفر" at bounding box center [771, 515] width 329 height 78
type textarea "برو بور أوفر متوازن"
click at [304, 420] on input "Kalita ([GEOGRAPHIC_DATA], [GEOGRAPHIC_DATA])" at bounding box center [398, 419] width 372 height 33
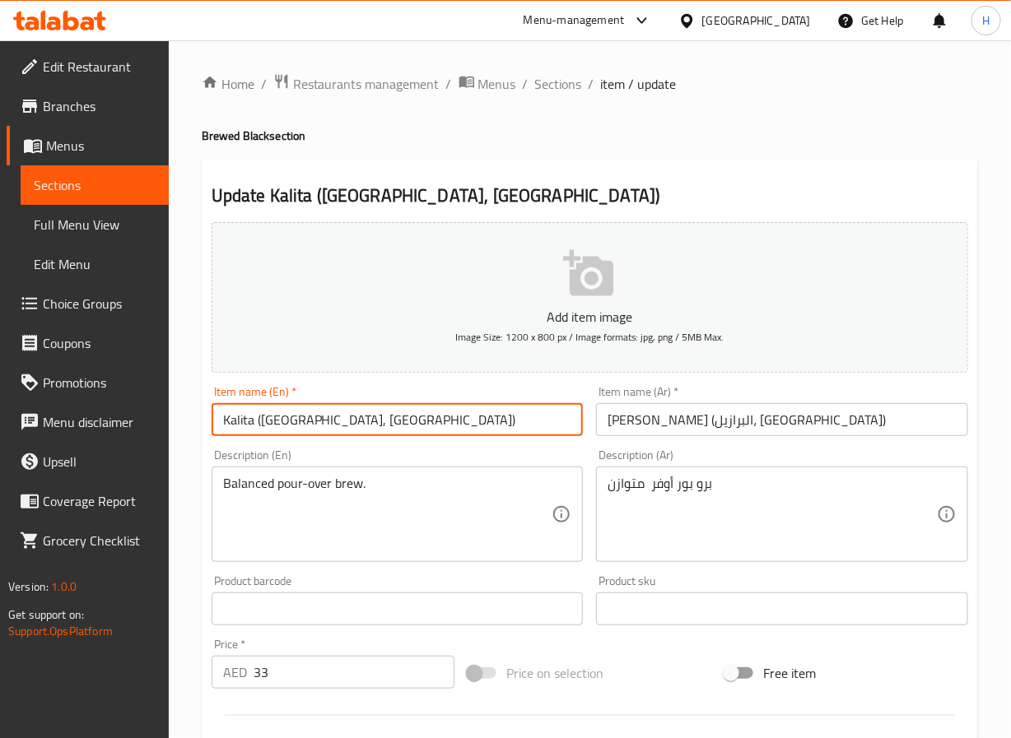
click at [304, 420] on input "Kalita ([GEOGRAPHIC_DATA], [GEOGRAPHIC_DATA])" at bounding box center [398, 419] width 372 height 33
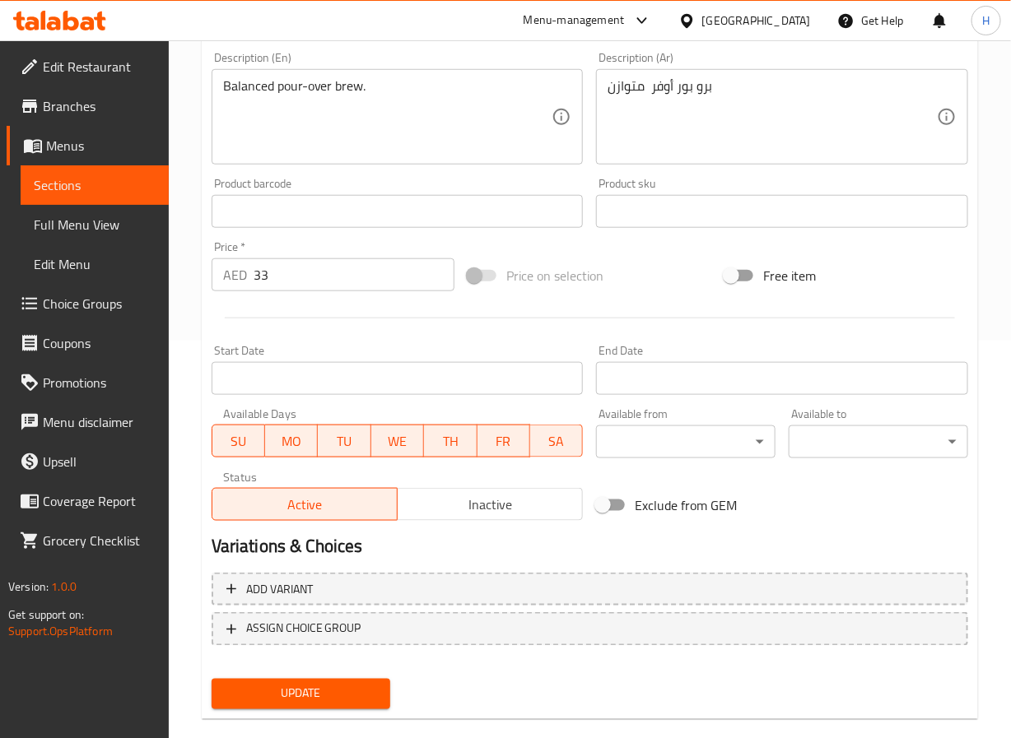
scroll to position [423, 0]
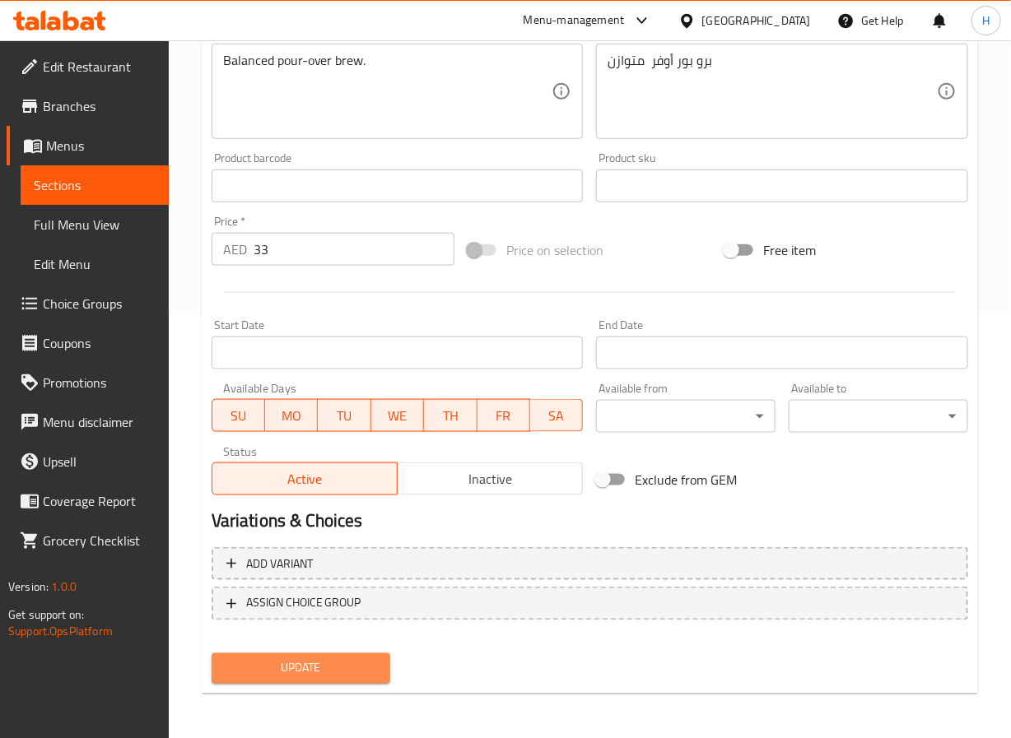
click at [324, 662] on span "Update" at bounding box center [301, 668] width 153 height 21
drag, startPoint x: 277, startPoint y: 675, endPoint x: 286, endPoint y: 670, distance: 11.0
click at [277, 675] on span "Update" at bounding box center [301, 668] width 153 height 21
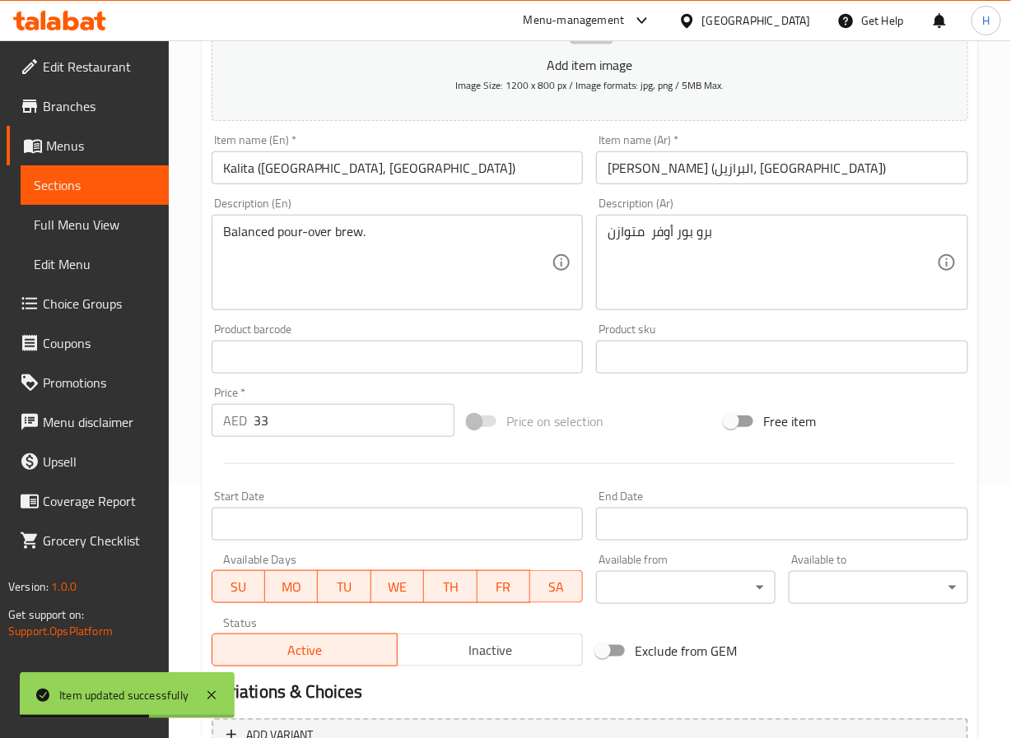
scroll to position [0, 0]
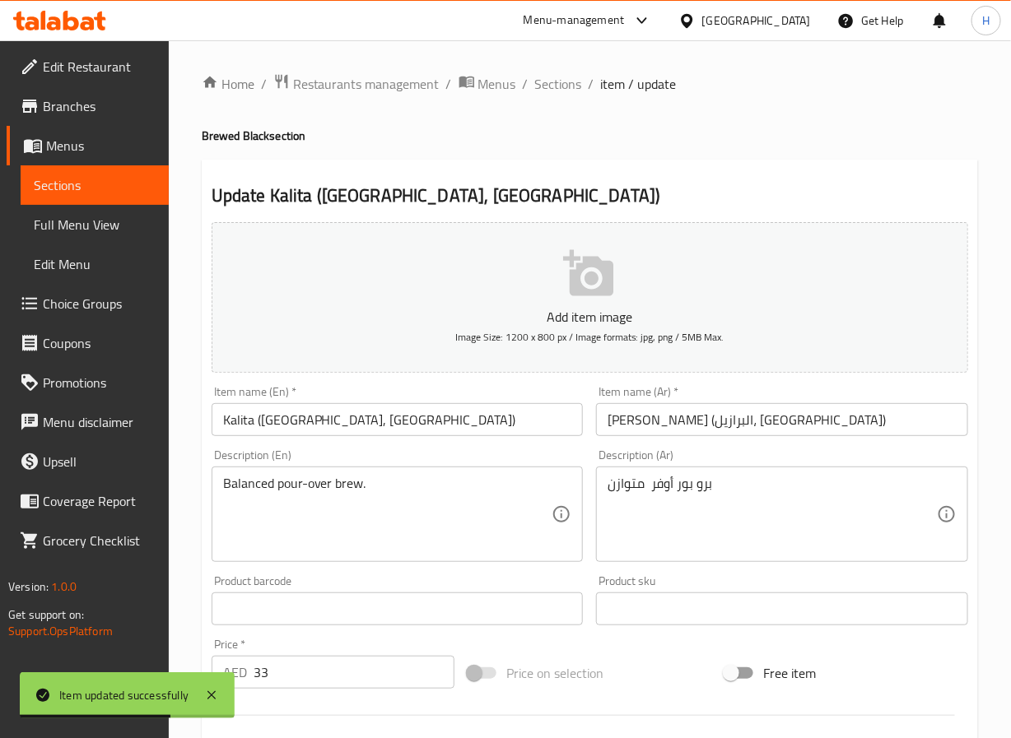
click at [544, 92] on span "Sections" at bounding box center [558, 84] width 47 height 20
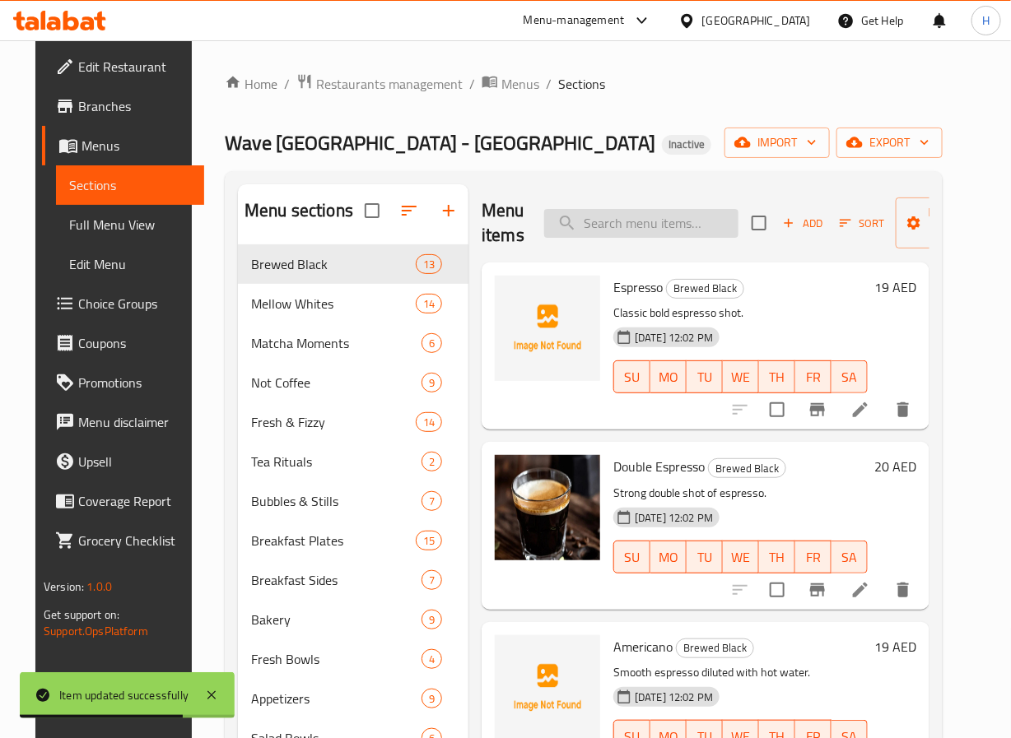
click at [621, 225] on input "search" at bounding box center [641, 223] width 194 height 29
paste input "Iced Chocolate"
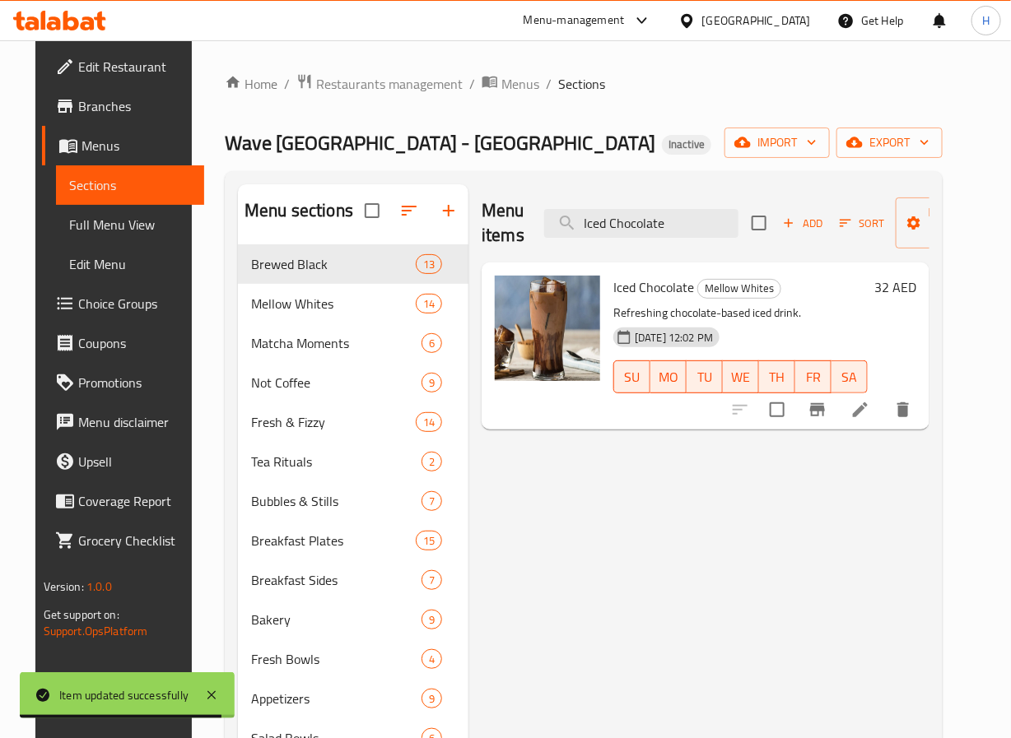
type input "Iced Chocolate"
click at [870, 415] on icon at bounding box center [860, 410] width 20 height 20
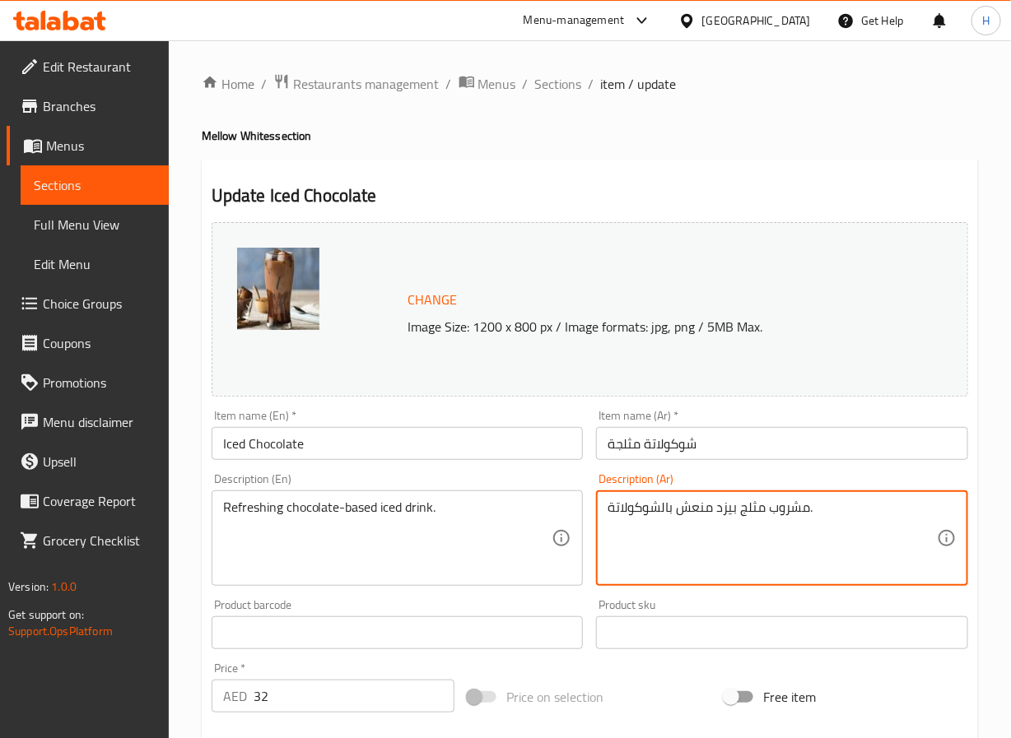
click at [729, 517] on textarea "مشروب مثلج بيزد منعش بالشوكولاتة." at bounding box center [771, 539] width 329 height 78
drag, startPoint x: 659, startPoint y: 509, endPoint x: 709, endPoint y: 512, distance: 49.4
click at [709, 512] on textarea "مشروب مثلج اساه منعش بالشوكولاتة." at bounding box center [771, 539] width 329 height 78
click at [669, 509] on textarea "مشروب مثلج اساه شوكولاتة." at bounding box center [771, 539] width 329 height 78
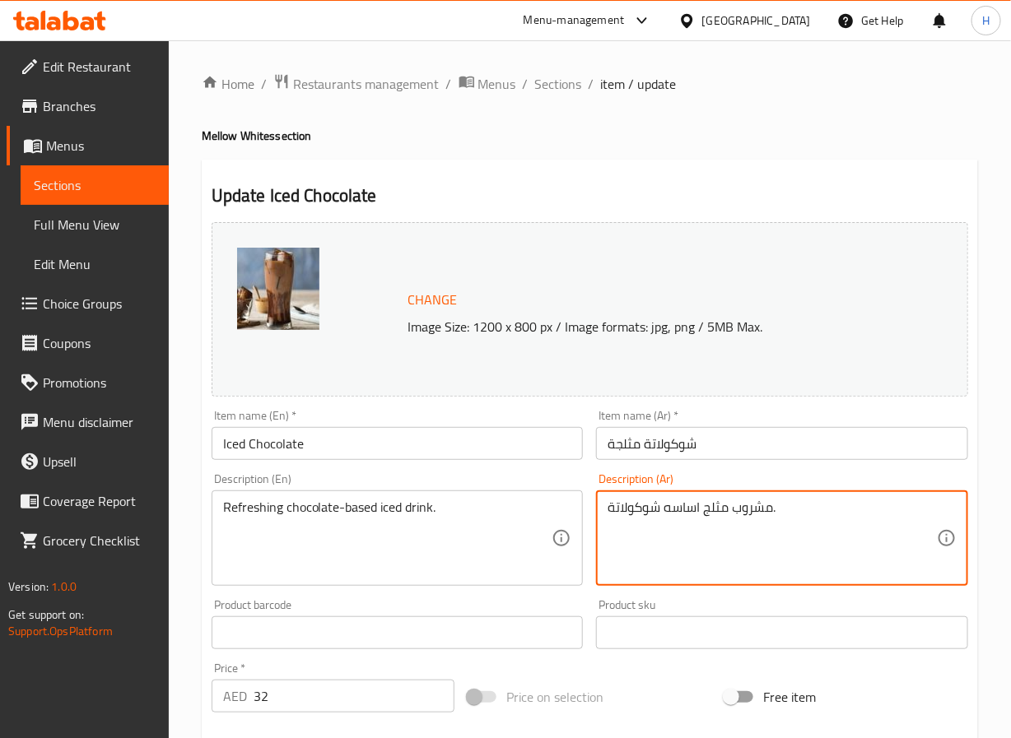
click at [702, 509] on textarea "مشروب مثلج اساسه شوكولاتة." at bounding box center [771, 539] width 329 height 78
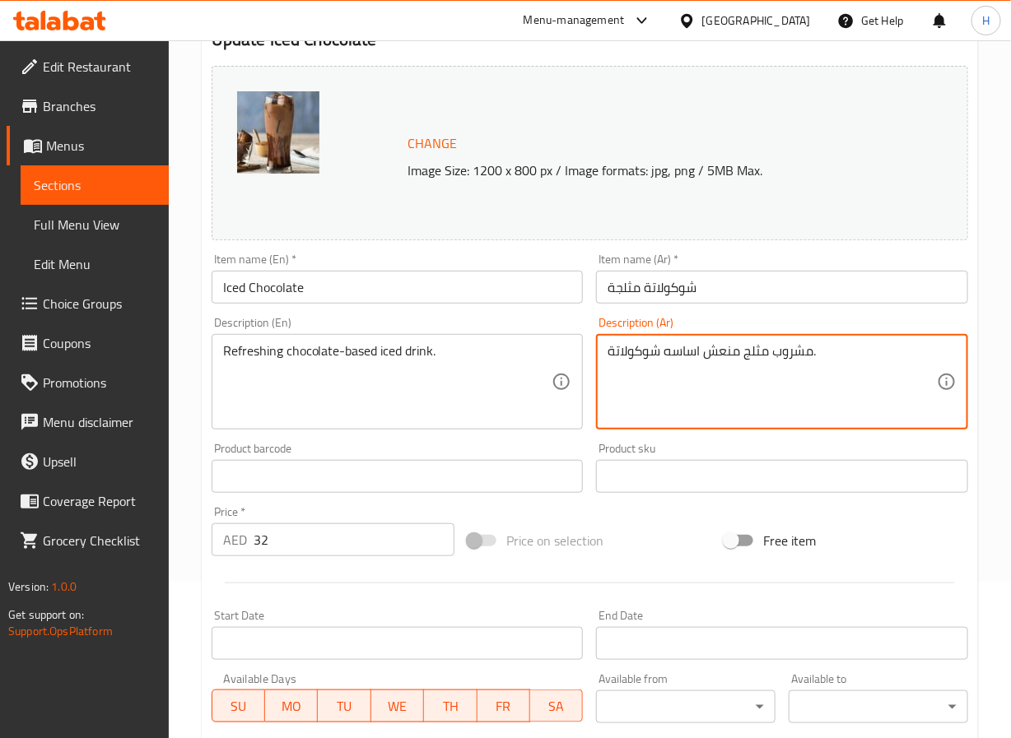
scroll to position [447, 0]
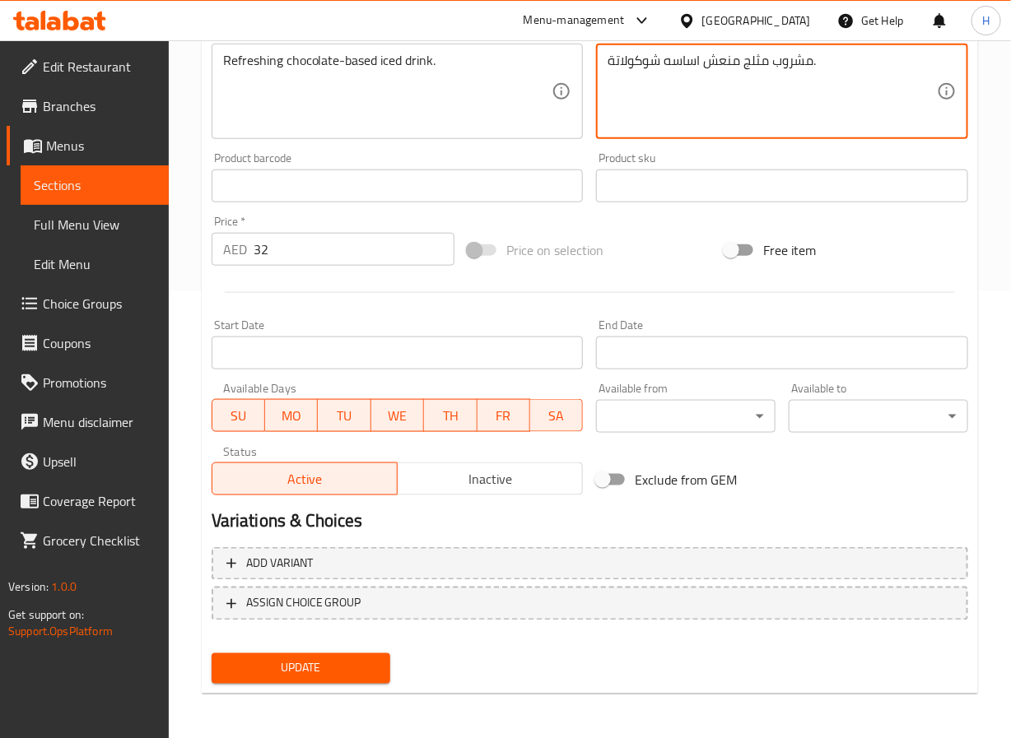
type textarea "مشروب مثلج منعش اساسه شوكولاتة."
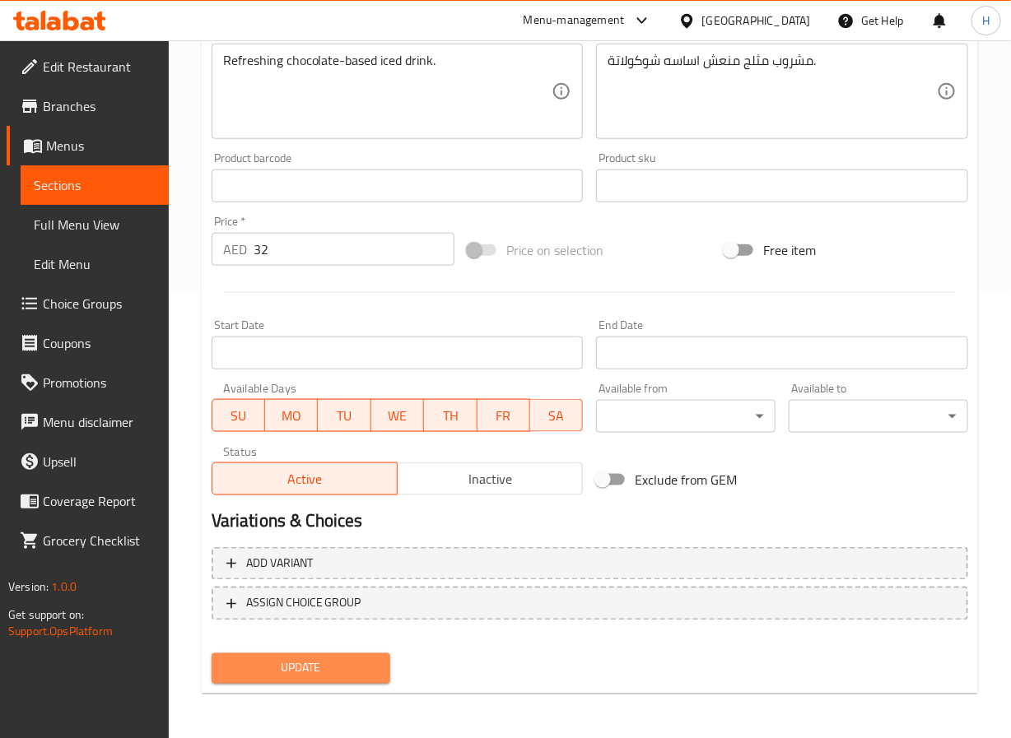
click at [353, 669] on span "Update" at bounding box center [301, 668] width 153 height 21
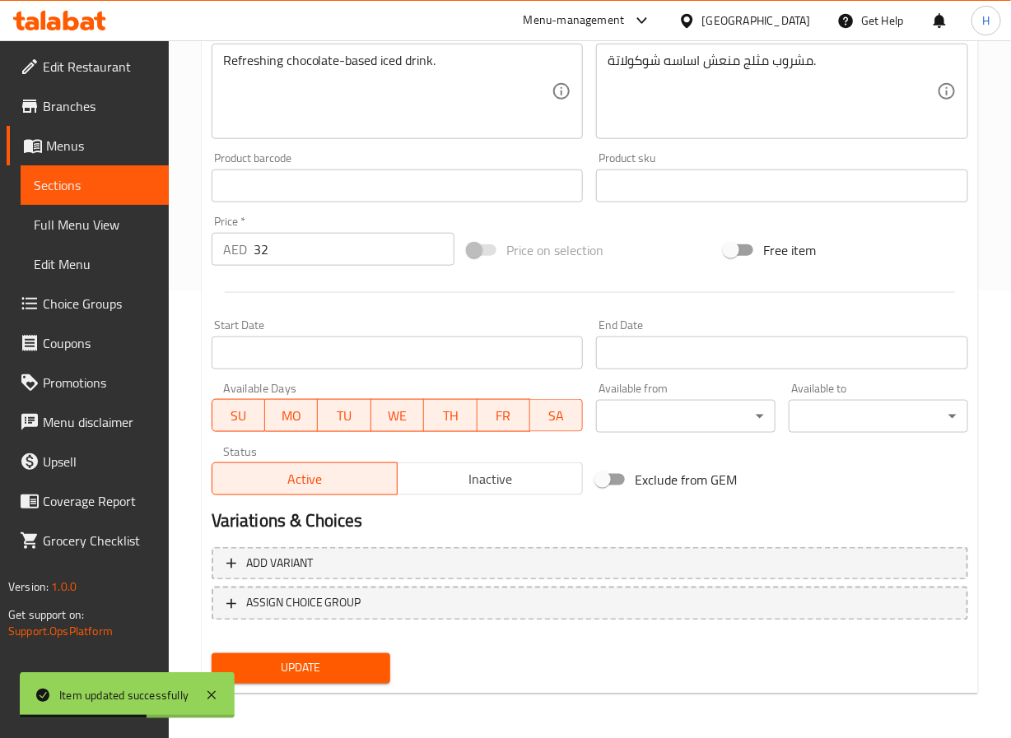
scroll to position [0, 0]
click input "search"
paste input "Matcha Moments Mango Matcha Matcha Moments Strawberry Matcha Matcha Moments Sal…"
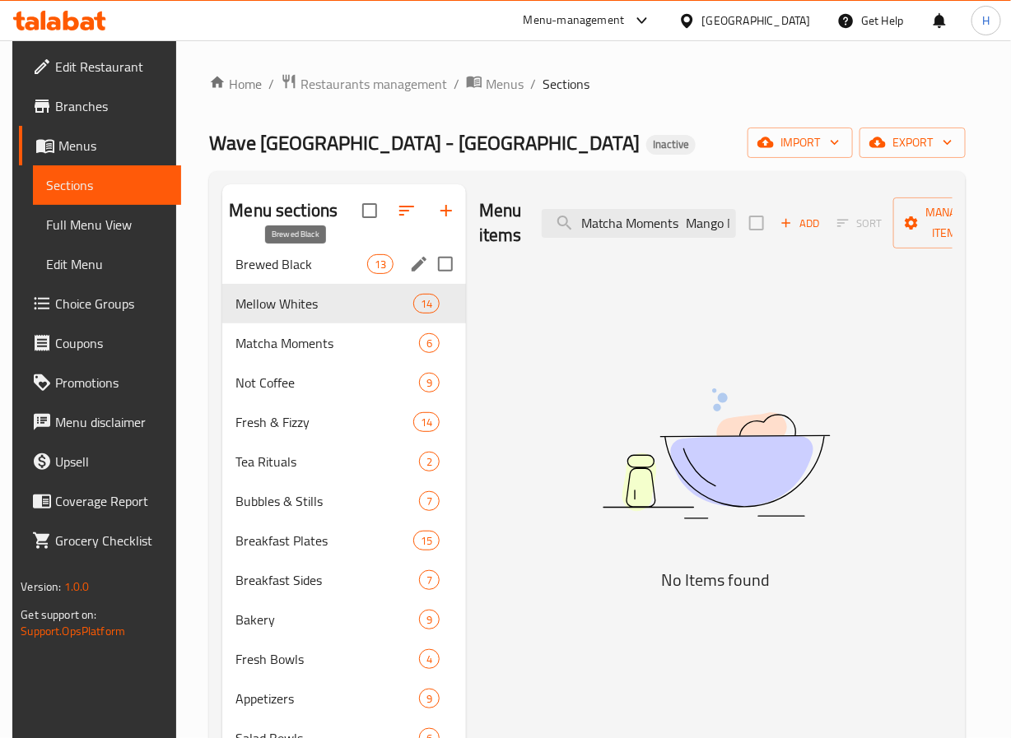
drag, startPoint x: 652, startPoint y: 227, endPoint x: 247, endPoint y: 255, distance: 405.9
click at [247, 255] on div "Menu sections Brewed Black 13 Mellow Whites 14 Matcha Moments 6 Not Coffee 9 Fr…" at bounding box center [587, 573] width 730 height 778
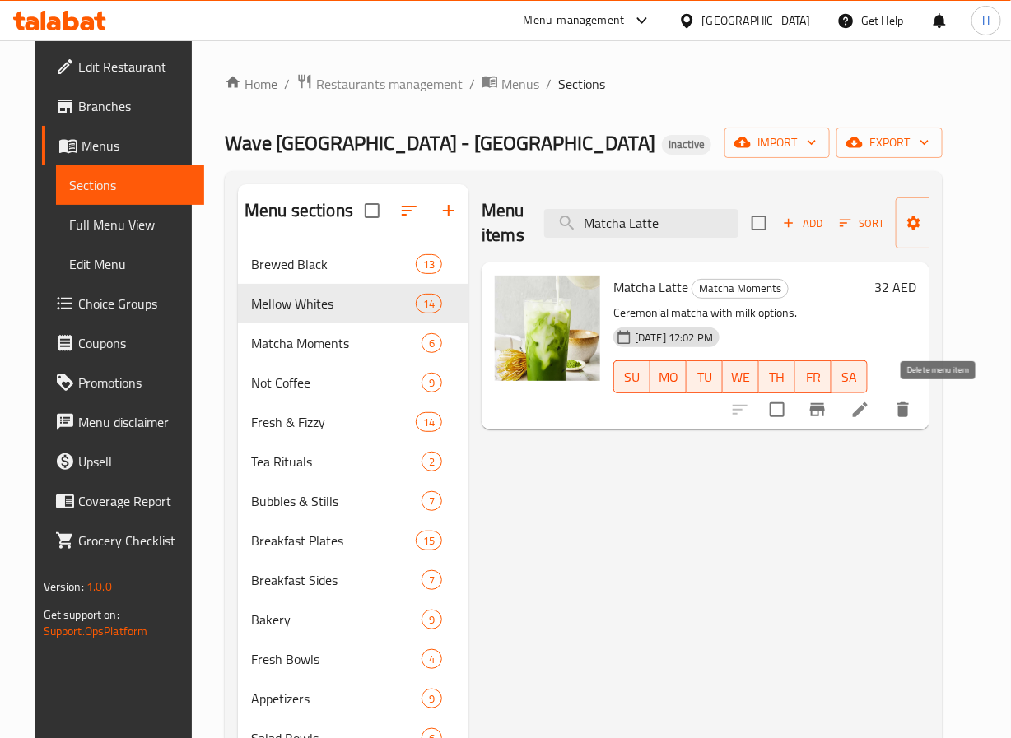
click at [909, 407] on icon "delete" at bounding box center [903, 409] width 12 height 15
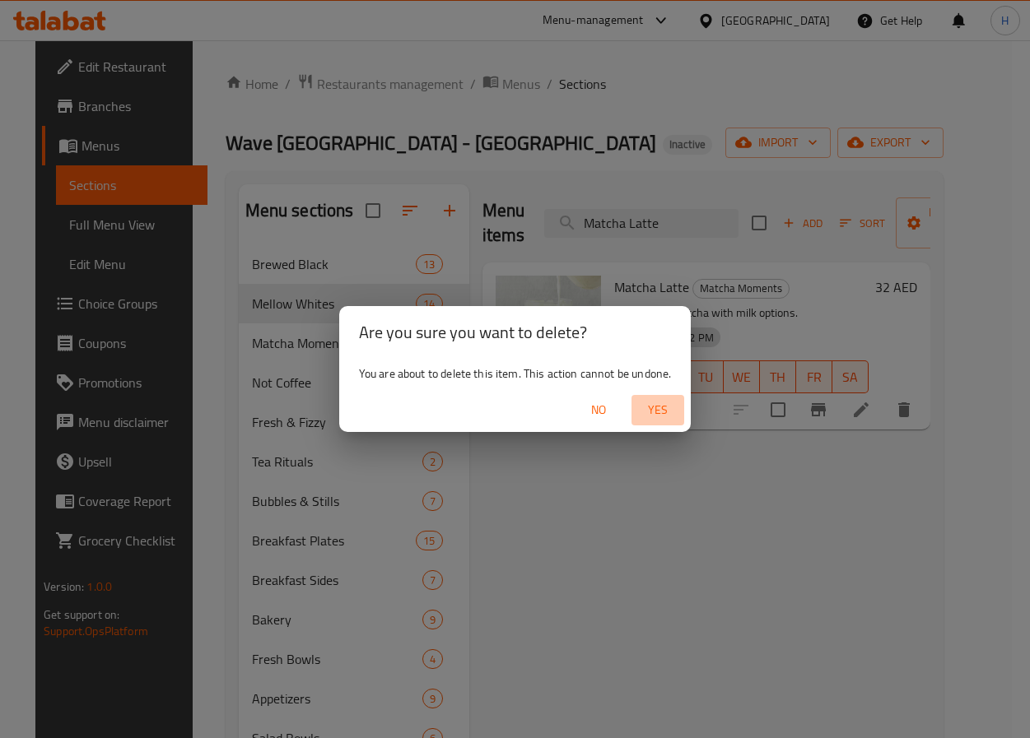
click at [650, 412] on span "Yes" at bounding box center [658, 410] width 40 height 21
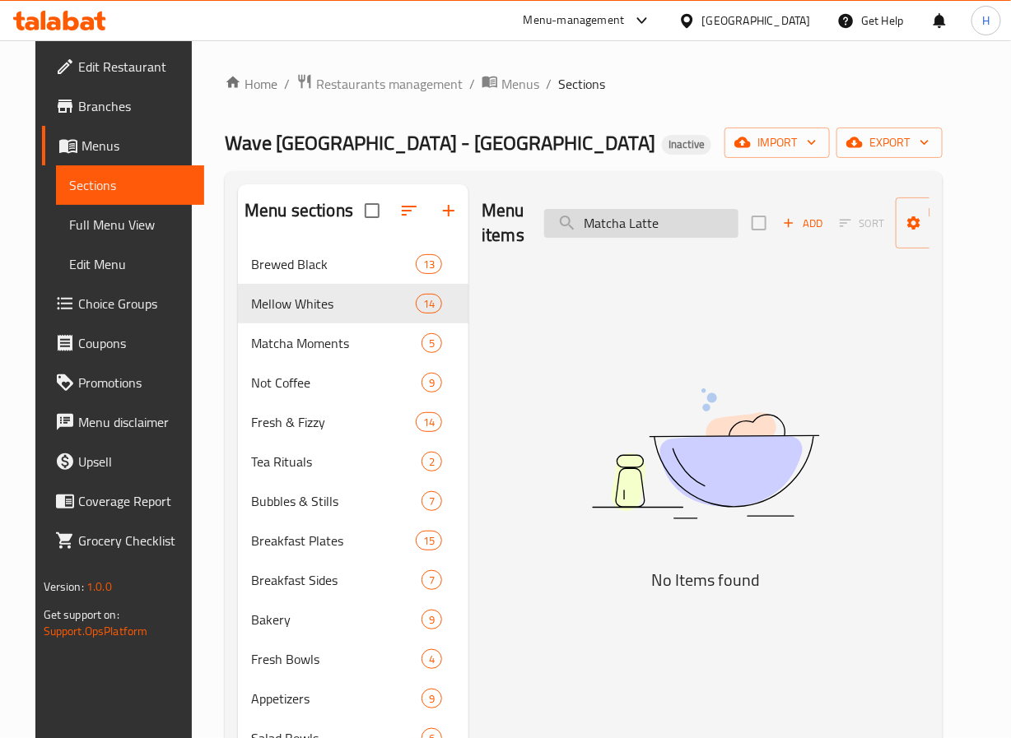
click at [699, 230] on input "Matcha Latte" at bounding box center [641, 223] width 194 height 29
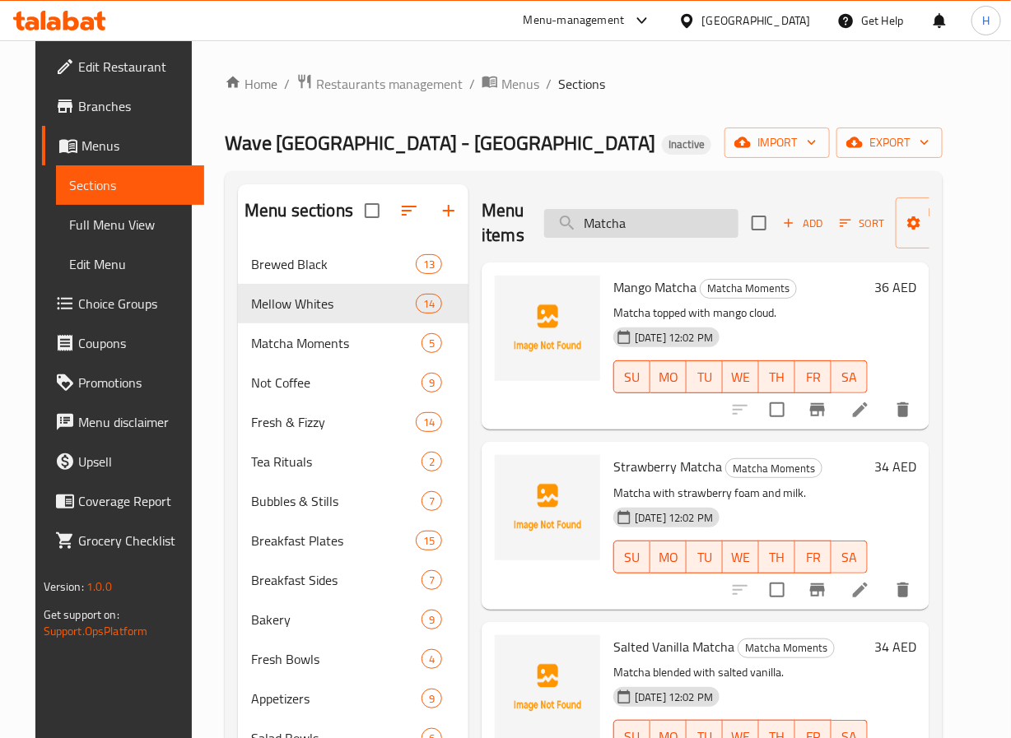
click at [585, 225] on input "Matcha" at bounding box center [641, 223] width 194 height 29
click at [586, 225] on input "Matcha" at bounding box center [641, 223] width 194 height 29
paste input "Loz Juice"
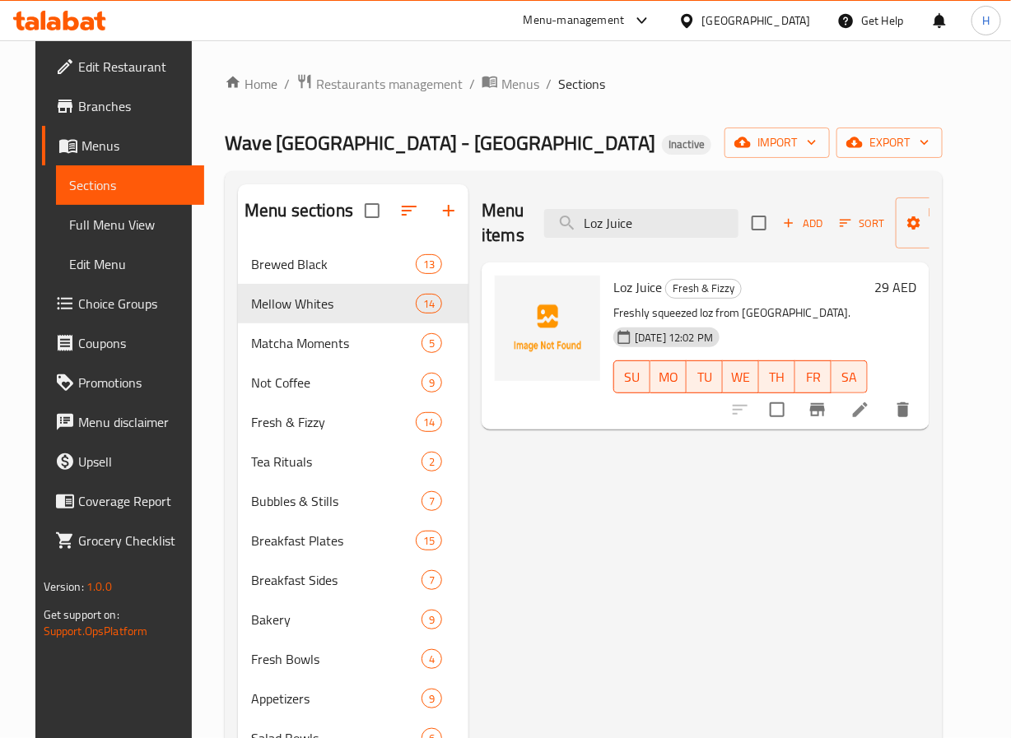
type input "Loz Juice"
click at [870, 420] on icon at bounding box center [860, 410] width 20 height 20
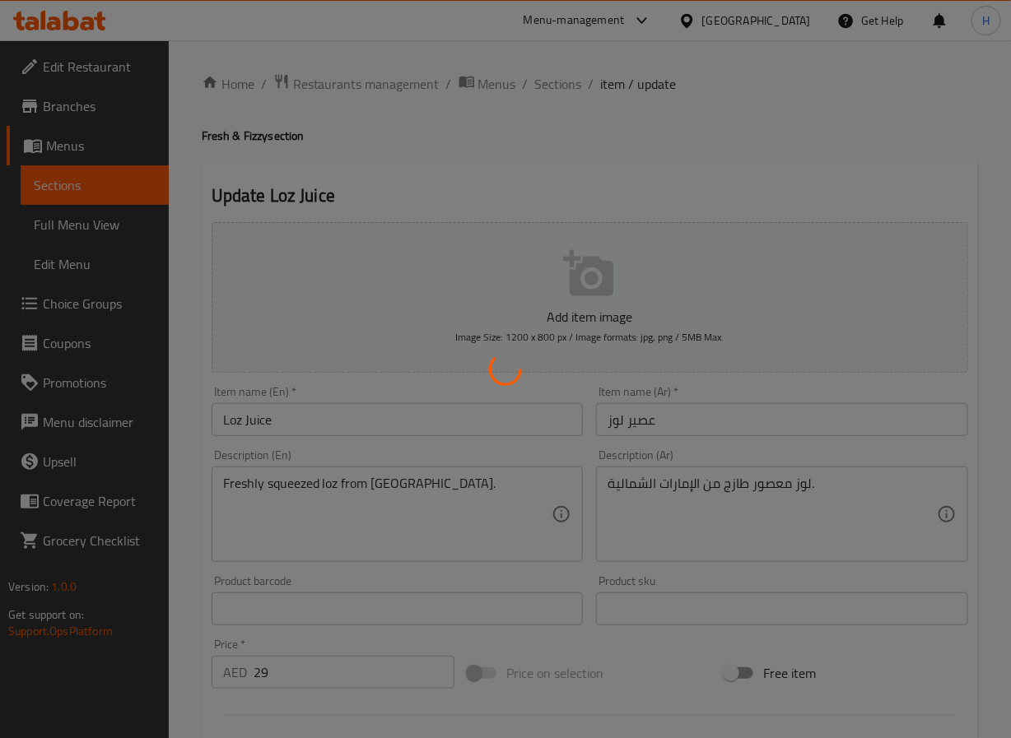
click at [778, 482] on div at bounding box center [505, 369] width 1011 height 738
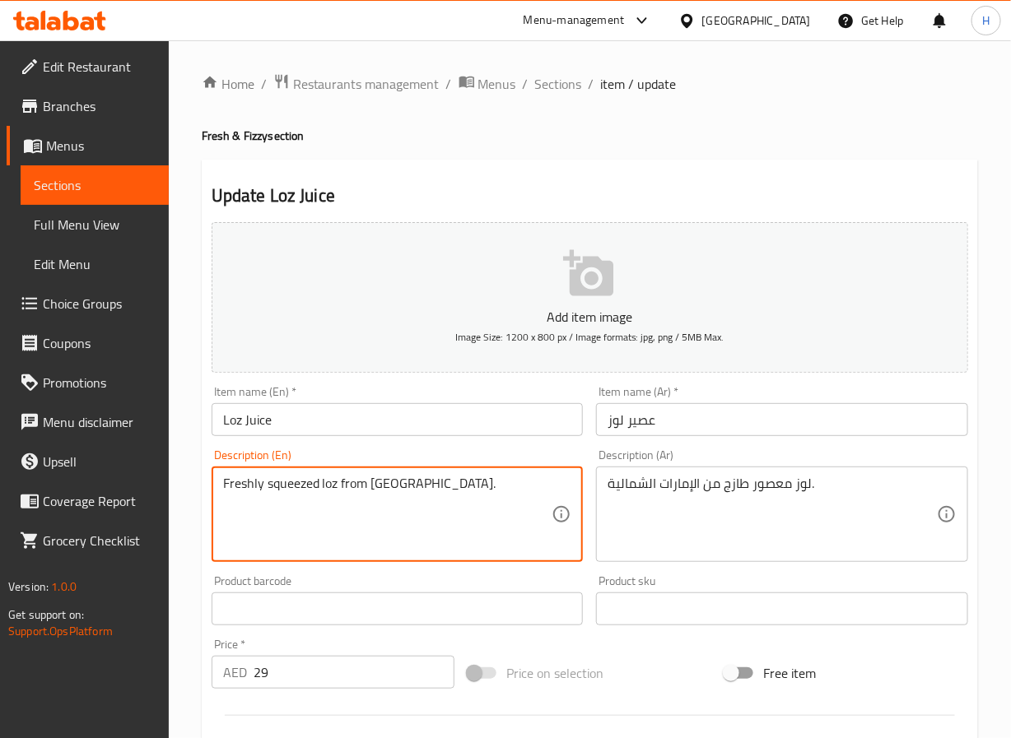
click at [295, 484] on textarea "Freshly squeezed loz from [GEOGRAPHIC_DATA]." at bounding box center [387, 515] width 329 height 78
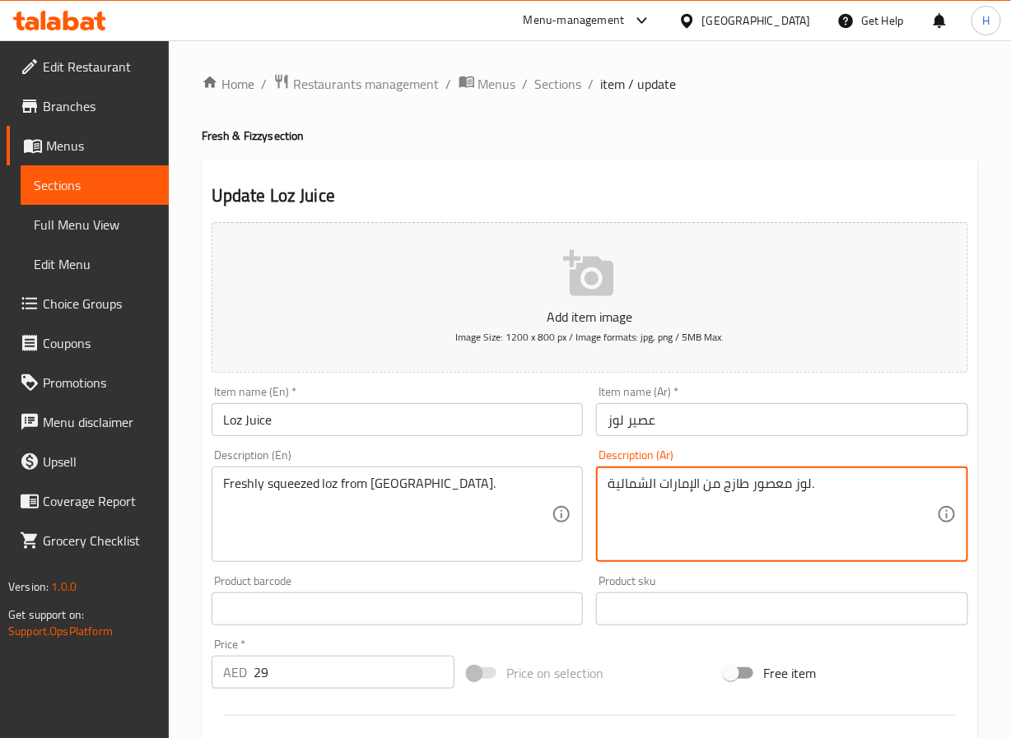
click at [779, 482] on textarea "لوز معصور طازج من الإمارات الشمالية." at bounding box center [771, 515] width 329 height 78
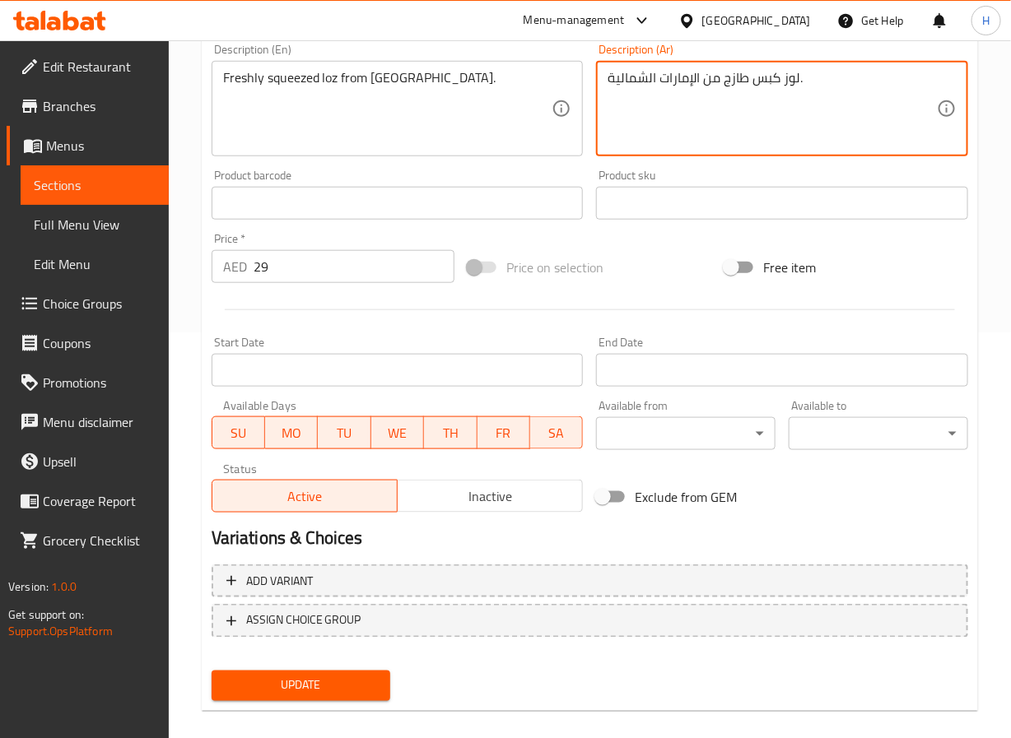
scroll to position [423, 0]
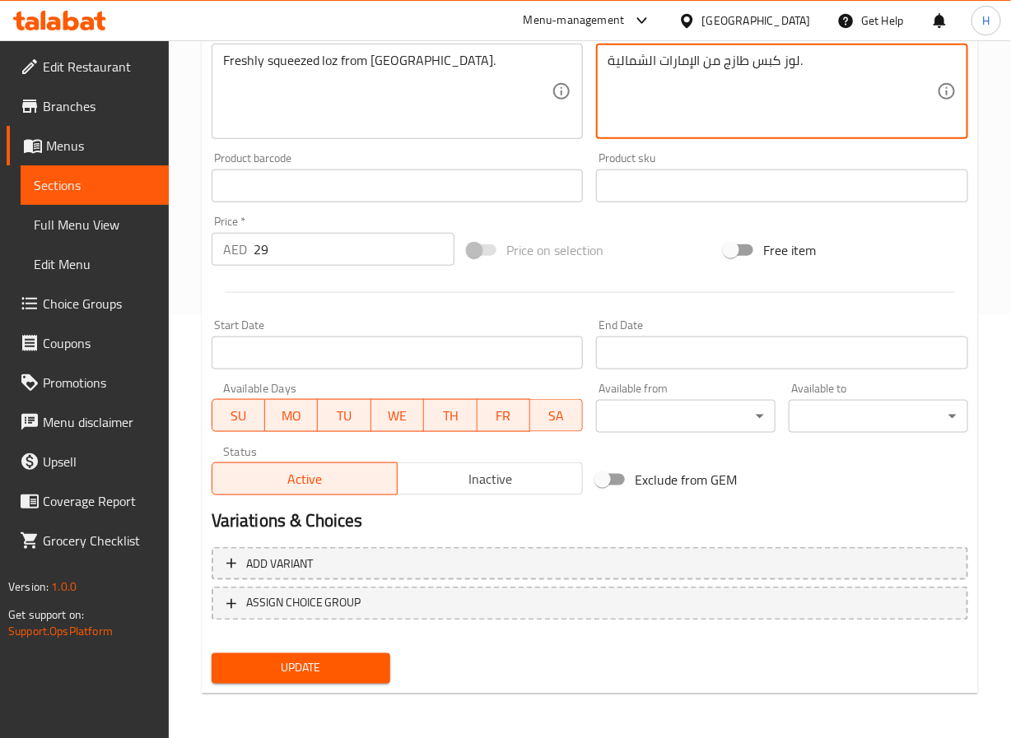
type textarea "لوز كبس طازج من الإمارات الشمالية."
click at [312, 665] on span "Update" at bounding box center [301, 668] width 153 height 21
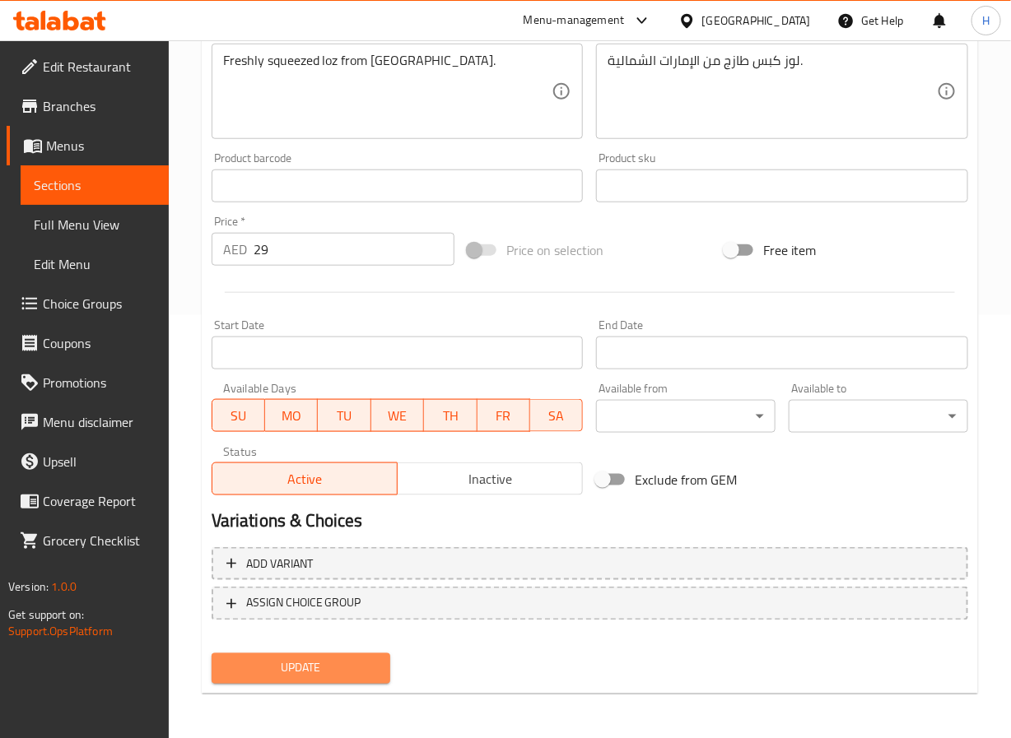
drag, startPoint x: 274, startPoint y: 675, endPoint x: 300, endPoint y: 531, distance: 146.3
click at [274, 674] on span "Update" at bounding box center [301, 668] width 153 height 21
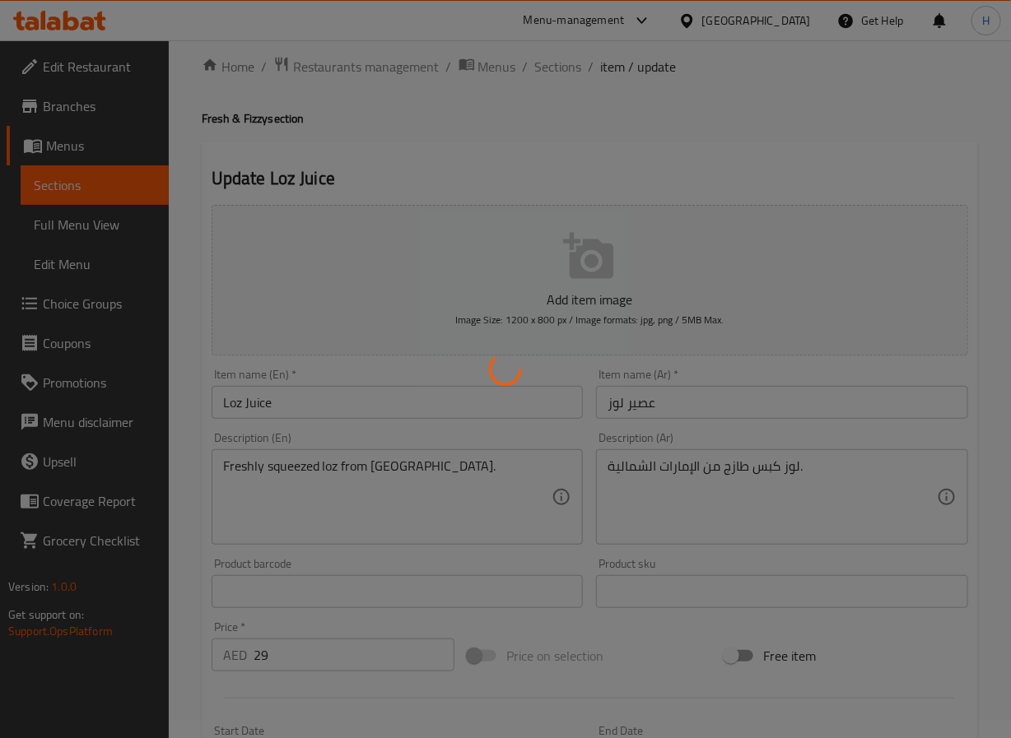
scroll to position [0, 0]
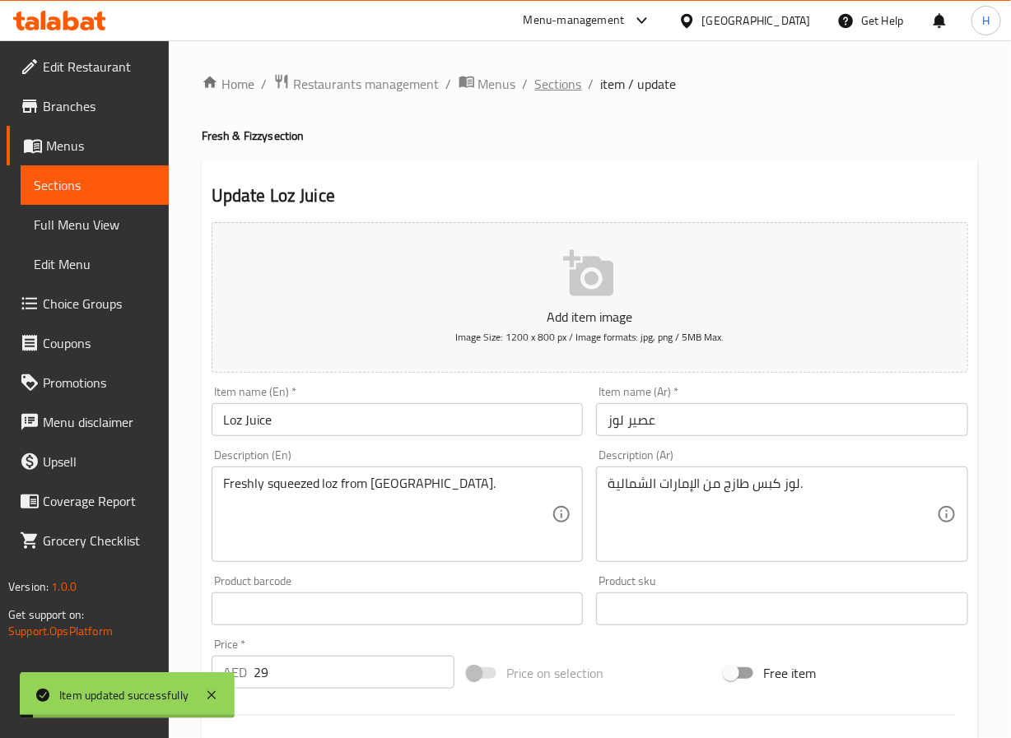
click at [549, 87] on span "Sections" at bounding box center [558, 84] width 47 height 20
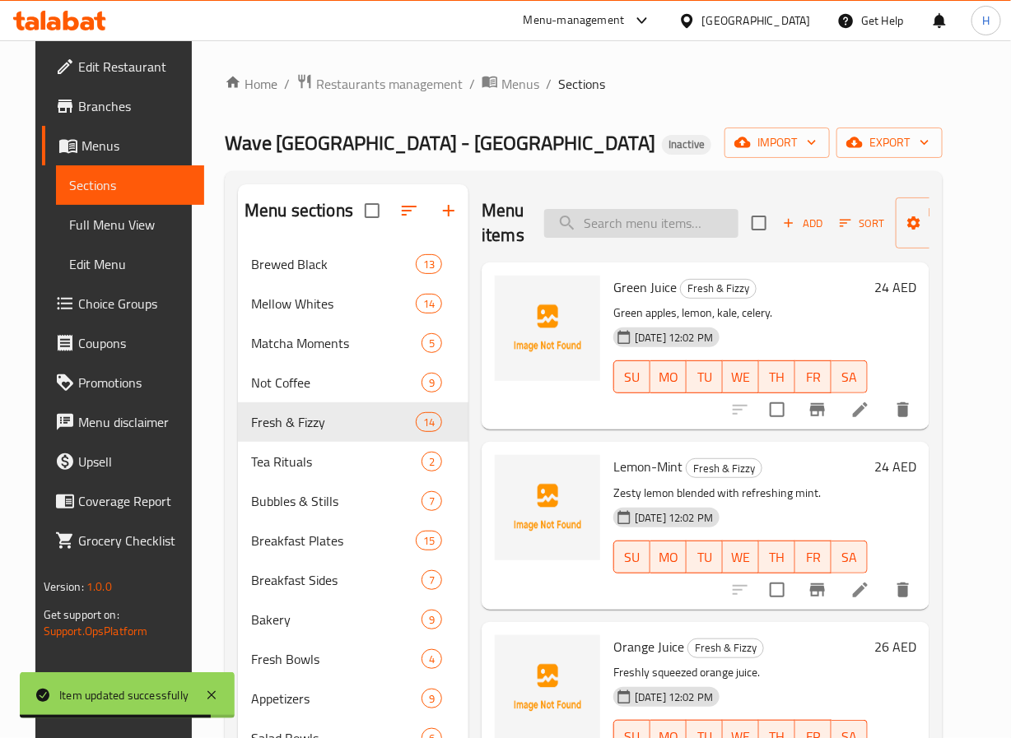
click at [611, 221] on input "search" at bounding box center [641, 223] width 194 height 29
paste input "Avo Toast with Poached Eggs"
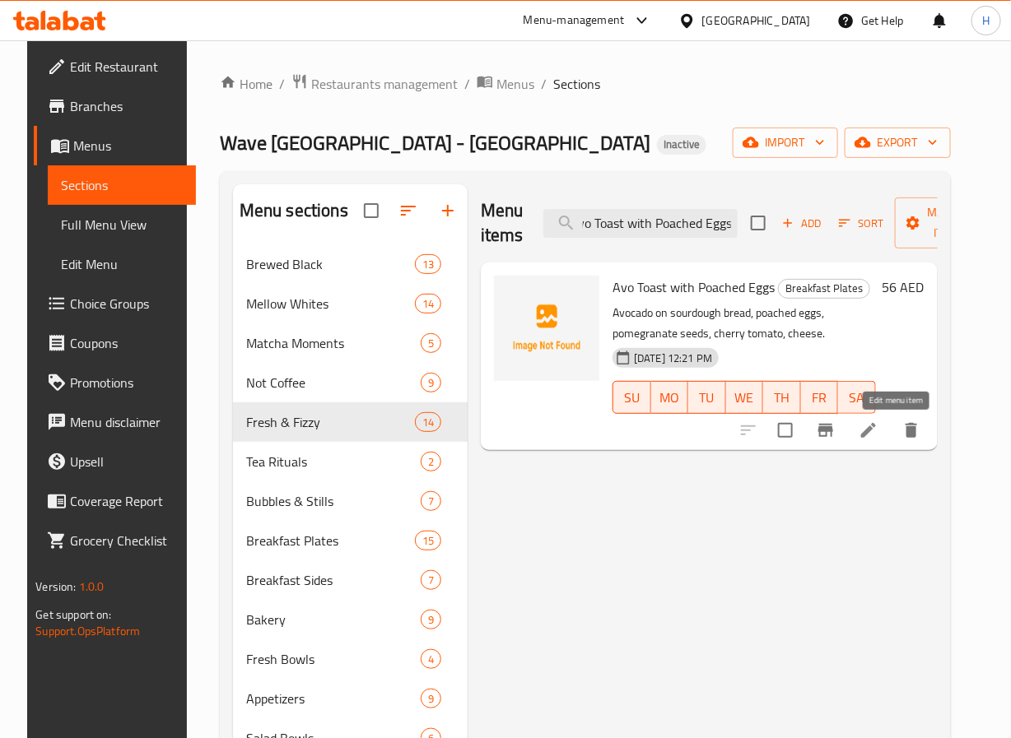
type input "Avo Toast with Poached Eggs"
click at [878, 430] on icon at bounding box center [868, 431] width 20 height 20
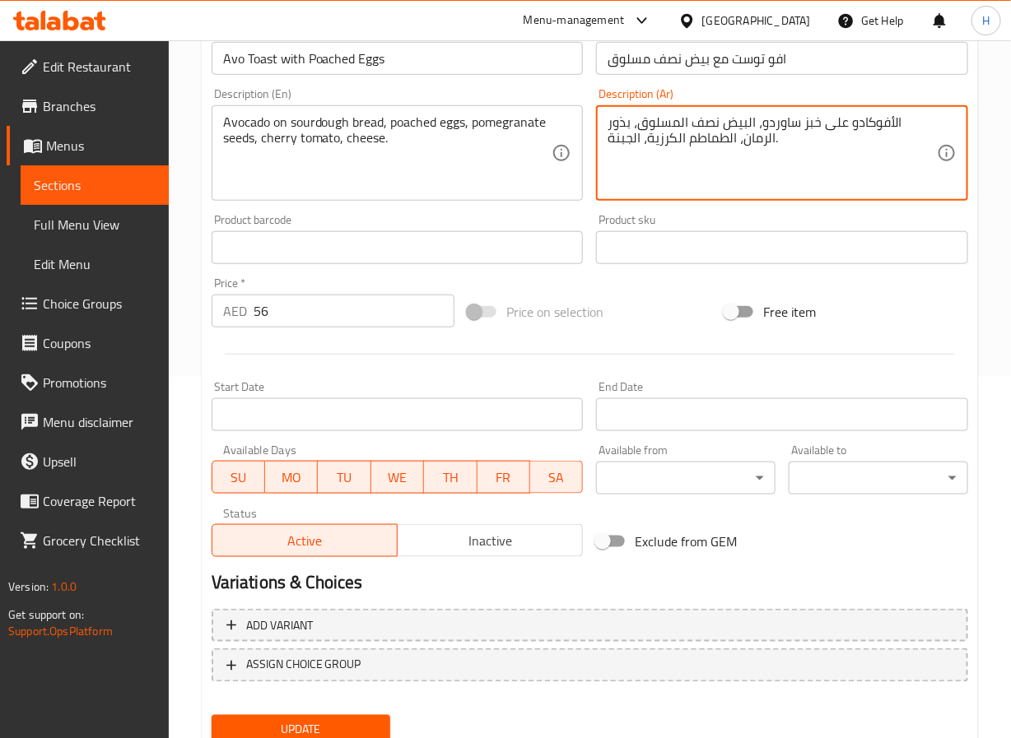
scroll to position [423, 0]
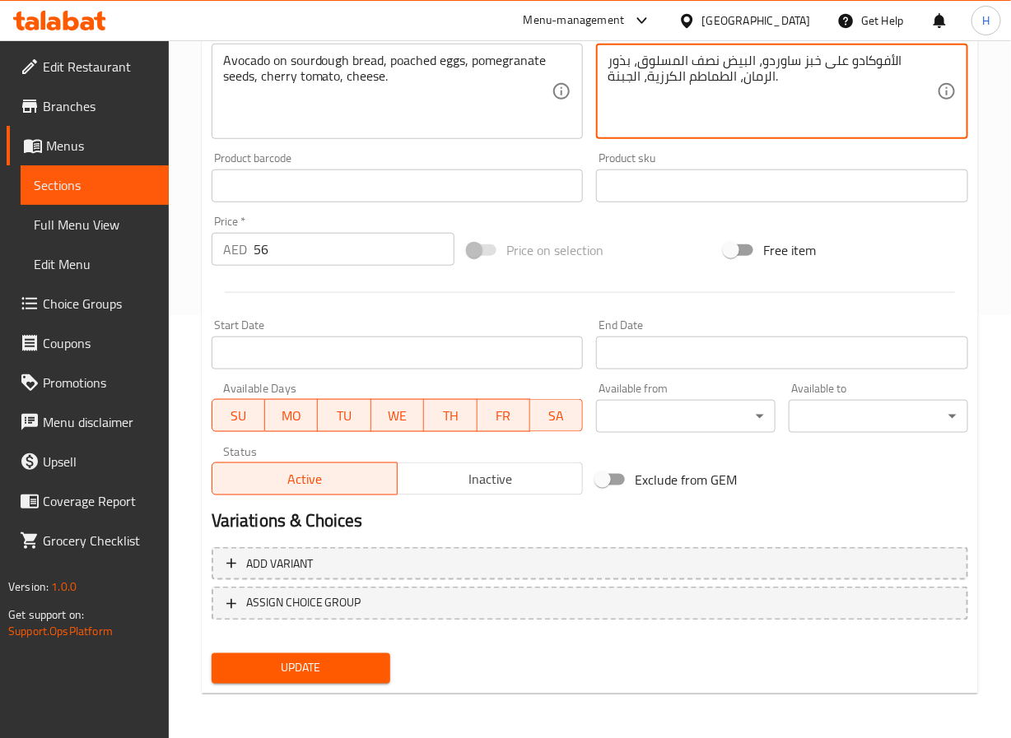
type textarea "الأفوكادو على خبز ساوردو، البيض نصف المسلوق، بذور الرمان، الطماطم الكرزية، الجب…"
click at [342, 658] on span "Update" at bounding box center [301, 668] width 153 height 21
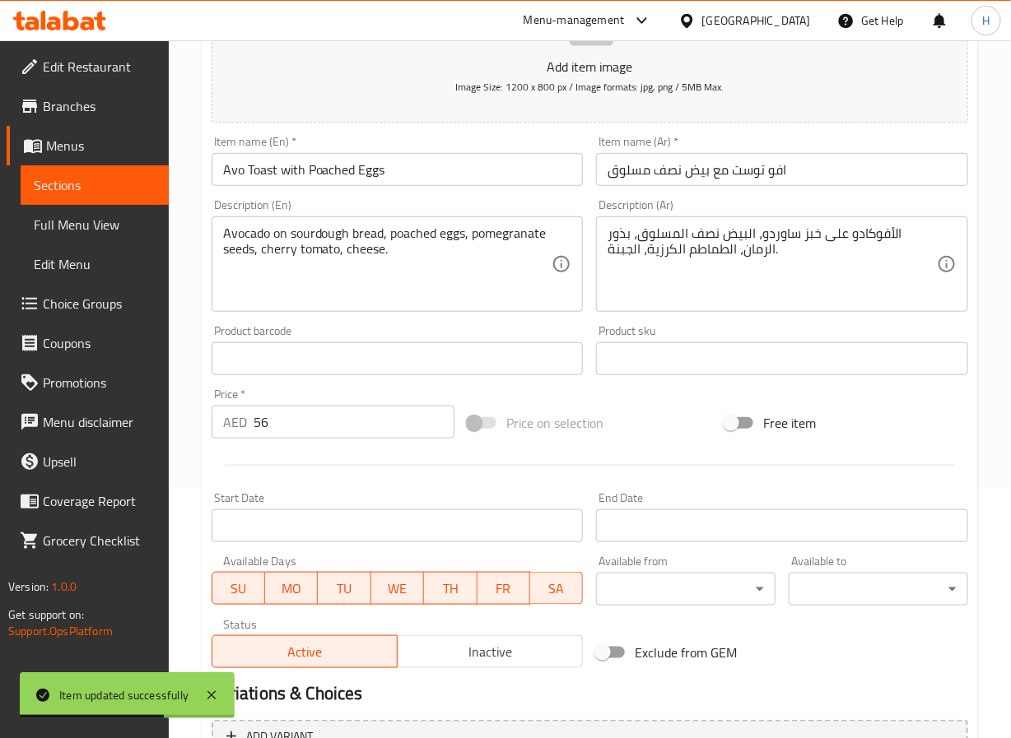
scroll to position [0, 0]
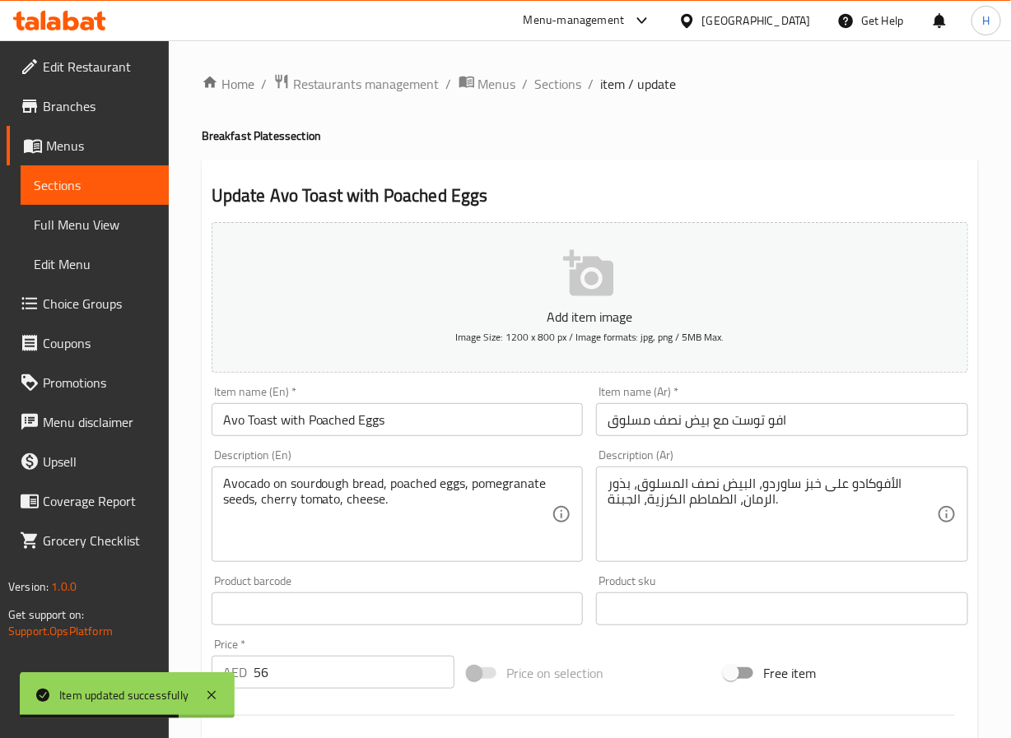
drag, startPoint x: 554, startPoint y: 87, endPoint x: 563, endPoint y: 109, distance: 24.0
click at [554, 87] on span "Sections" at bounding box center [558, 84] width 47 height 20
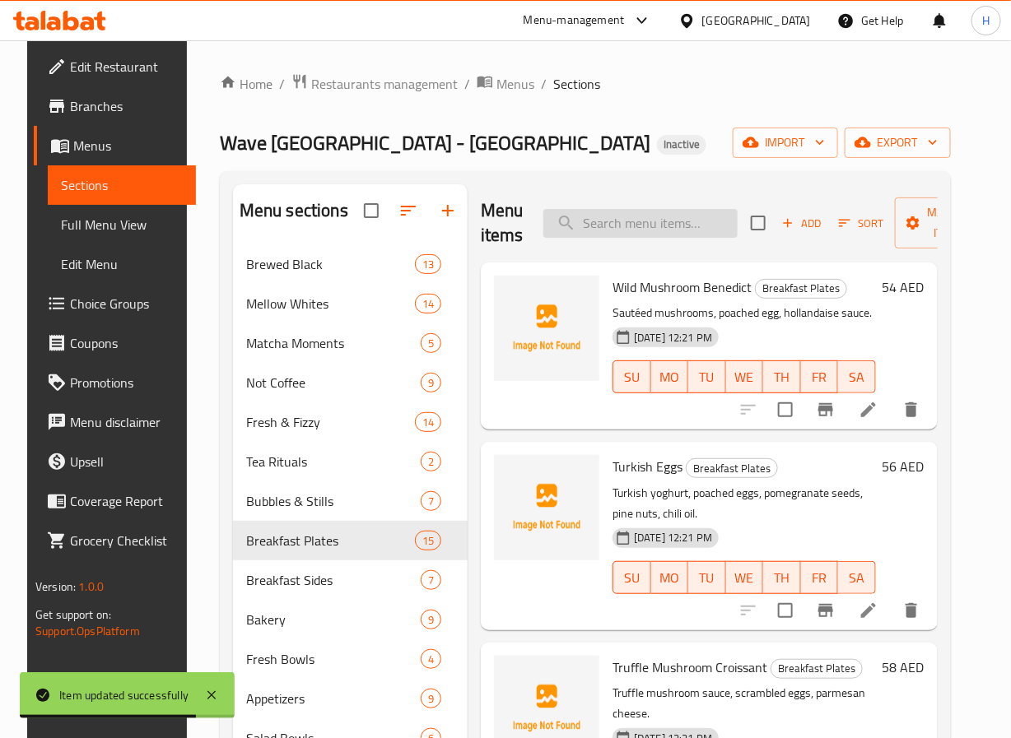
click at [593, 232] on input "search" at bounding box center [640, 223] width 194 height 29
paste input "Spicy Halloumi Toast"
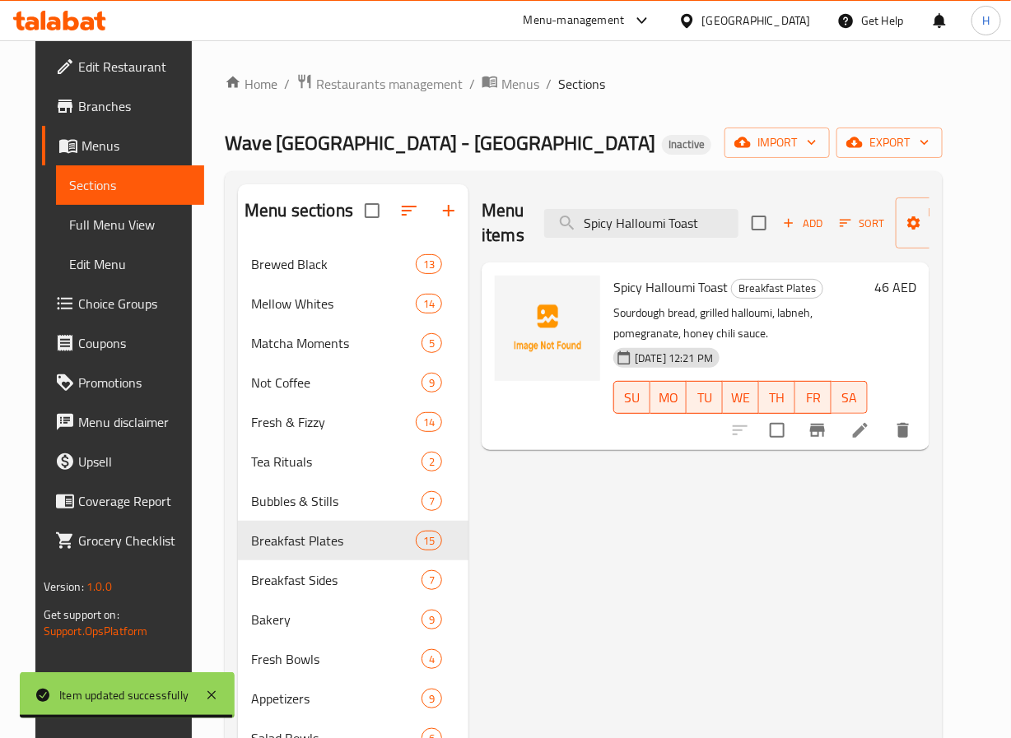
type input "Spicy Halloumi Toast"
click at [870, 421] on icon at bounding box center [860, 431] width 20 height 20
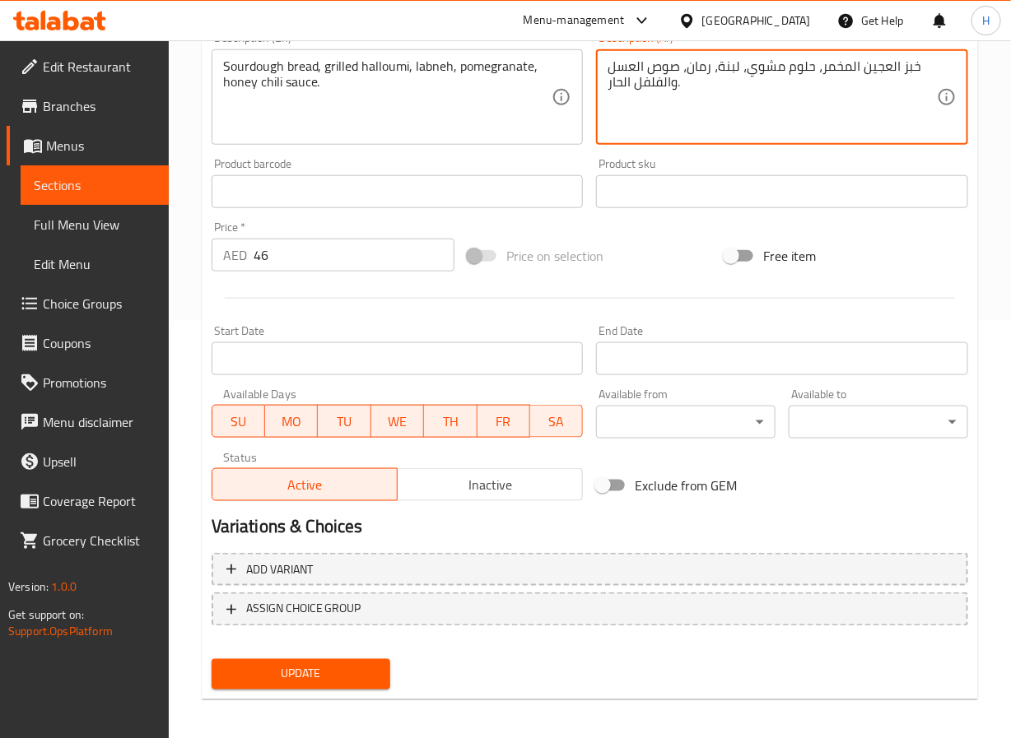
scroll to position [423, 0]
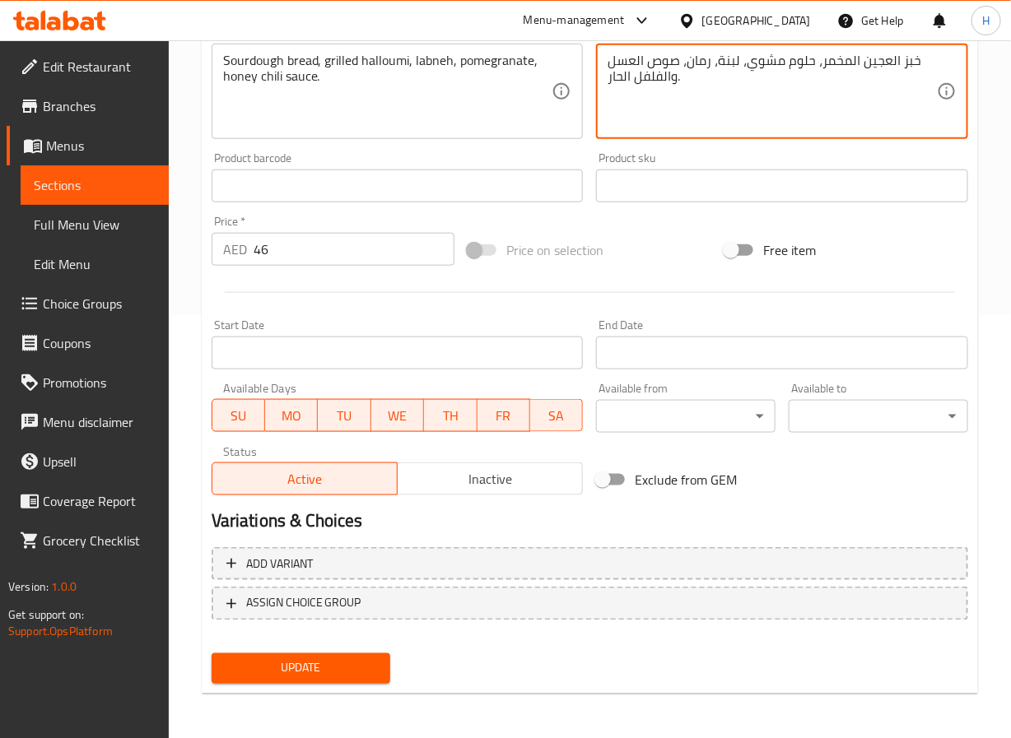
type textarea "خبز العجين المخمر، حلوم مشوي، لبنة، رمان، صوص العسل والفلفل الحار."
click at [311, 677] on span "Update" at bounding box center [301, 668] width 153 height 21
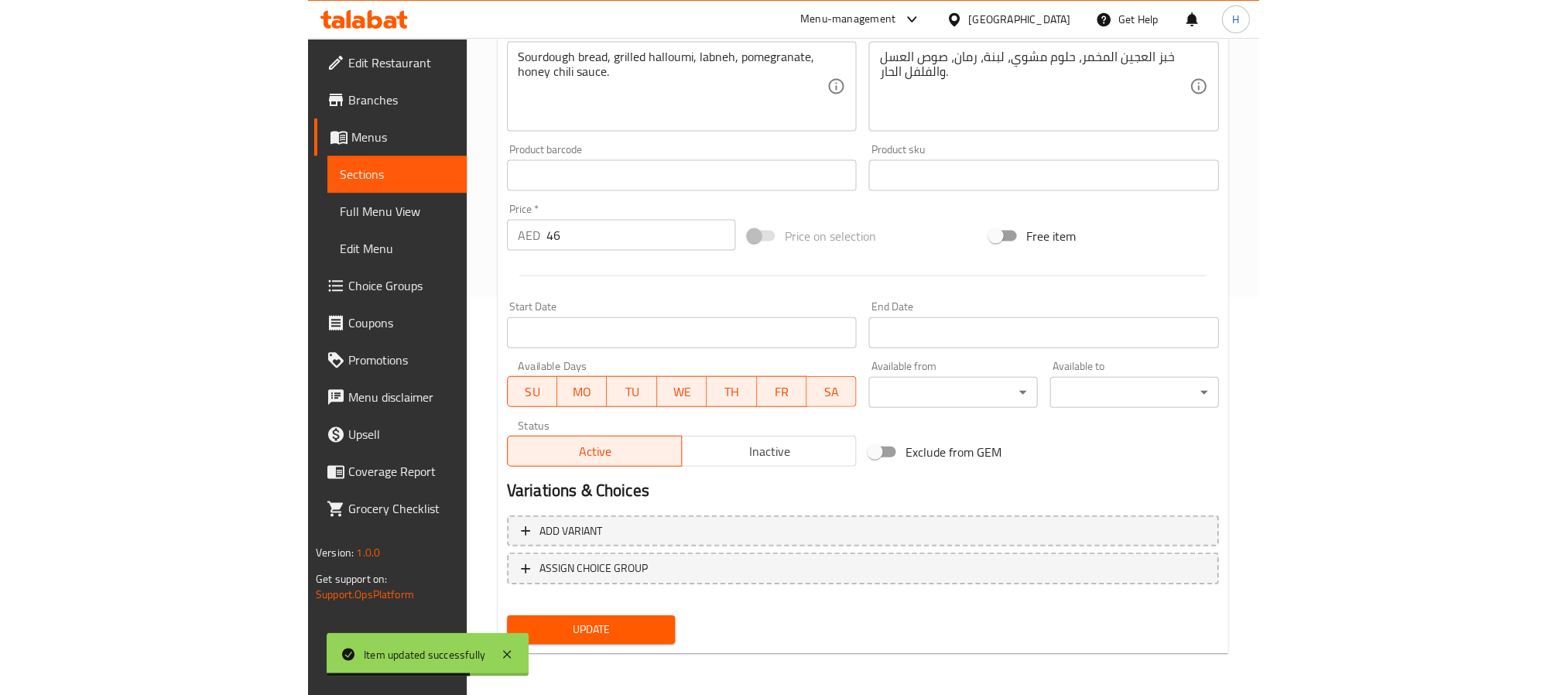
scroll to position [397, 0]
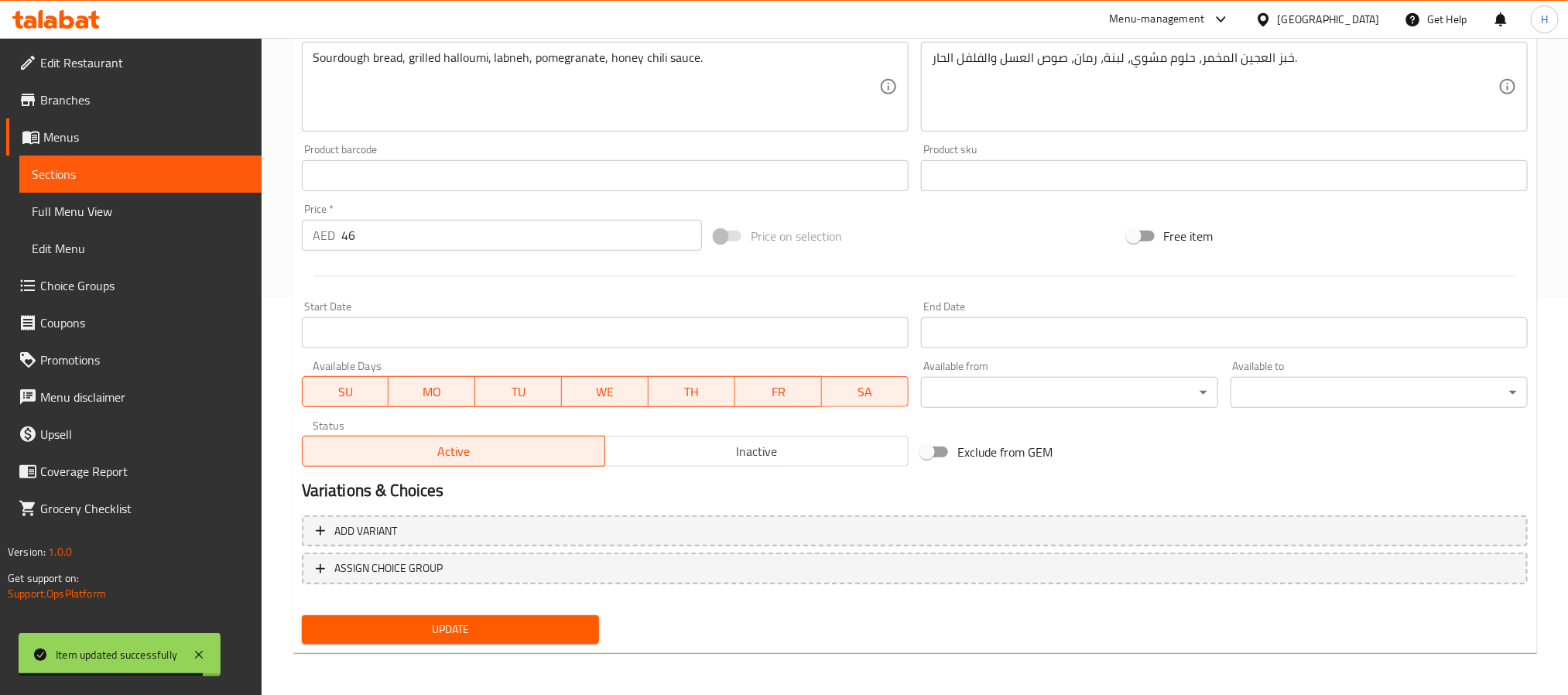
click at [85, 204] on span "Full Menu View" at bounding box center [140, 212] width 217 height 19
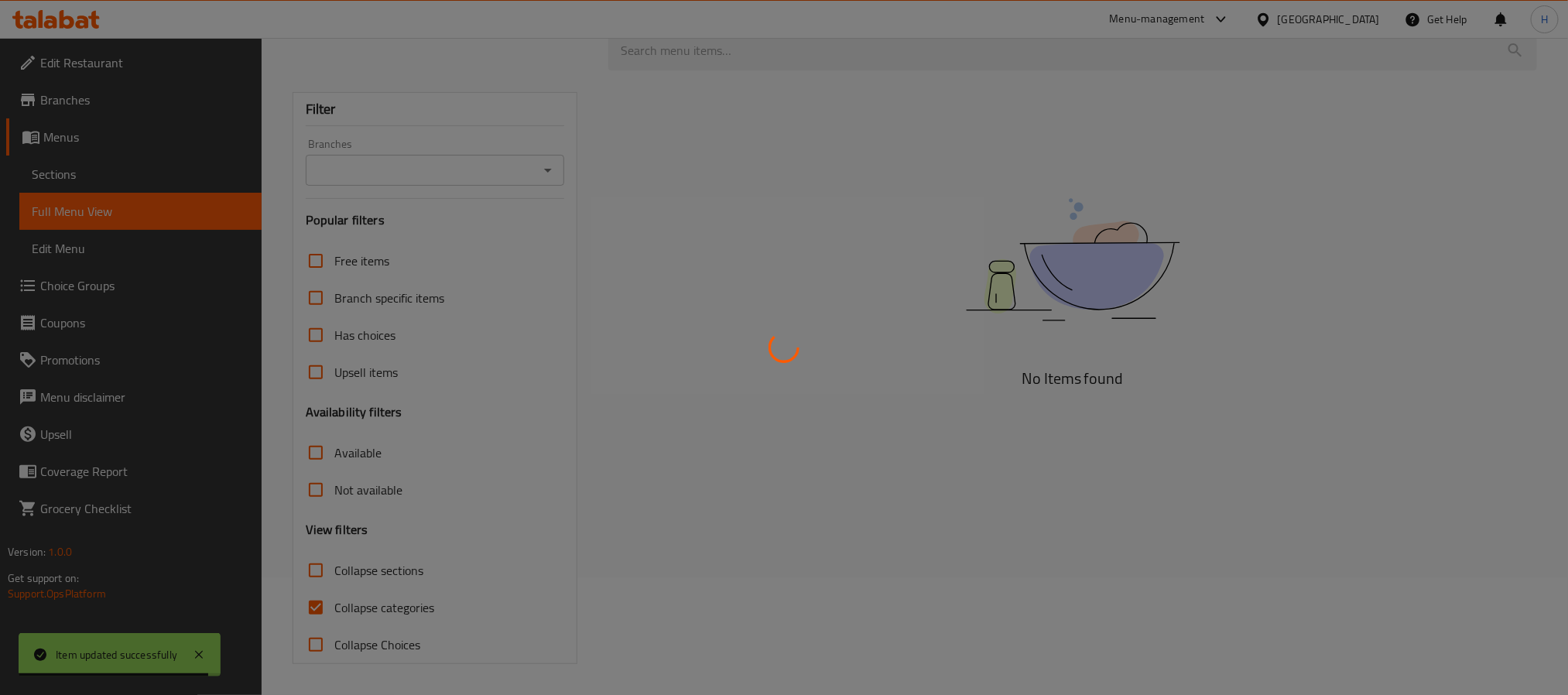
scroll to position [119, 0]
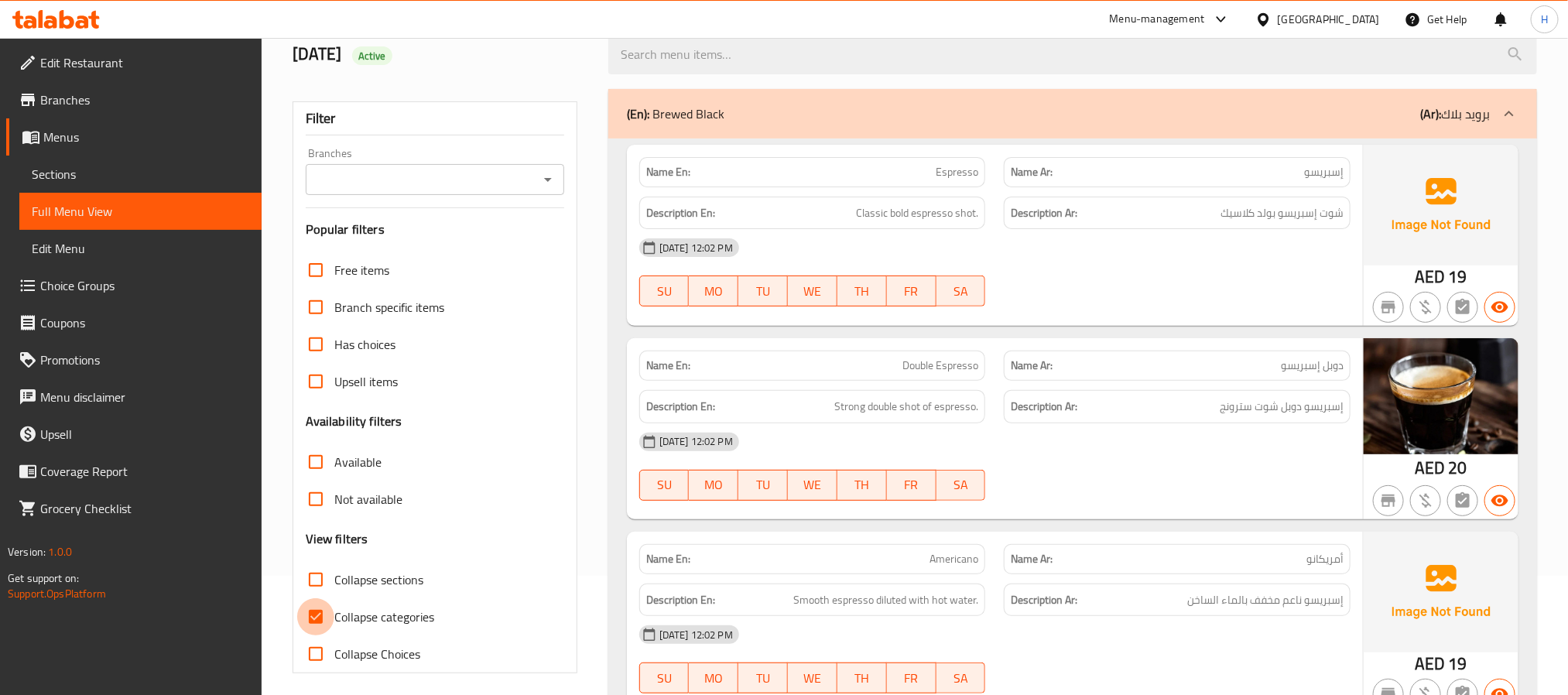
click at [318, 613] on input "Collapse categories" at bounding box center [316, 617] width 38 height 38
checkbox input "false"
click at [312, 580] on input "Collapse sections" at bounding box center [316, 580] width 38 height 38
checkbox input "true"
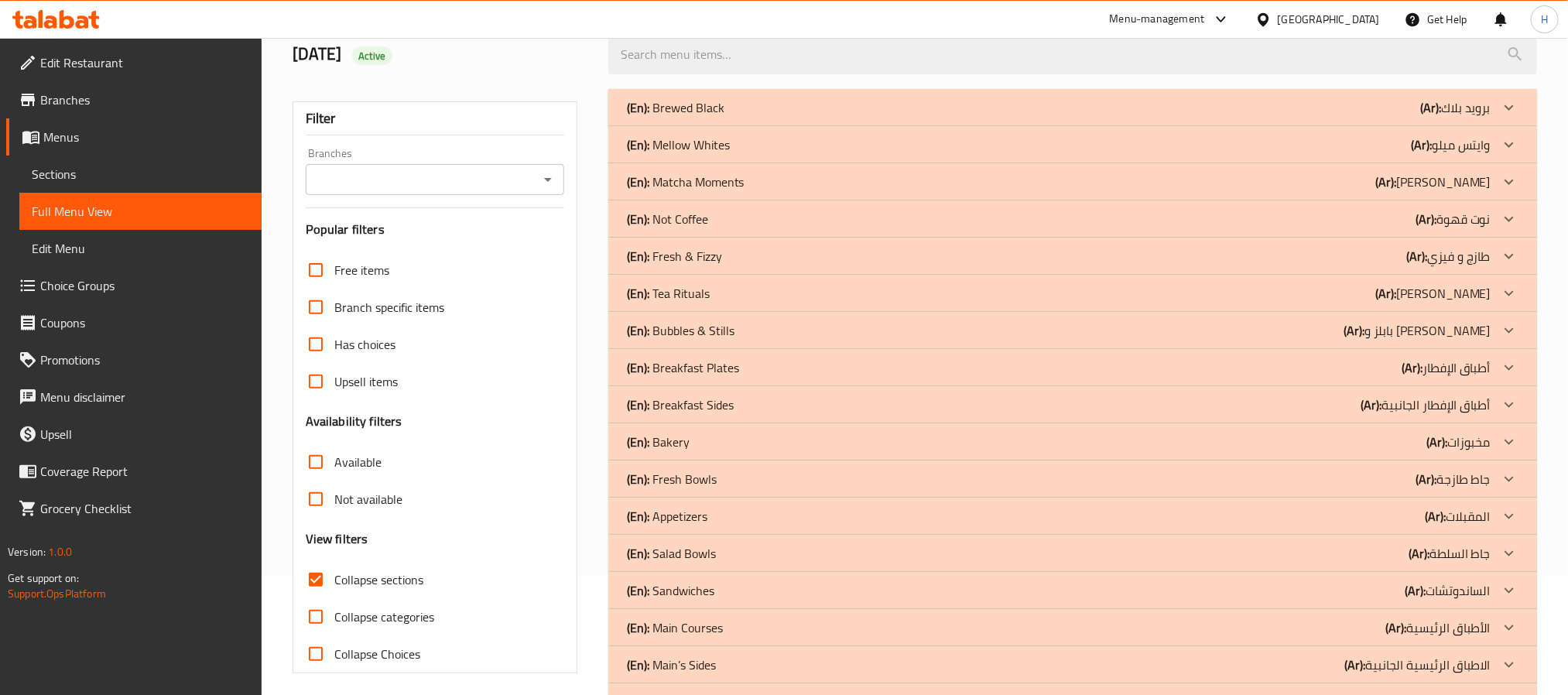
click at [873, 368] on div "(En): Breakfast Plates (Ar): أطباق الإفطار" at bounding box center [1059, 368] width 863 height 19
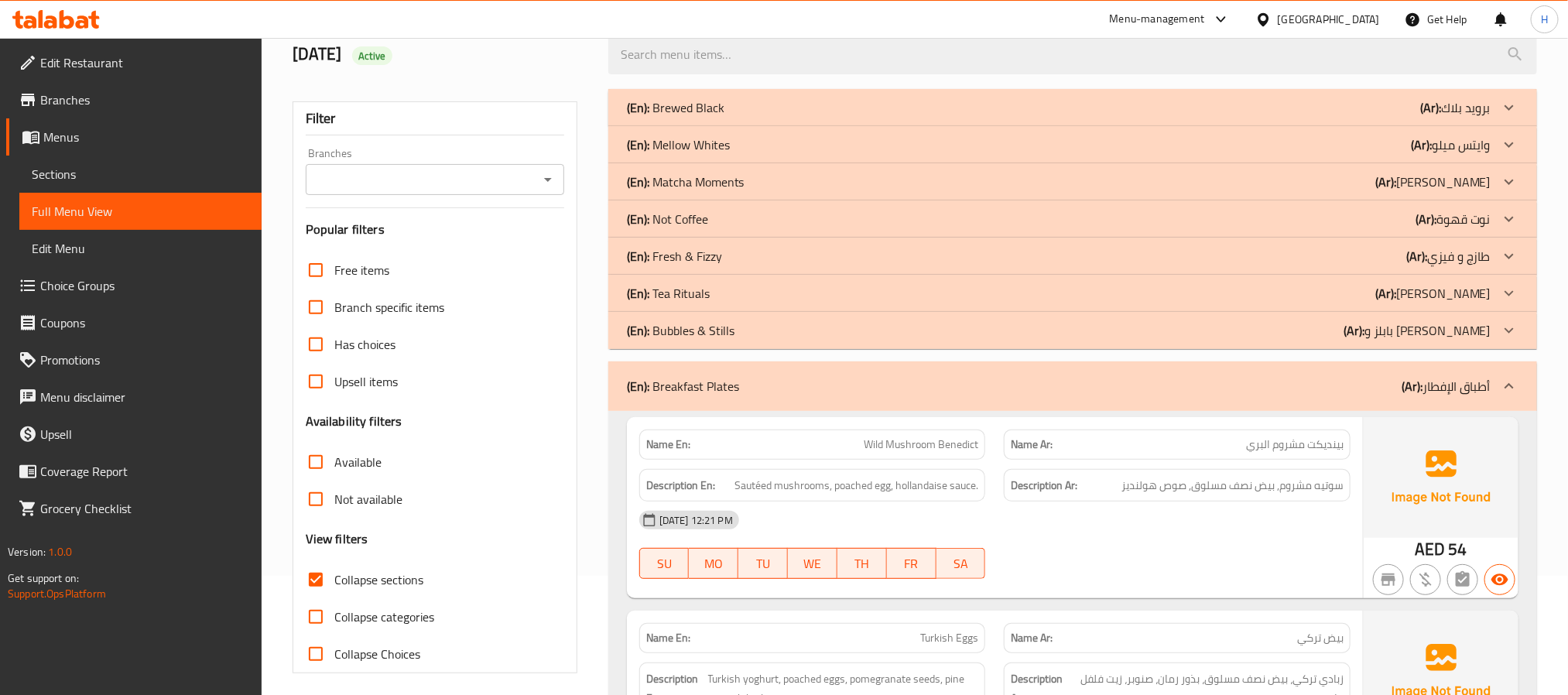
click at [863, 330] on div "(En): Bubbles & Stills (Ar): بابلز و ستيلس" at bounding box center [1059, 331] width 863 height 19
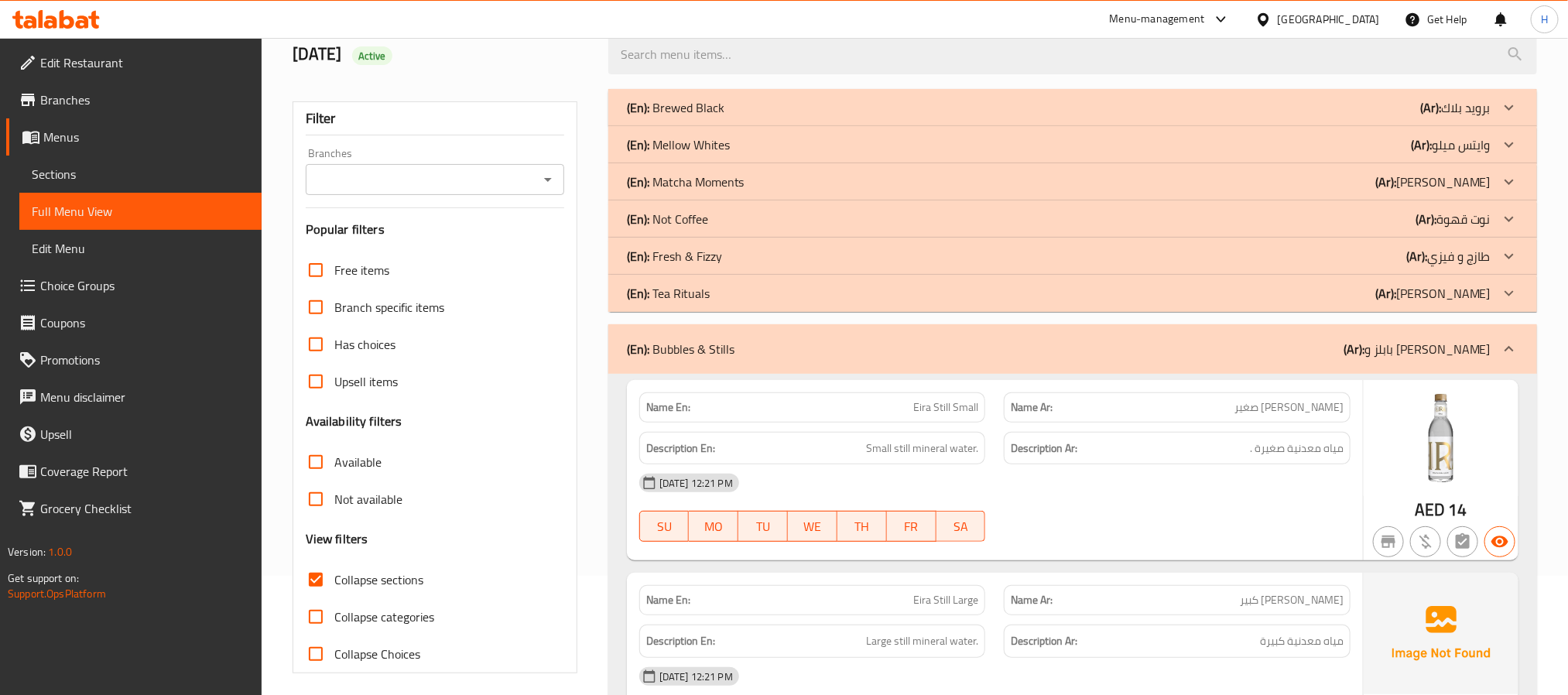
click at [869, 295] on div "(En): Tea Rituals (Ar): شاي ريتوالس" at bounding box center [1059, 293] width 863 height 19
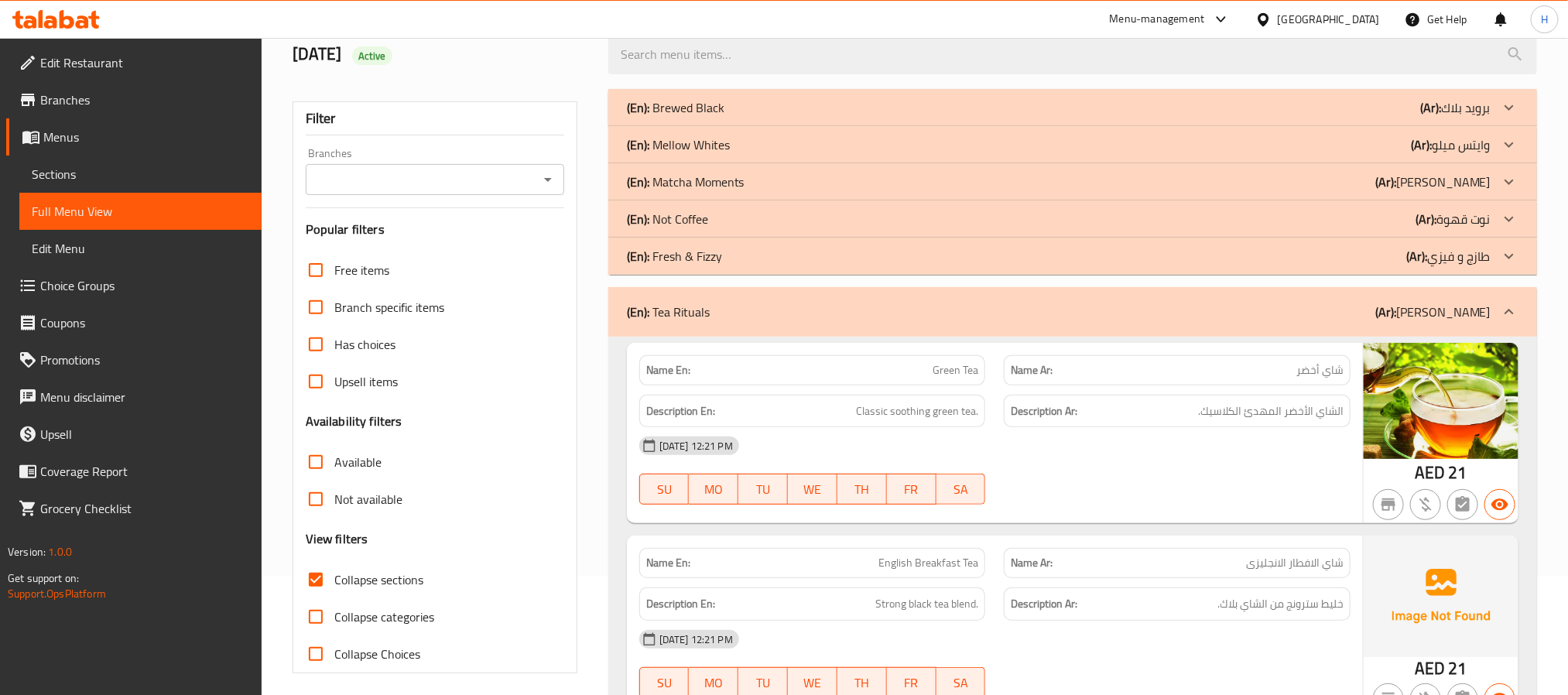
click at [860, 251] on div "(En): Fresh & Fizzy (Ar): طازج و فيزي" at bounding box center [1059, 257] width 863 height 19
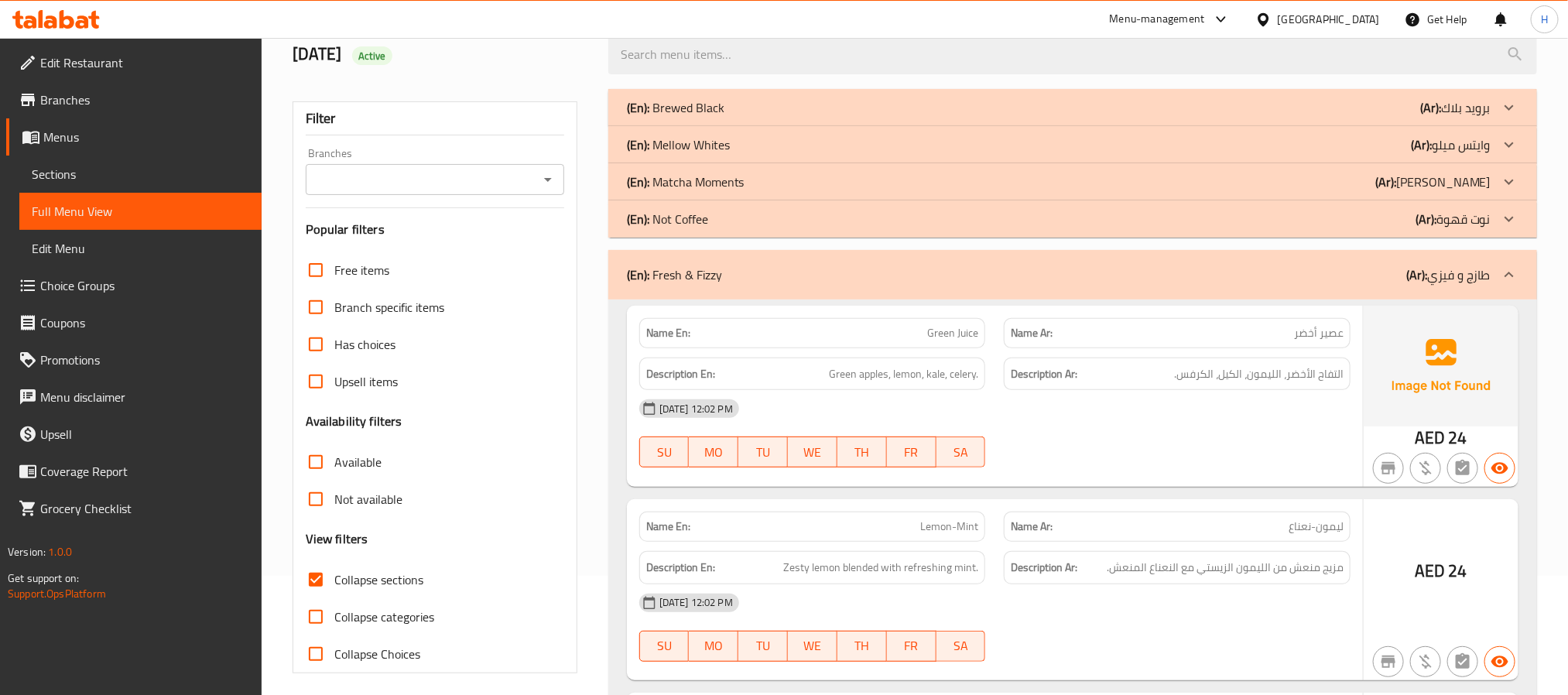
click at [844, 219] on div "(En): Not Coffee (Ar): نوت قهوة" at bounding box center [1059, 219] width 863 height 19
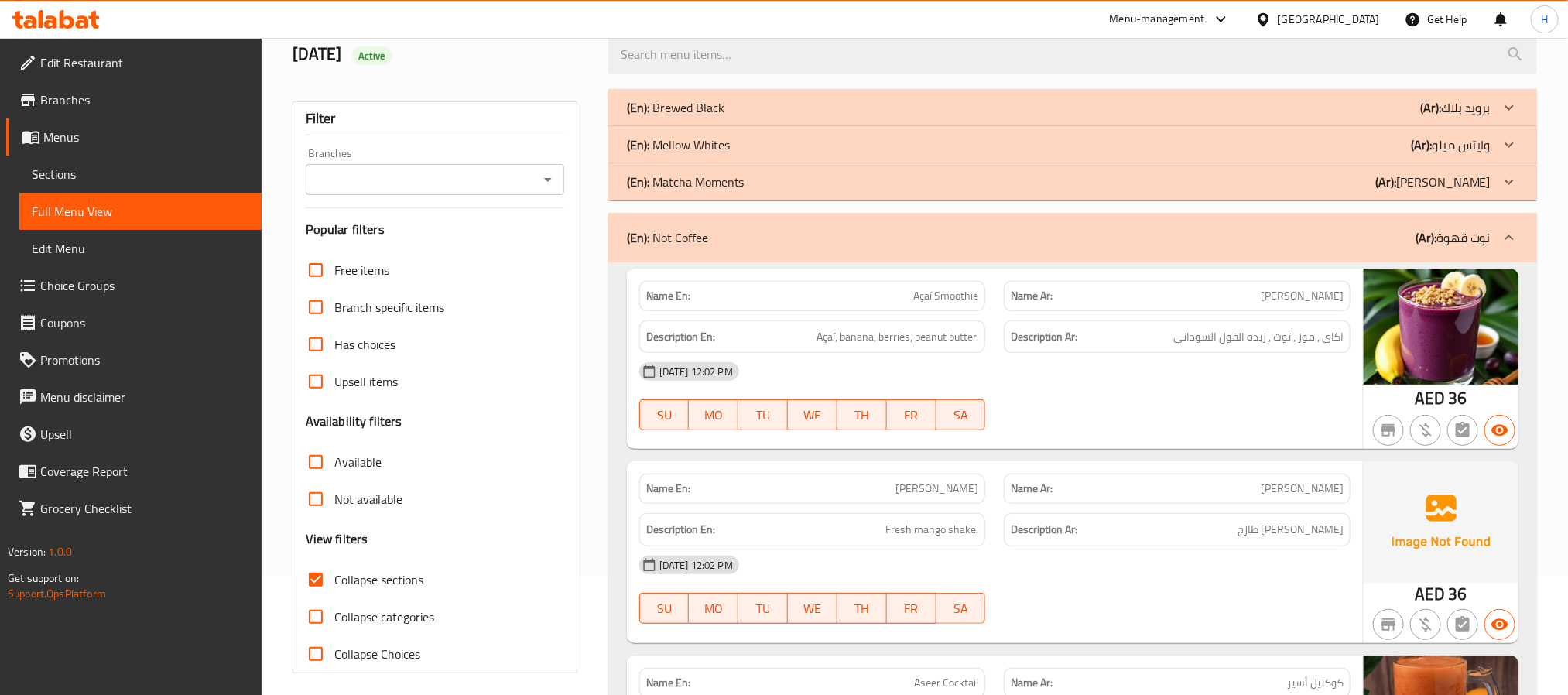
click at [830, 182] on div "(En): Matcha Moments (Ar): ماتشا مومينتس" at bounding box center [1059, 182] width 863 height 19
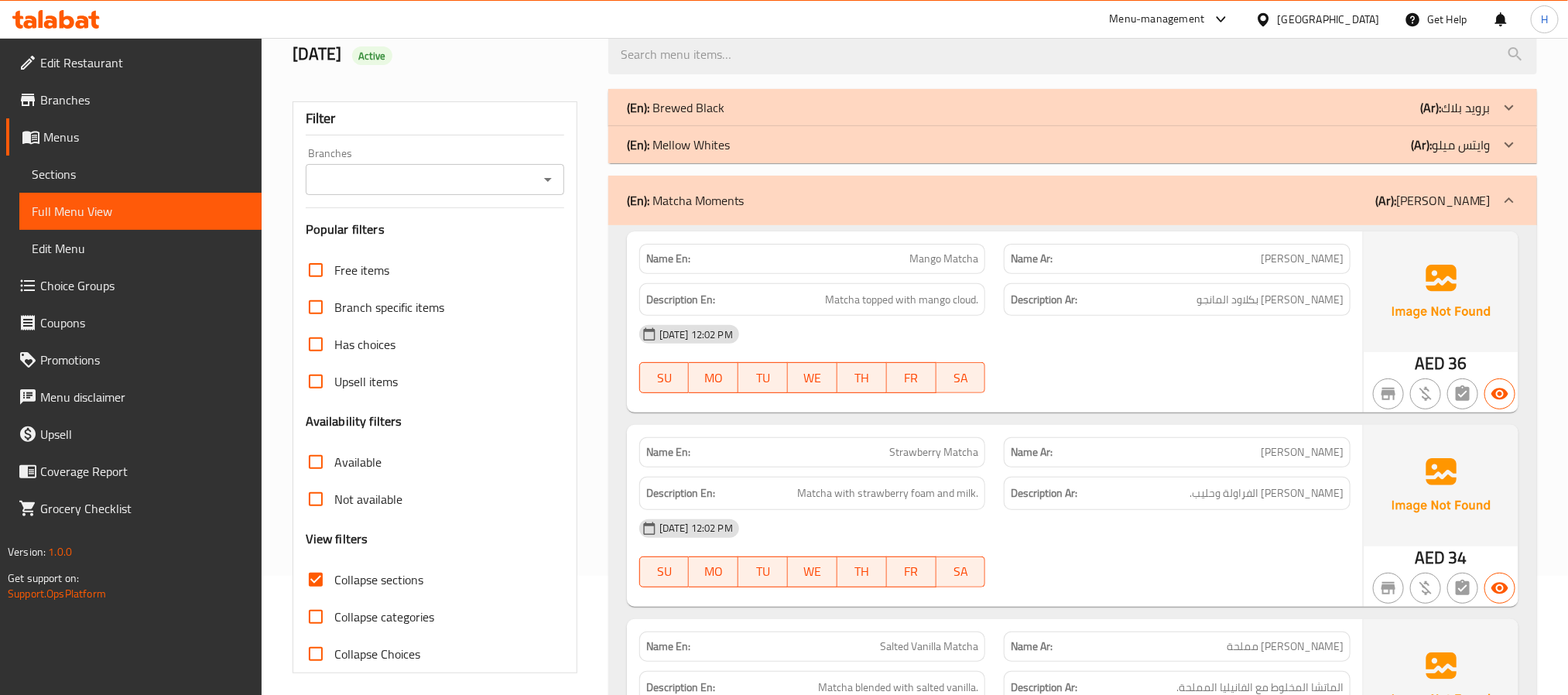
click at [816, 142] on div "(En): Mellow Whites (Ar): وايتس ميلو" at bounding box center [1059, 145] width 863 height 19
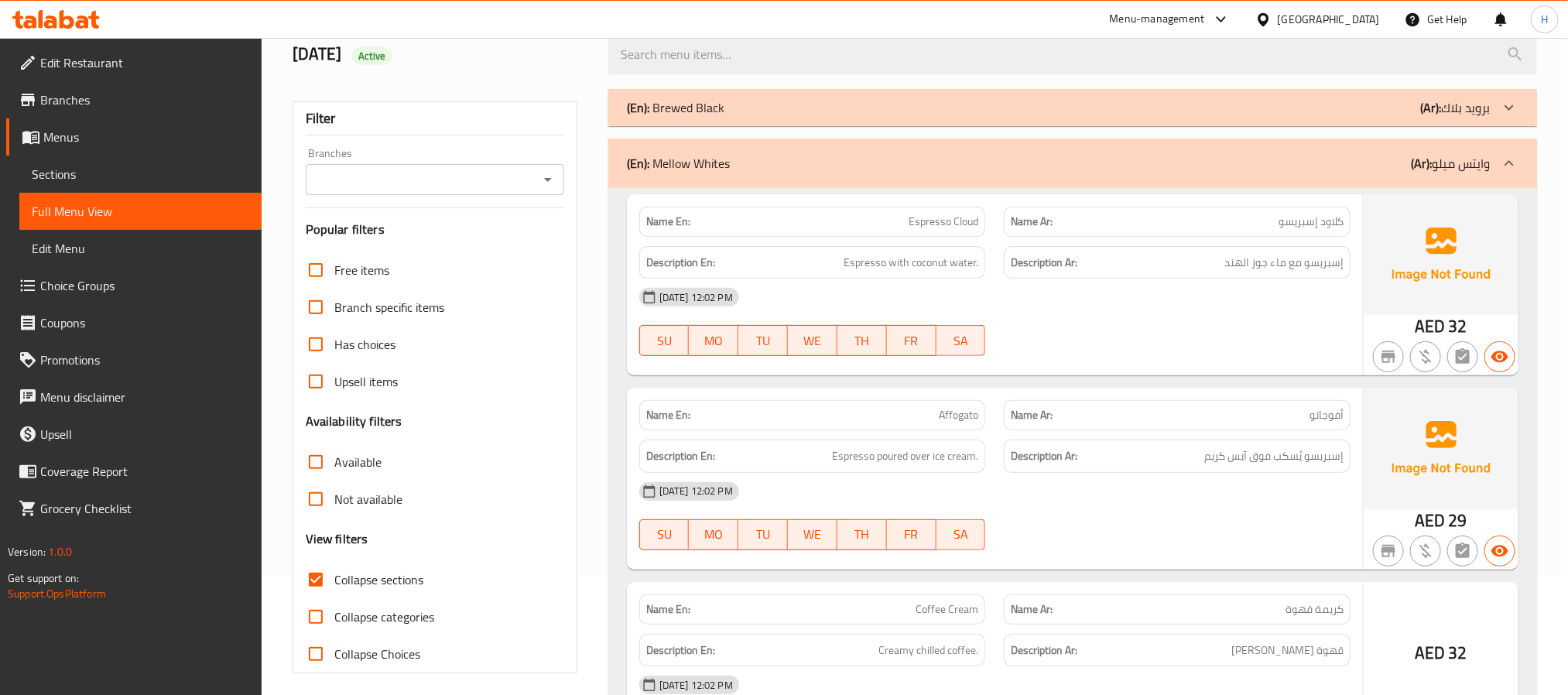
click at [816, 110] on div "(En): Brewed Black (Ar): برويد بلاك" at bounding box center [1059, 108] width 863 height 19
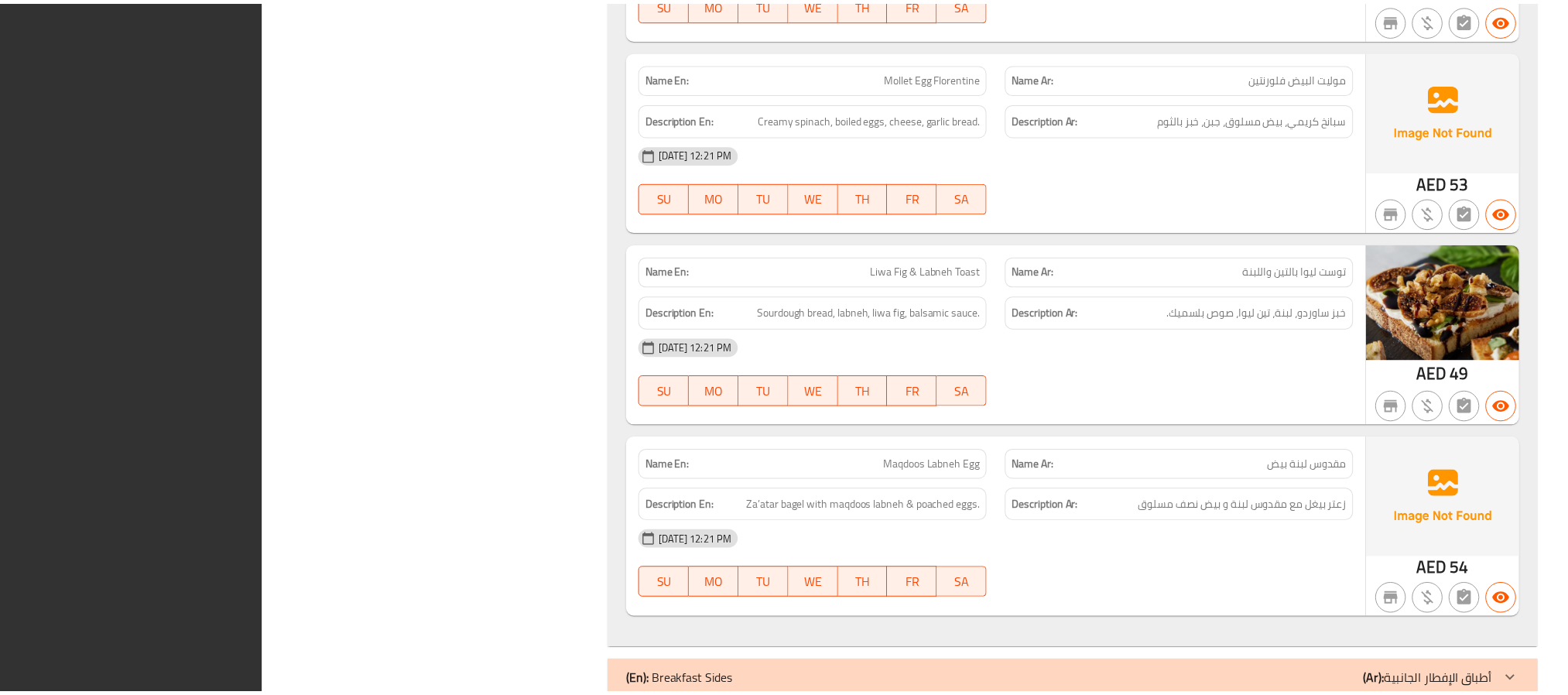
scroll to position [16074, 0]
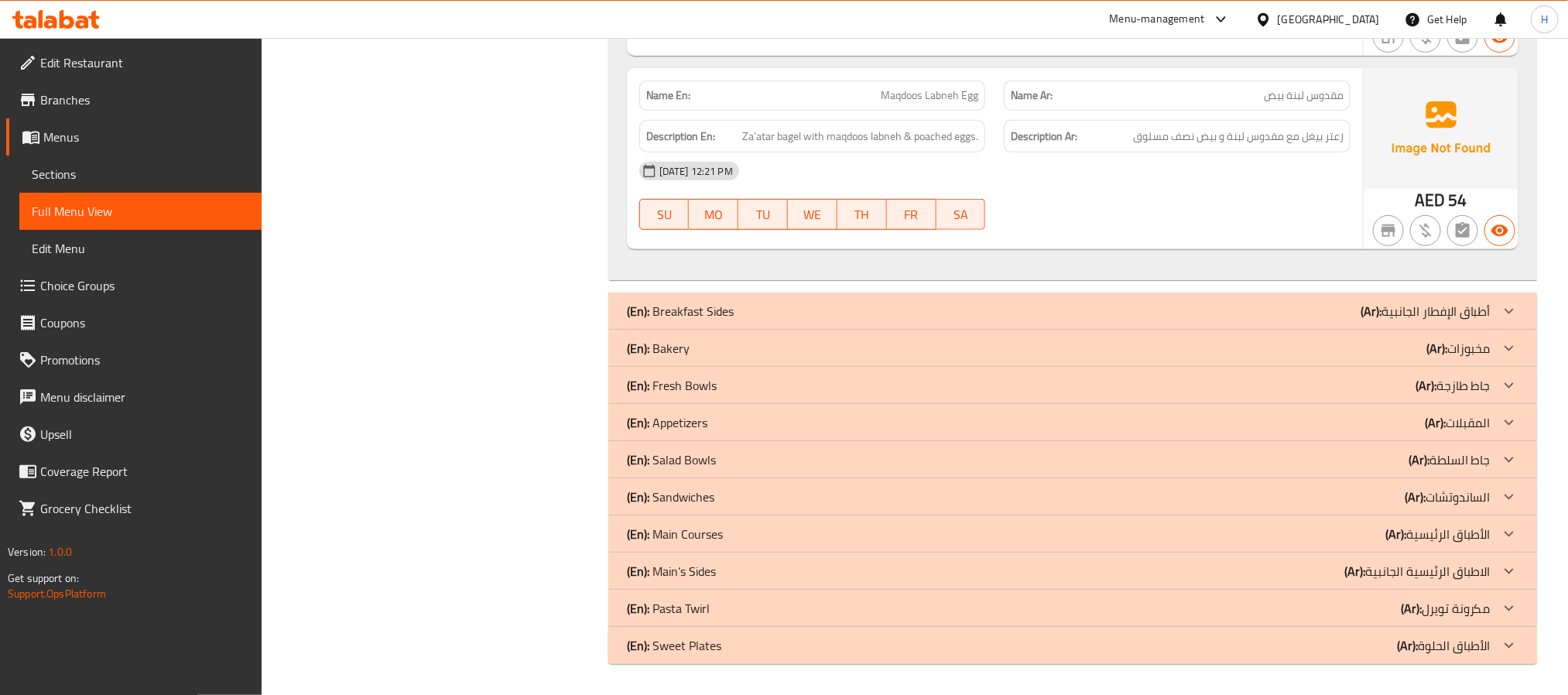
click at [55, 166] on span "Sections" at bounding box center [140, 174] width 217 height 19
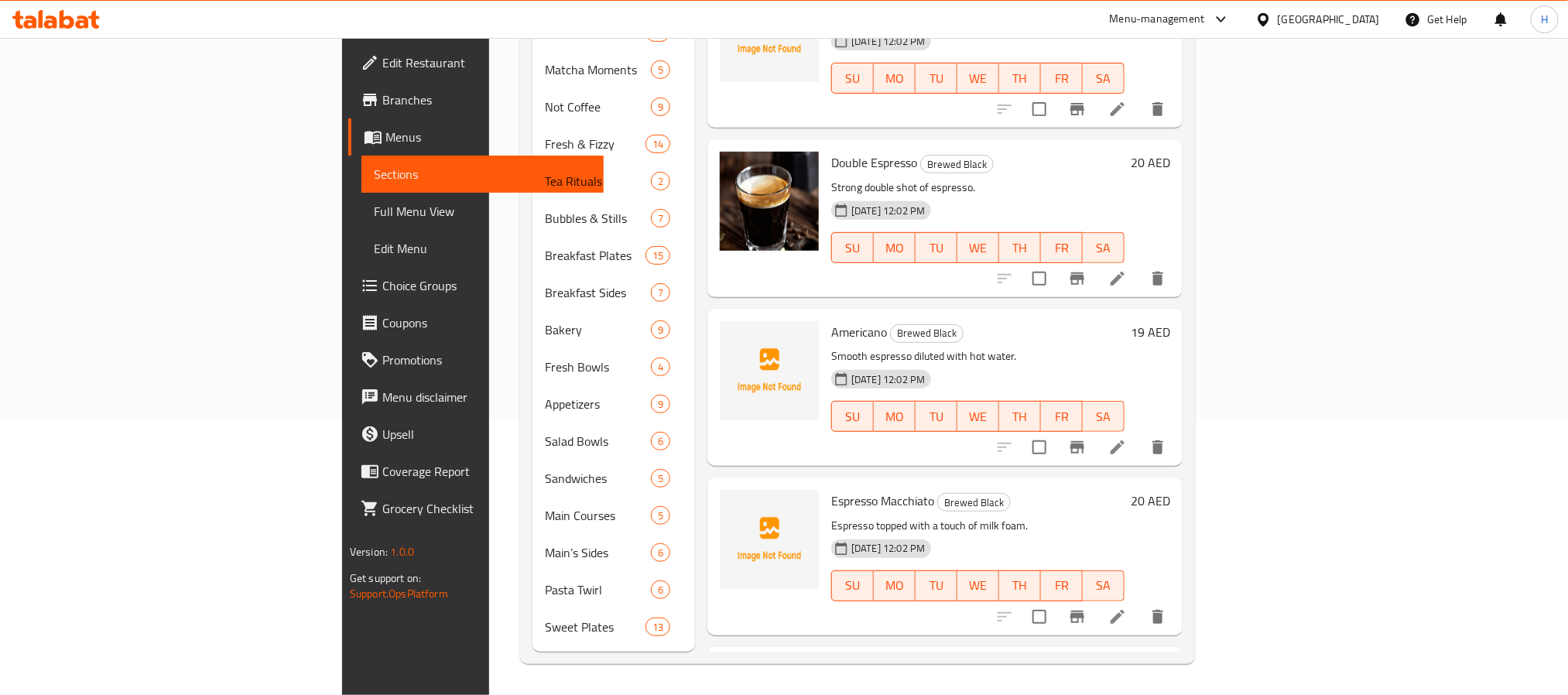
scroll to position [216, 0]
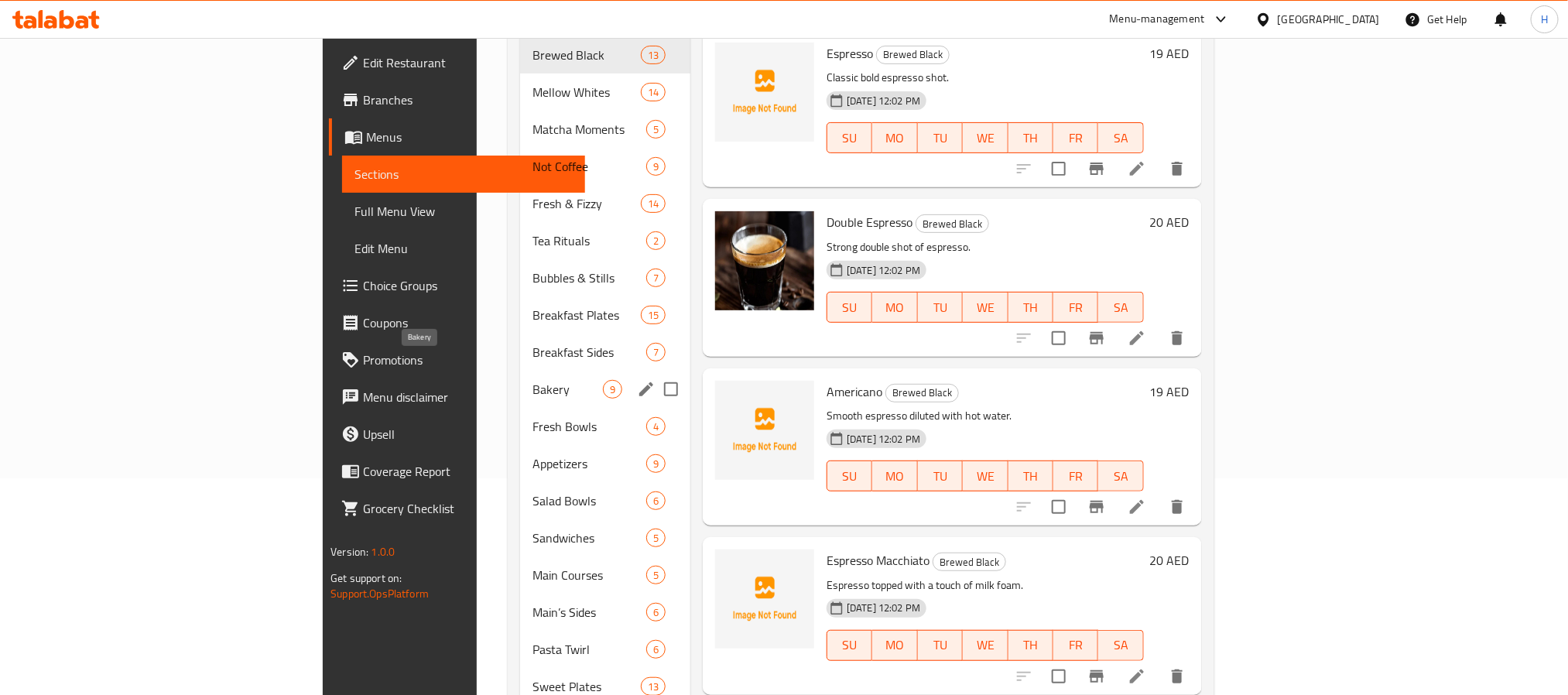
click at [532, 380] on span "Bakery" at bounding box center [567, 389] width 71 height 19
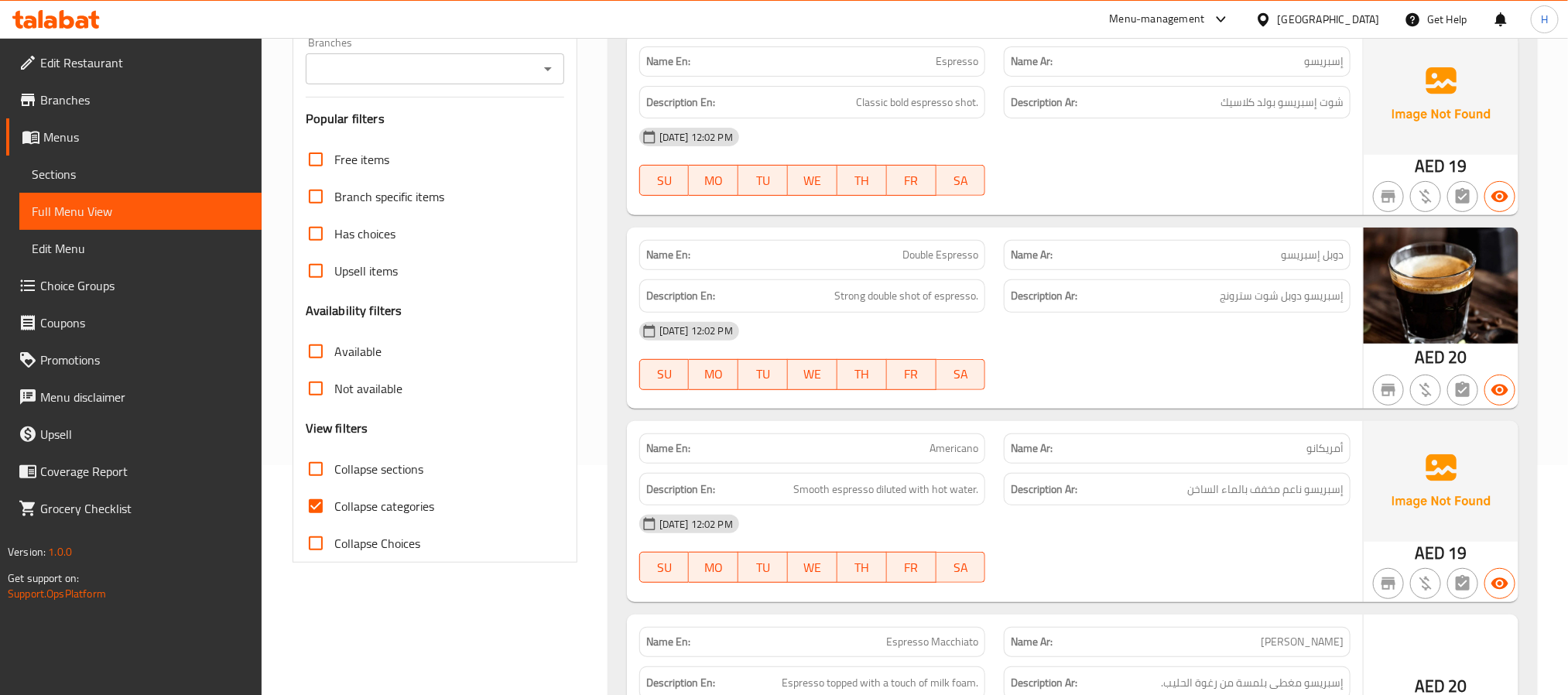
scroll to position [232, 0]
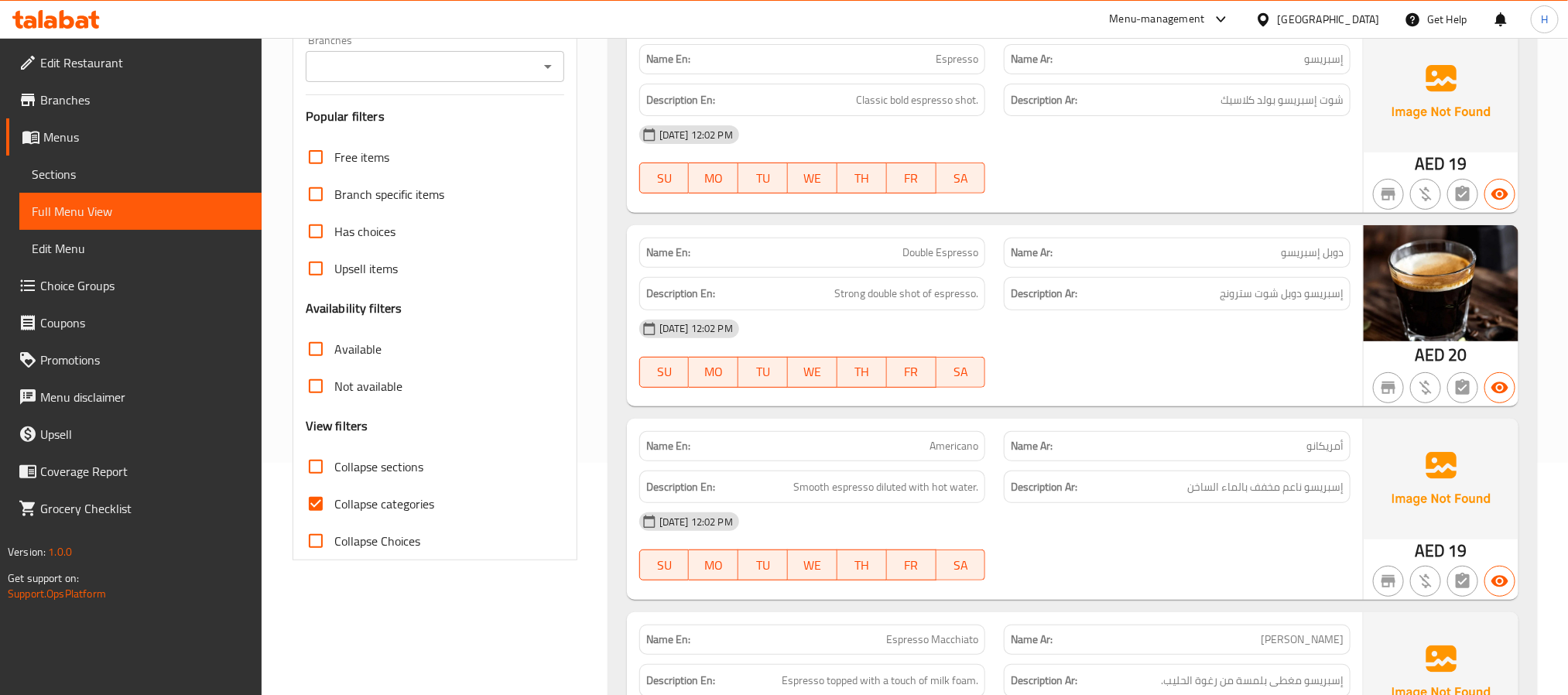
drag, startPoint x: 321, startPoint y: 504, endPoint x: 956, endPoint y: 581, distance: 639.7
click at [321, 504] on input "Collapse categories" at bounding box center [316, 504] width 38 height 38
checkbox input "false"
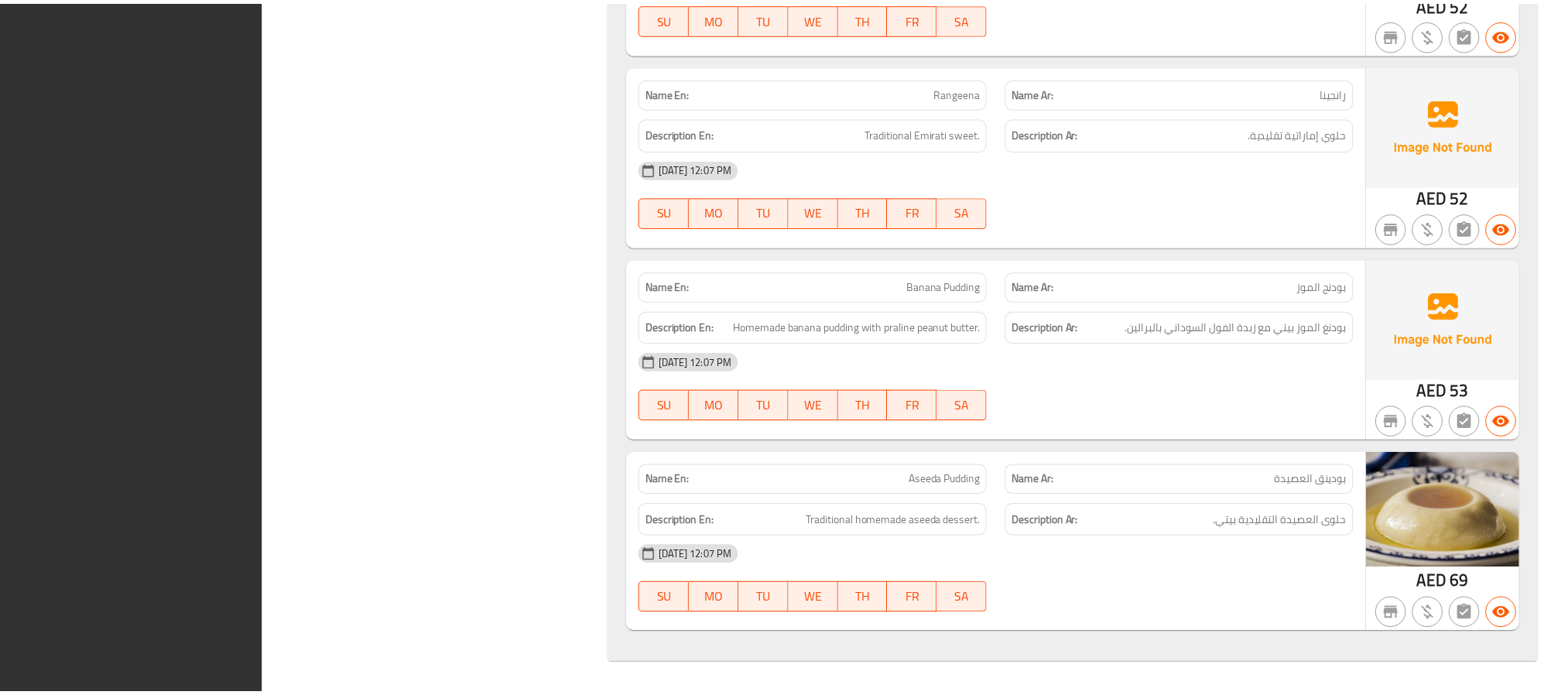
scroll to position [30233, 0]
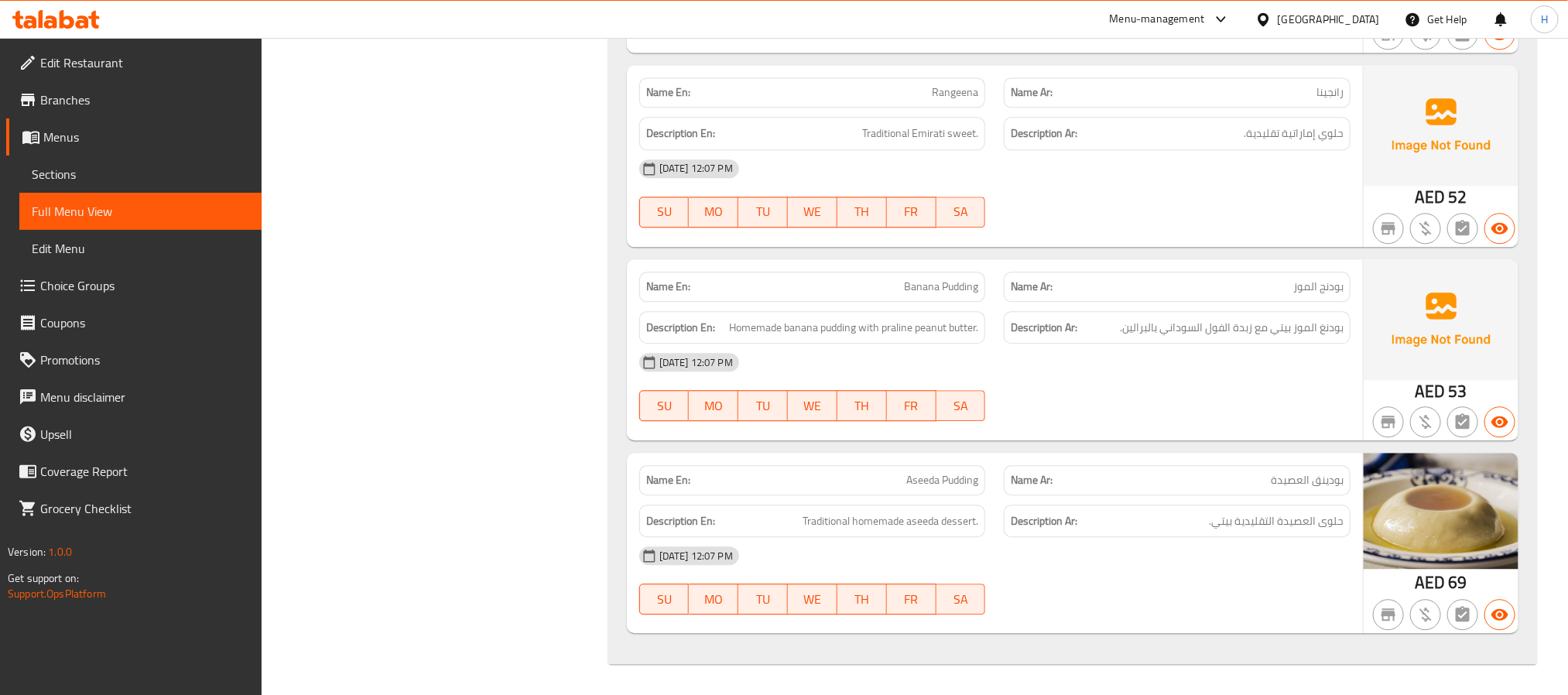
drag, startPoint x: 71, startPoint y: 174, endPoint x: 277, endPoint y: 188, distance: 206.5
click at [71, 174] on span "Sections" at bounding box center [140, 174] width 217 height 19
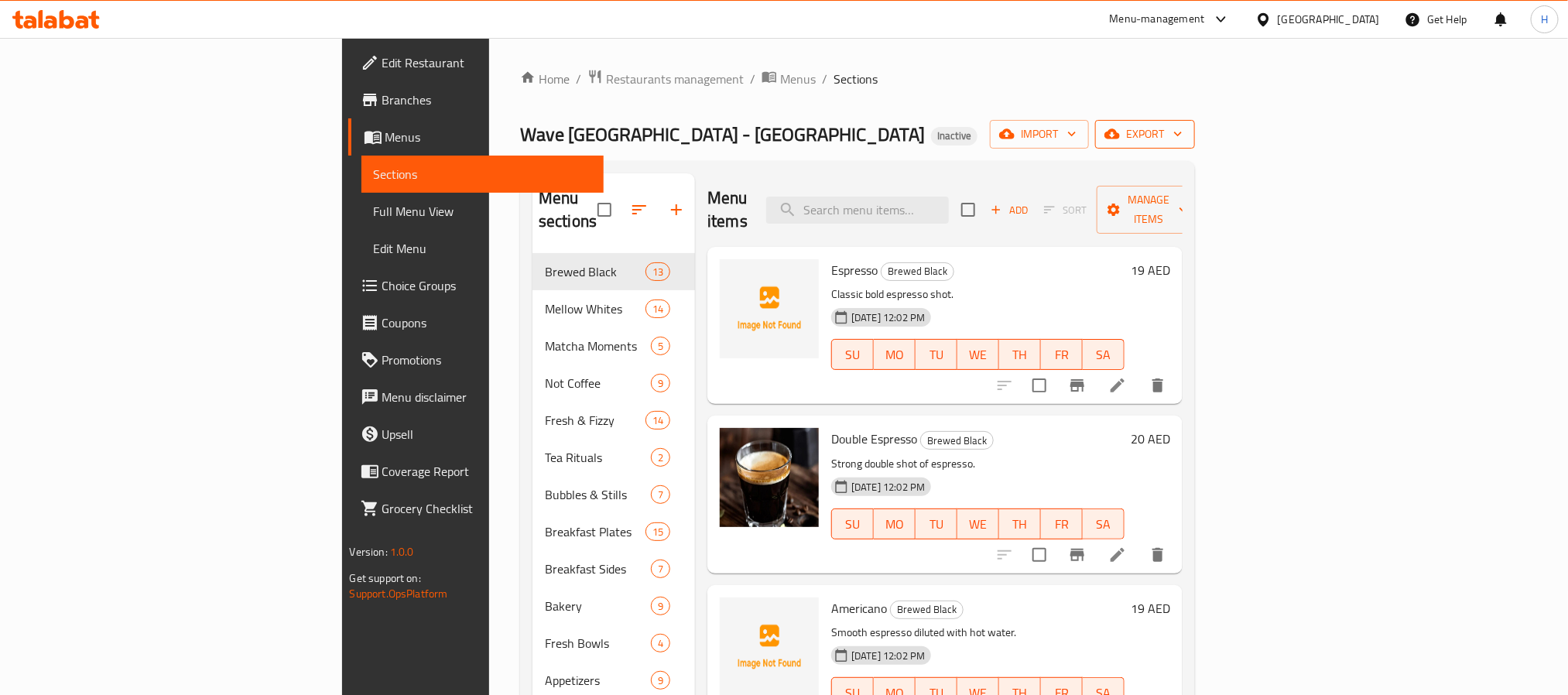
click at [1183, 125] on span "export" at bounding box center [1146, 134] width 75 height 20
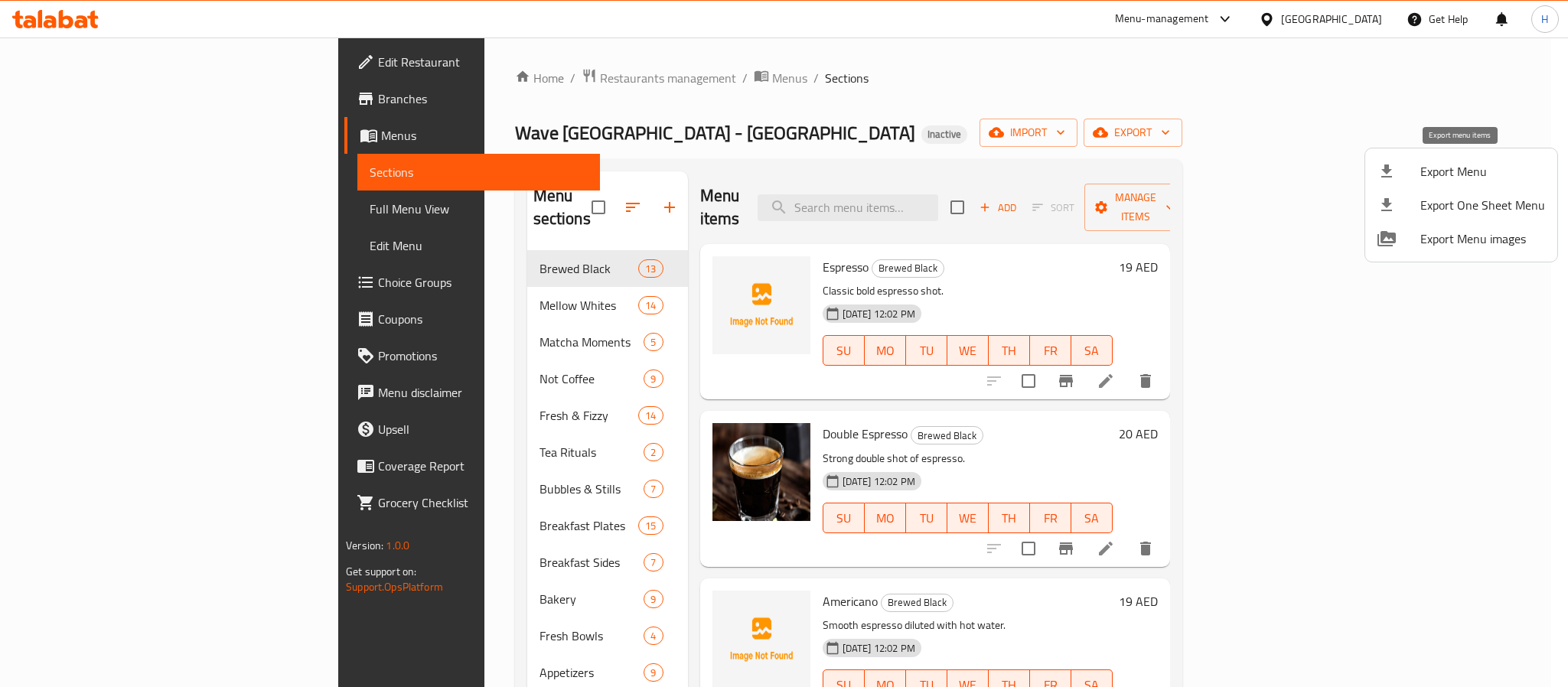
click at [1444, 177] on span "Export Menu" at bounding box center [1483, 171] width 125 height 19
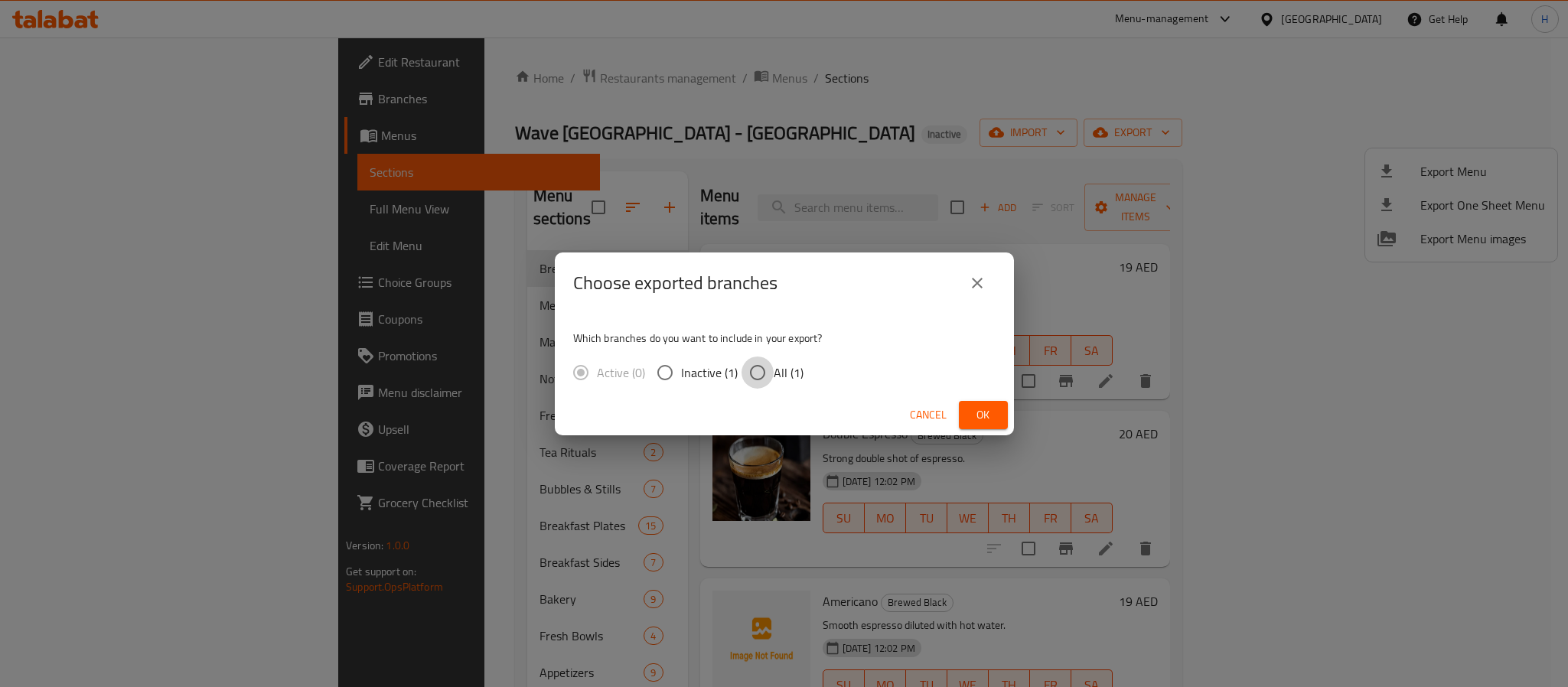
click at [753, 370] on input "All (1)" at bounding box center [758, 373] width 33 height 33
radio input "true"
click at [977, 413] on span "Ok" at bounding box center [983, 415] width 24 height 20
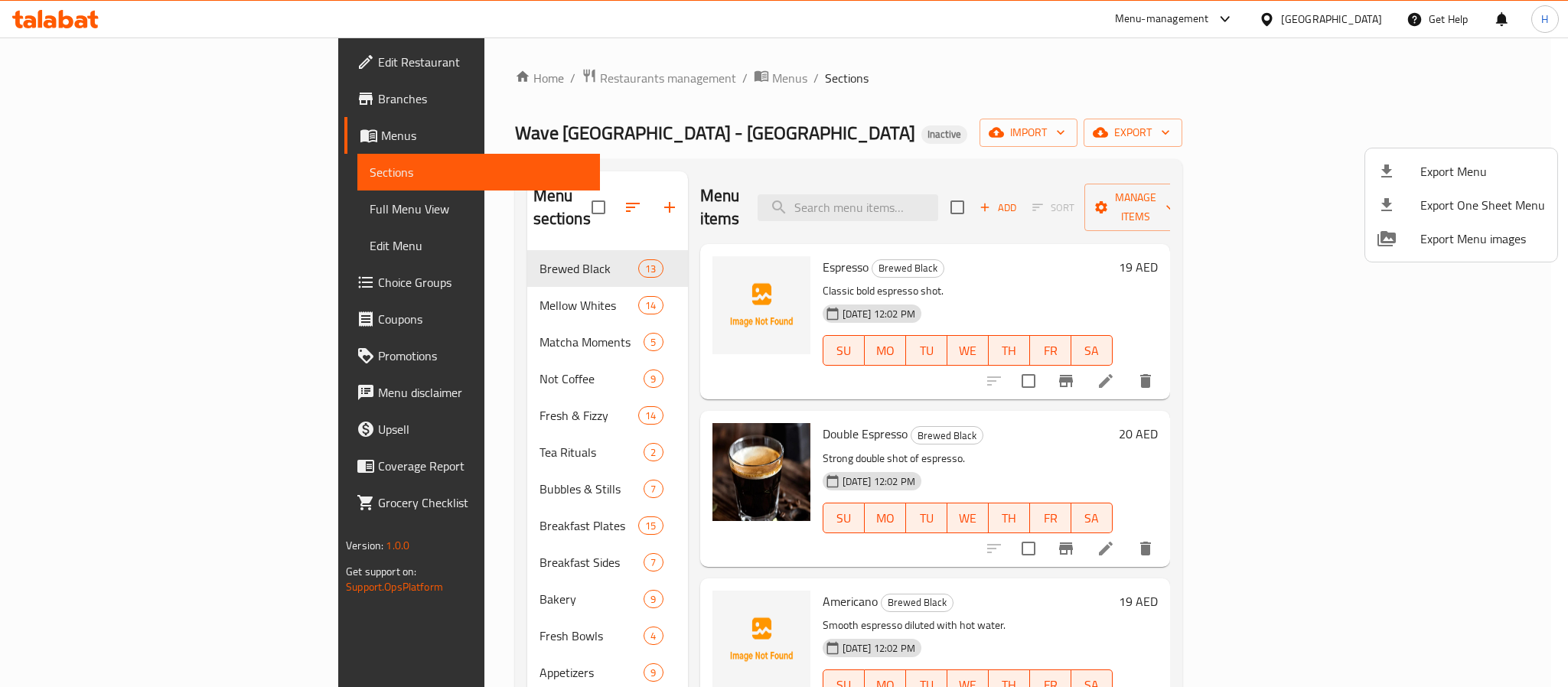
click at [72, 62] on div at bounding box center [784, 343] width 1568 height 687
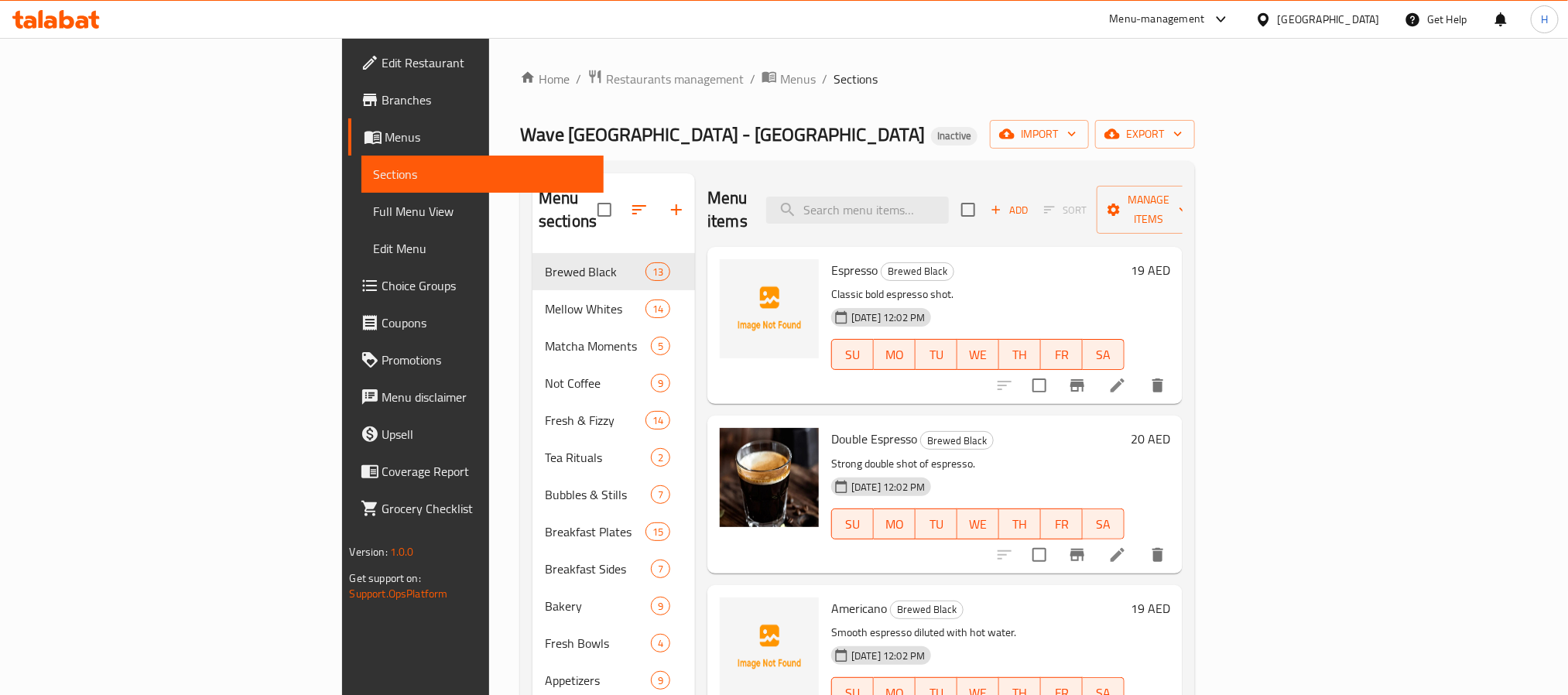
click at [383, 63] on span "Edit Restaurant" at bounding box center [487, 63] width 209 height 19
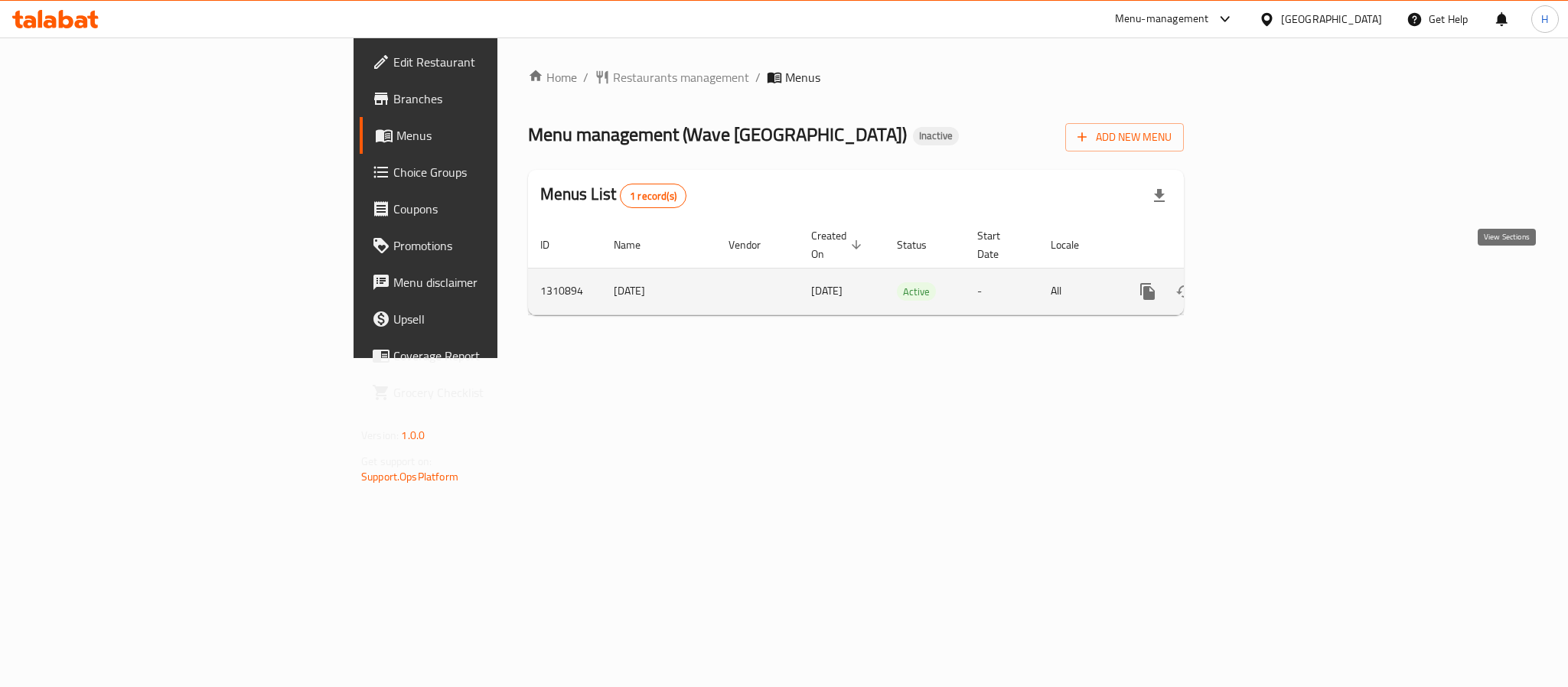
click at [1277, 275] on link "enhanced table" at bounding box center [1258, 292] width 37 height 37
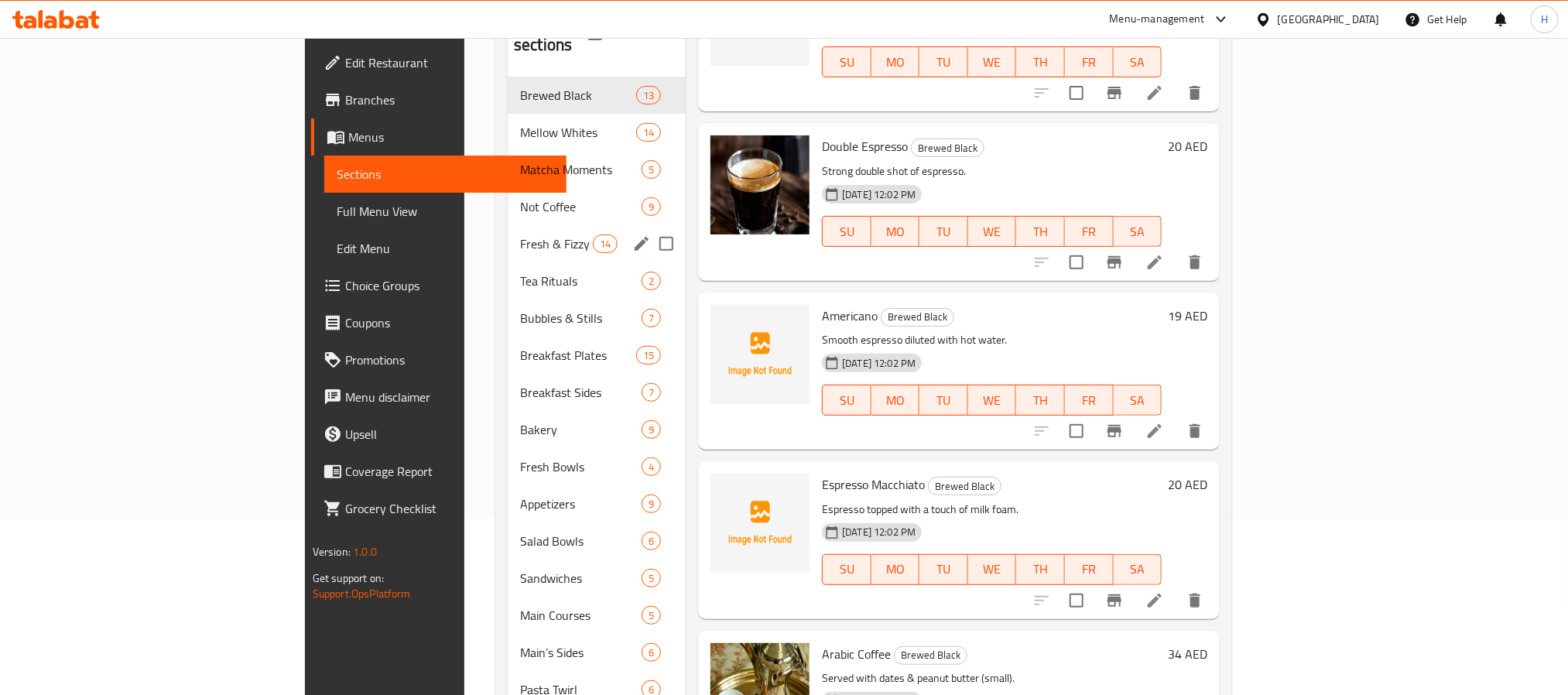
scroll to position [232, 0]
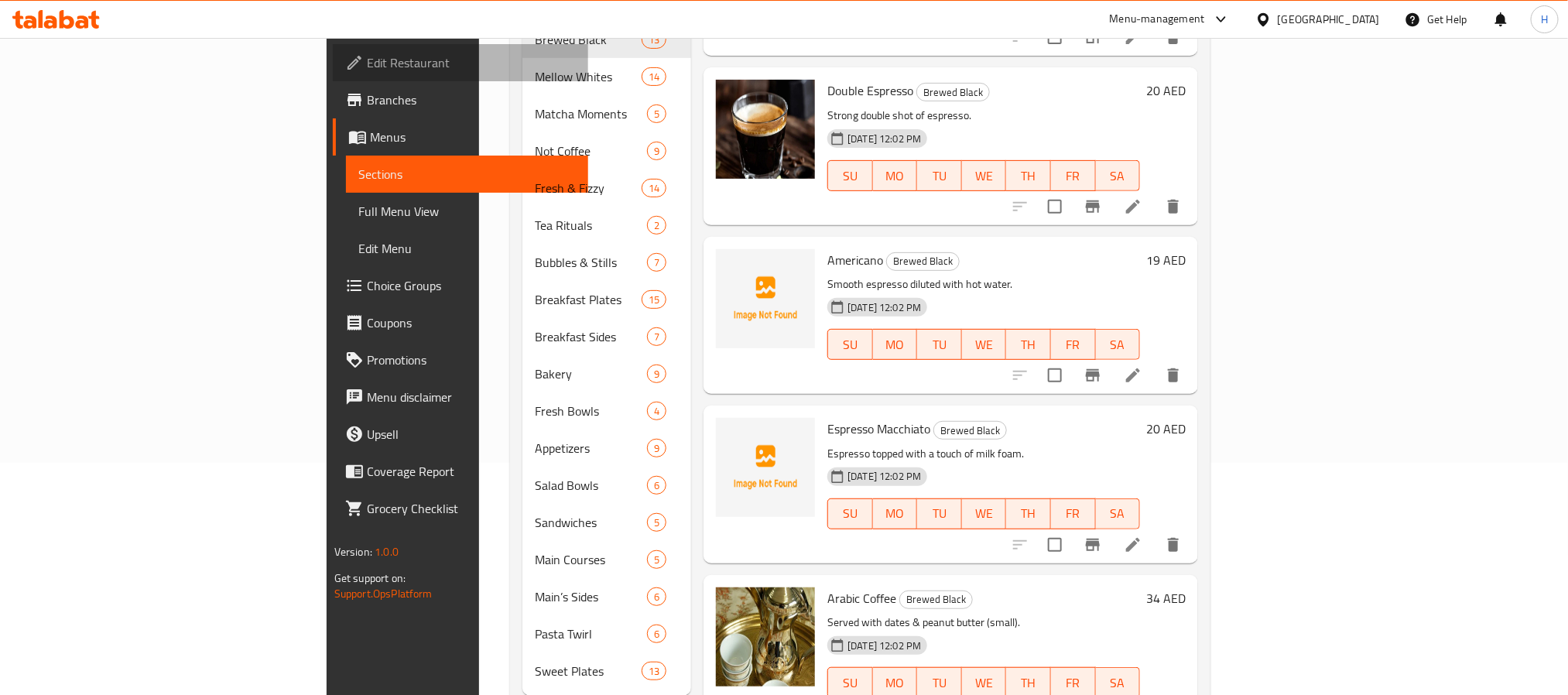
click at [367, 56] on span "Edit Restaurant" at bounding box center [471, 63] width 209 height 19
